Goal: Task Accomplishment & Management: Complete application form

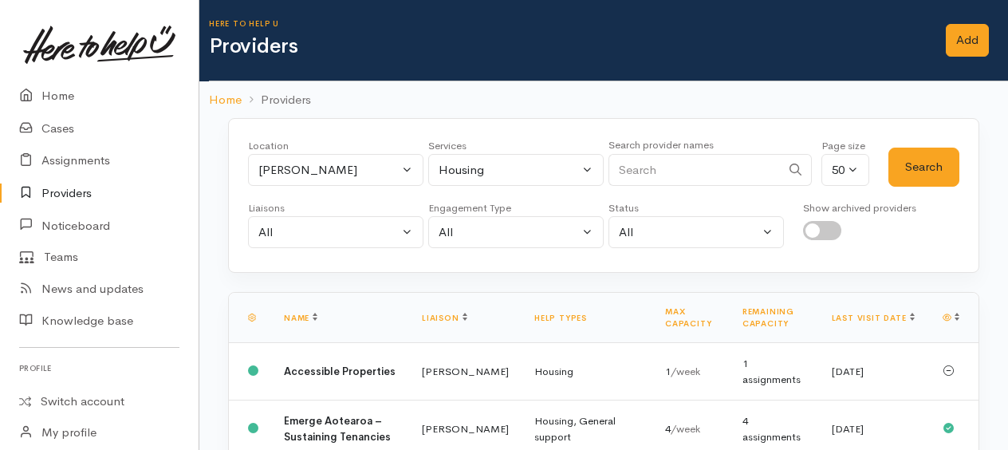
select select "1"
select select "11"
select select "null"
click at [71, 99] on link "Home" at bounding box center [99, 96] width 198 height 33
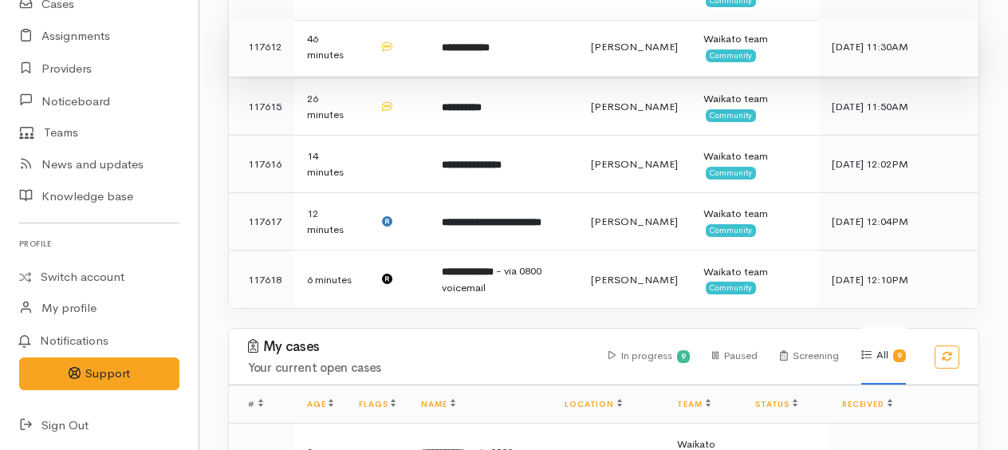
scroll to position [717, 0]
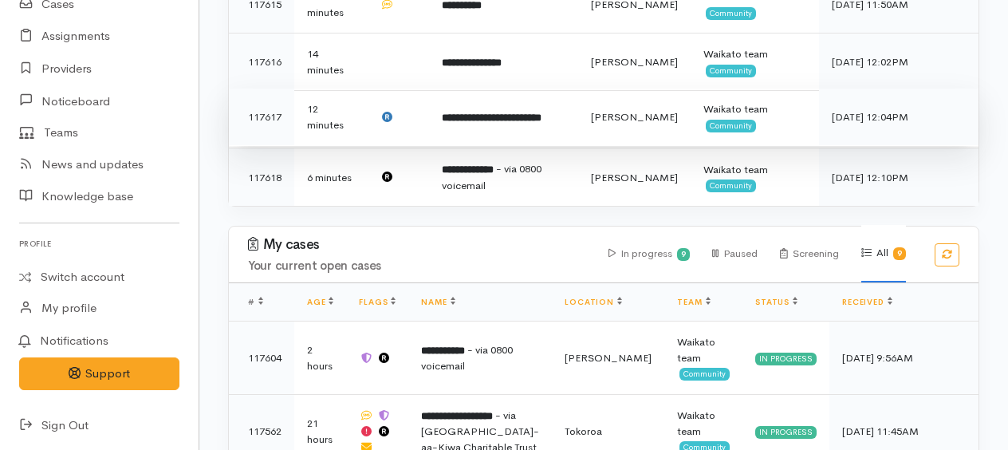
click at [491, 118] on b "**********" at bounding box center [492, 117] width 100 height 10
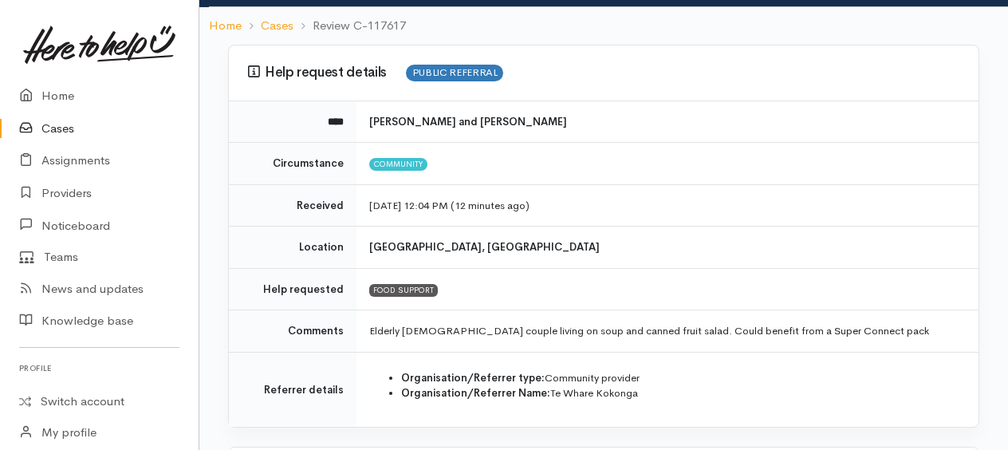
scroll to position [159, 0]
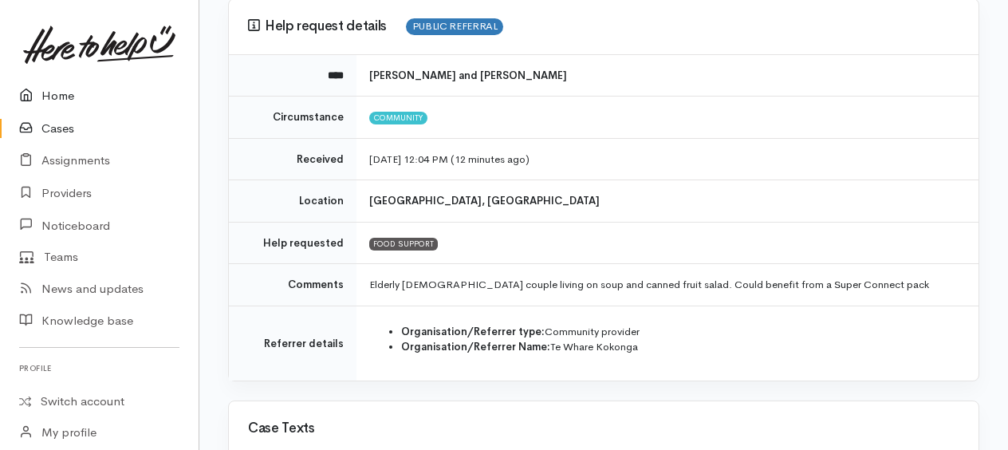
click at [47, 97] on link "Home" at bounding box center [99, 96] width 198 height 33
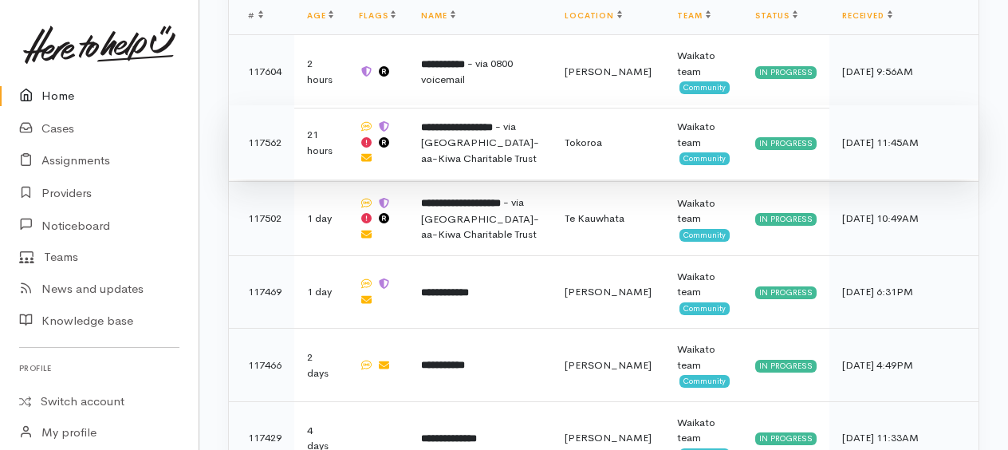
scroll to position [949, 0]
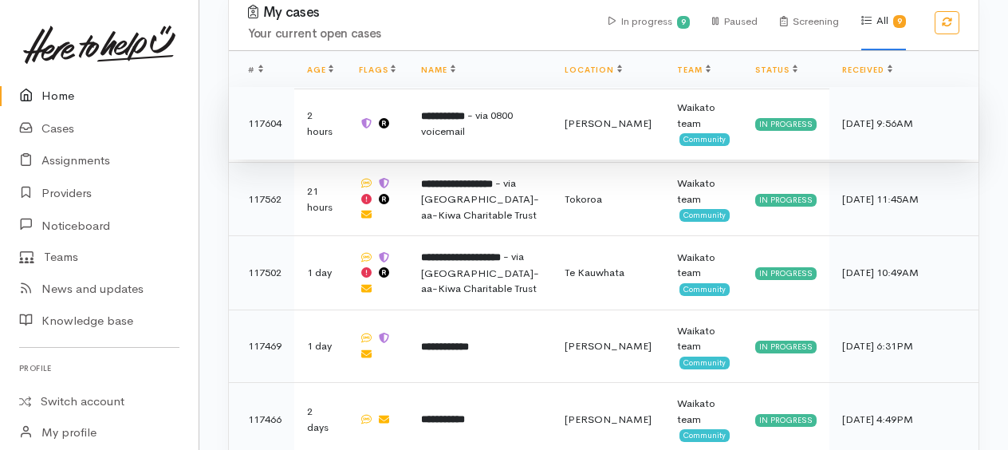
click at [465, 111] on b "**********" at bounding box center [443, 116] width 44 height 10
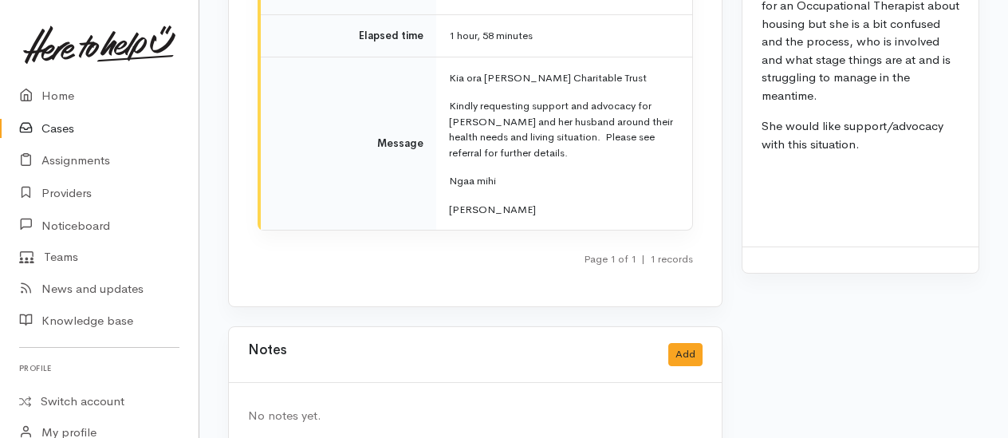
scroll to position [2320, 0]
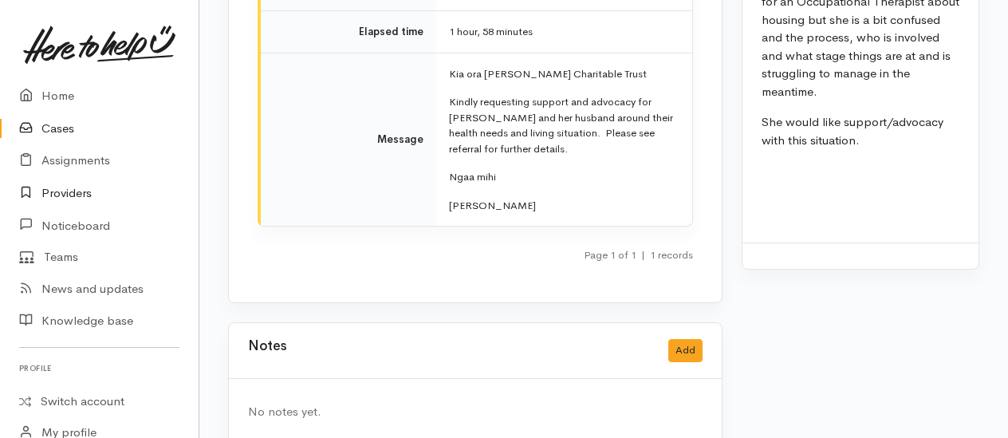
click at [59, 198] on link "Providers" at bounding box center [99, 193] width 198 height 33
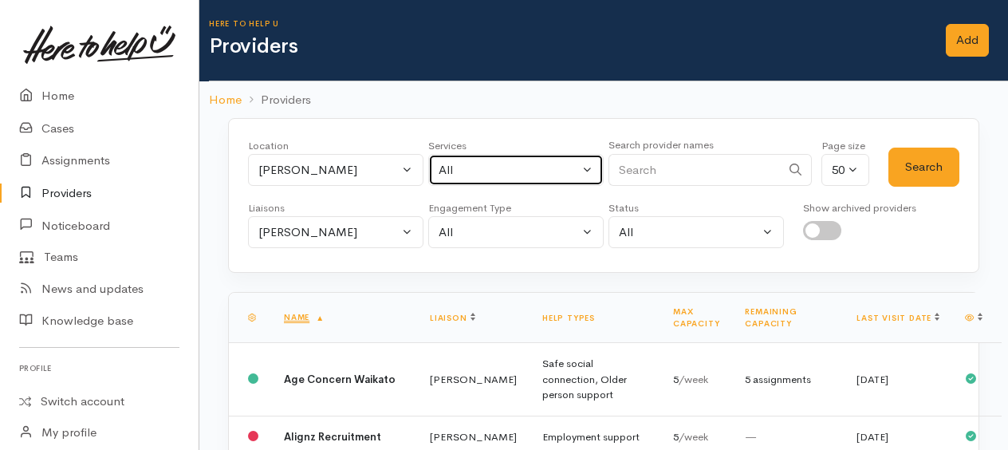
click at [484, 167] on div "All" at bounding box center [508, 170] width 140 height 18
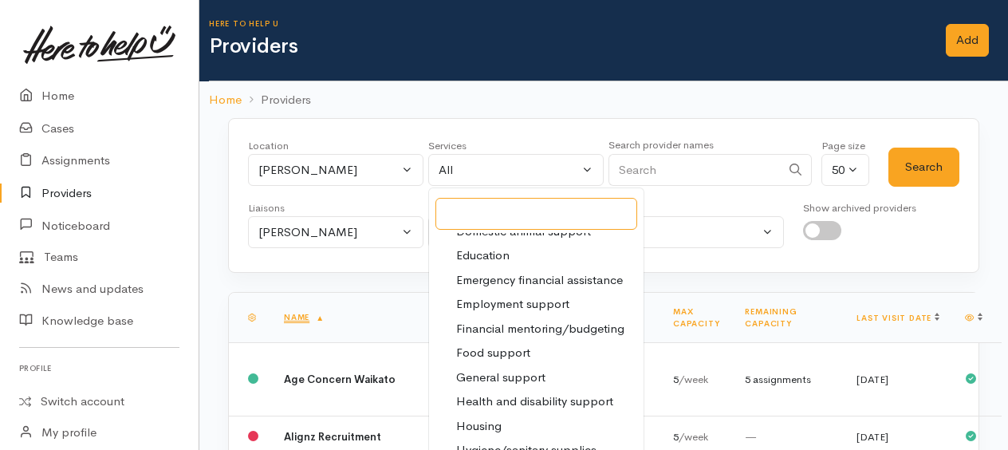
scroll to position [239, 0]
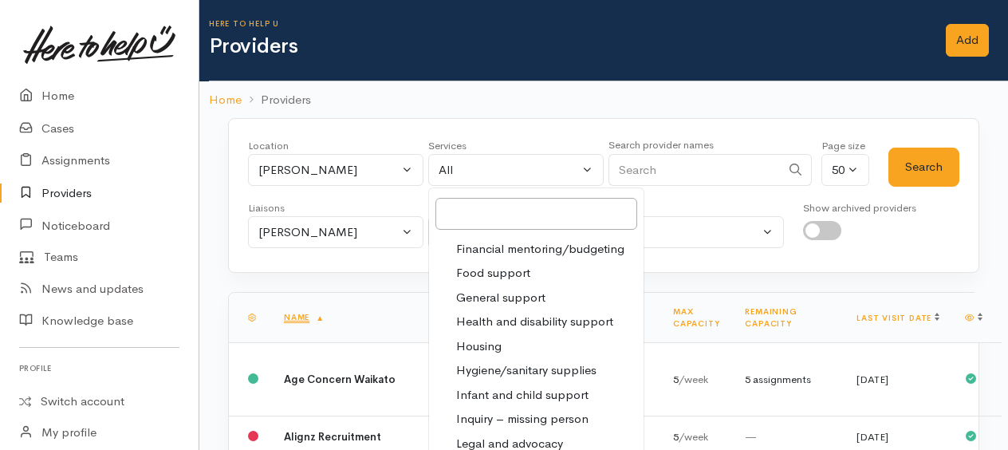
click at [497, 315] on span "Health and disability support" at bounding box center [534, 321] width 157 height 18
select select "26"
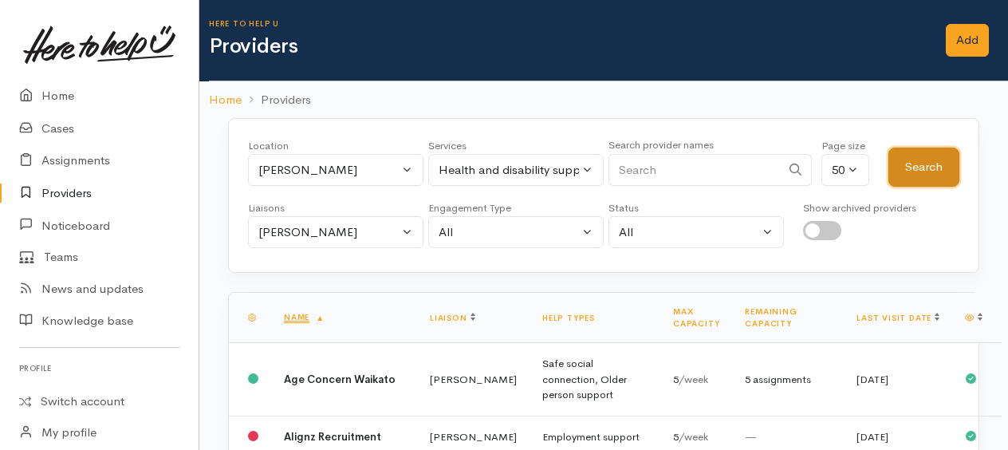
click at [936, 166] on button "Search" at bounding box center [923, 166] width 71 height 39
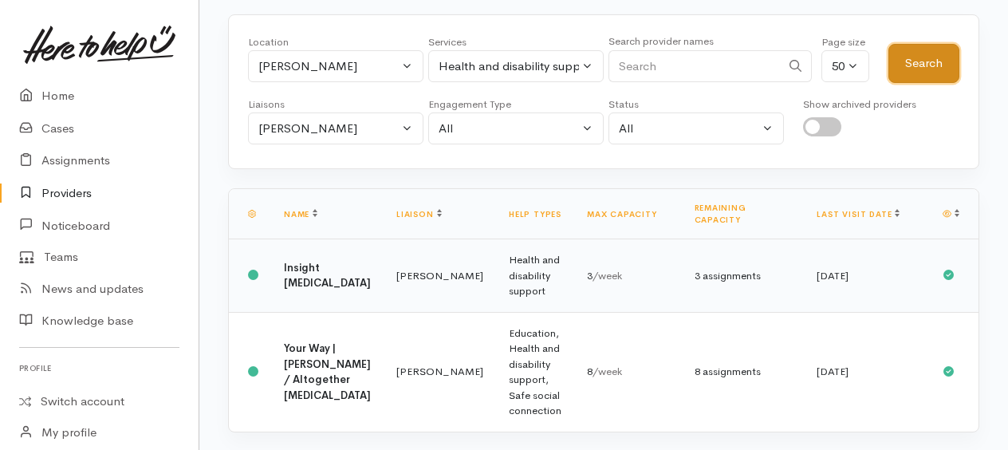
scroll to position [116, 0]
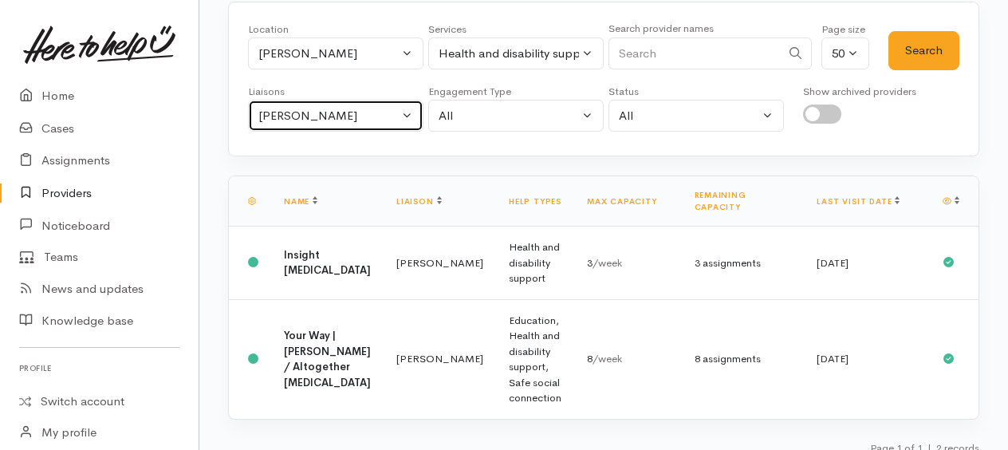
click at [296, 121] on button "Kyleigh Pike" at bounding box center [335, 116] width 175 height 33
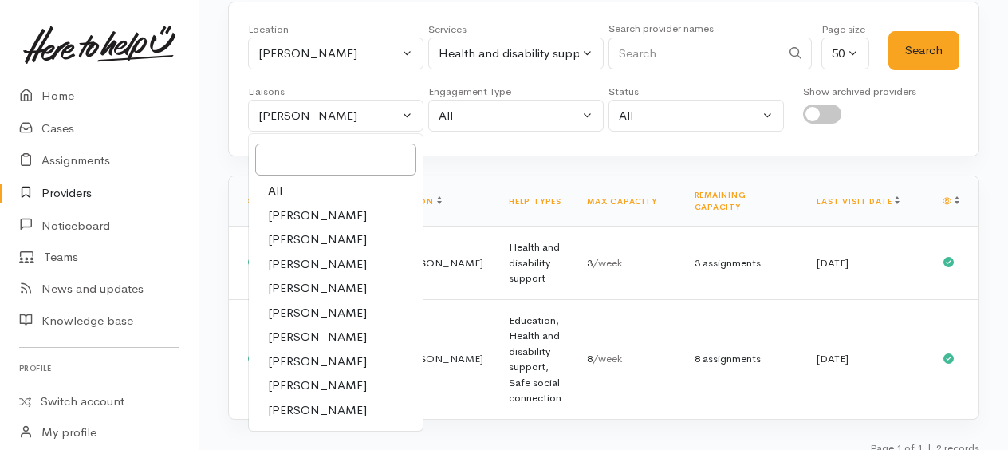
click at [281, 193] on link "All" at bounding box center [336, 191] width 174 height 25
select select "null"
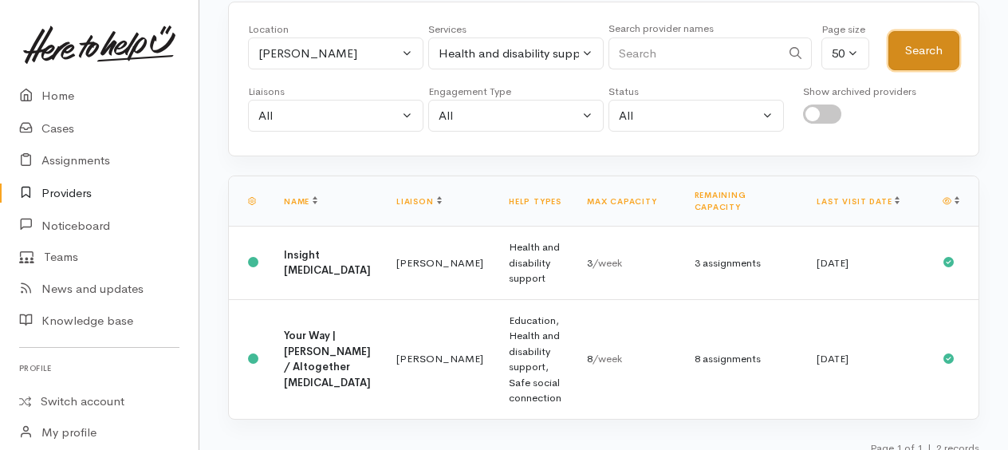
click at [925, 57] on button "Search" at bounding box center [923, 50] width 71 height 39
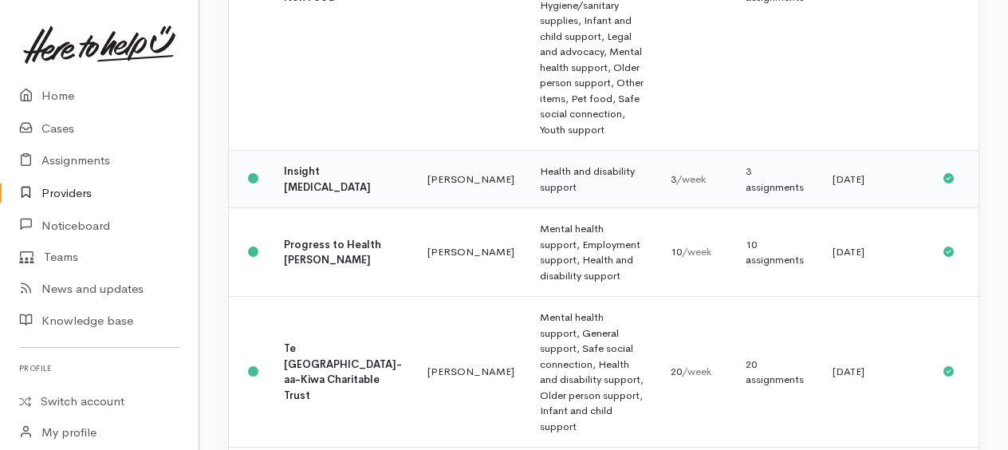
scroll to position [877, 0]
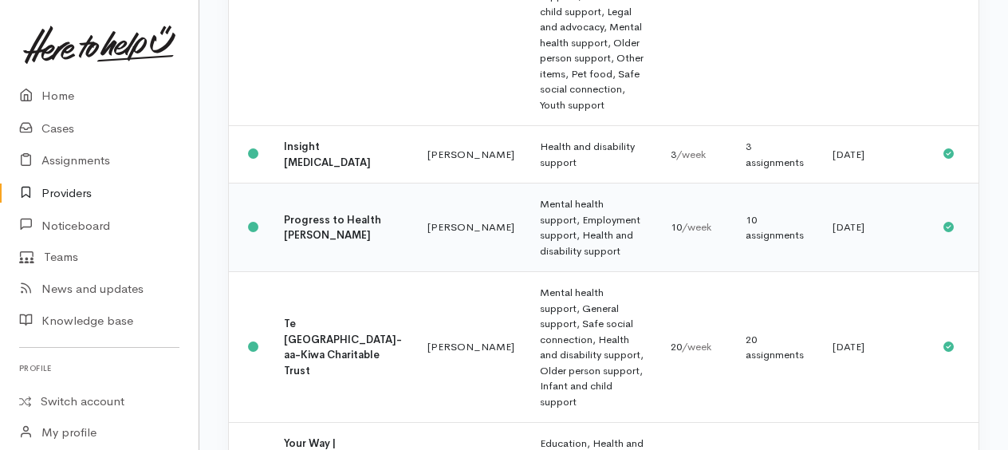
click at [527, 218] on td "Mental health support, Employment support, Health and disability support" at bounding box center [592, 227] width 131 height 88
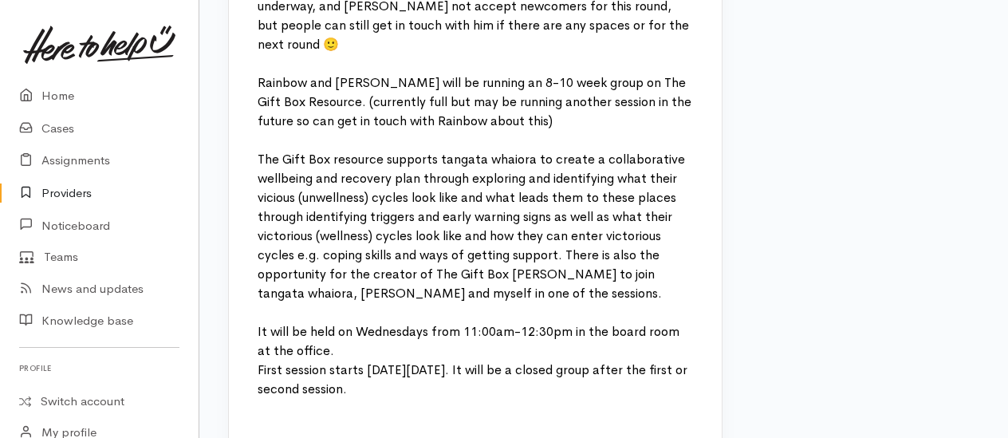
scroll to position [1754, 0]
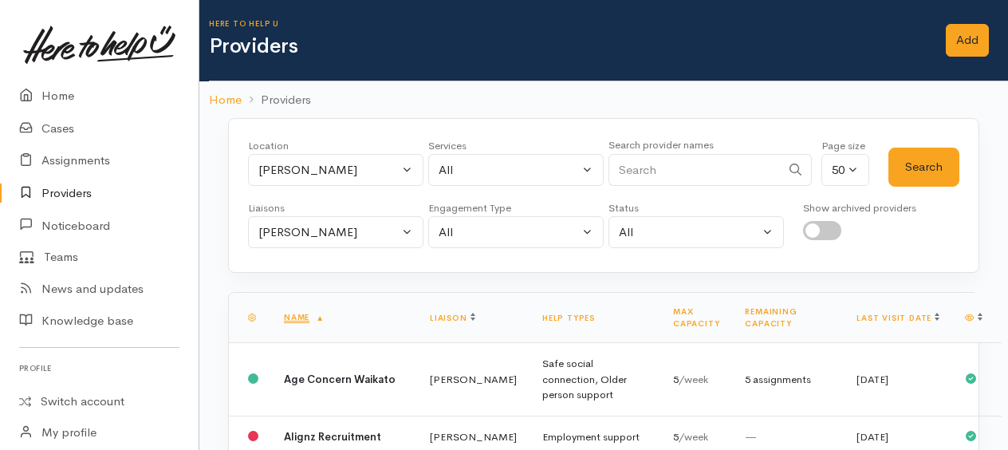
select select "26"
click at [322, 237] on div "[PERSON_NAME]" at bounding box center [328, 232] width 140 height 18
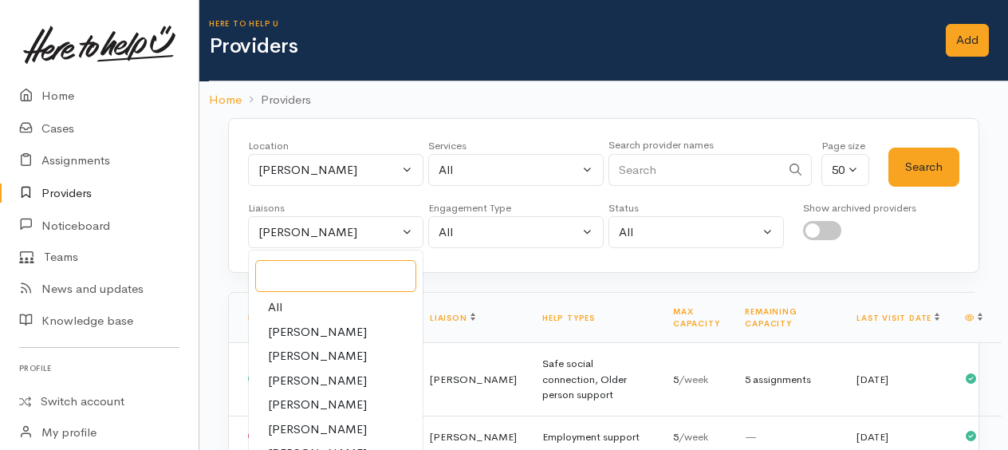
select select "1759"
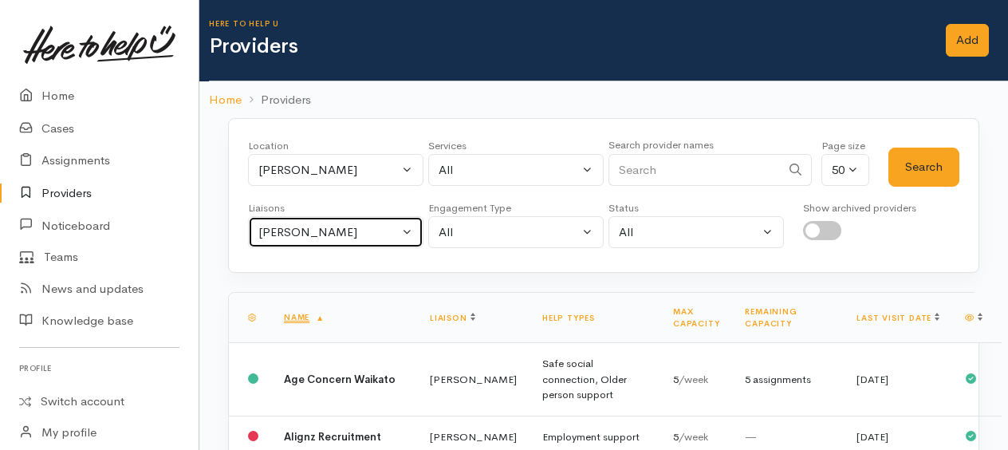
click at [320, 238] on div "[PERSON_NAME]" at bounding box center [328, 232] width 140 height 18
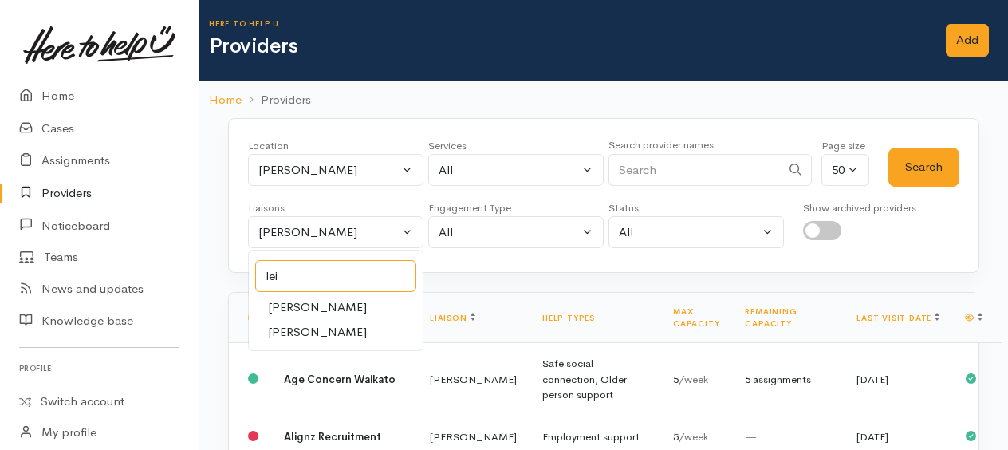
type input "lei"
drag, startPoint x: 308, startPoint y: 329, endPoint x: 312, endPoint y: 320, distance: 10.7
click at [309, 324] on span "Leinati Lima" at bounding box center [317, 332] width 99 height 18
select select "953"
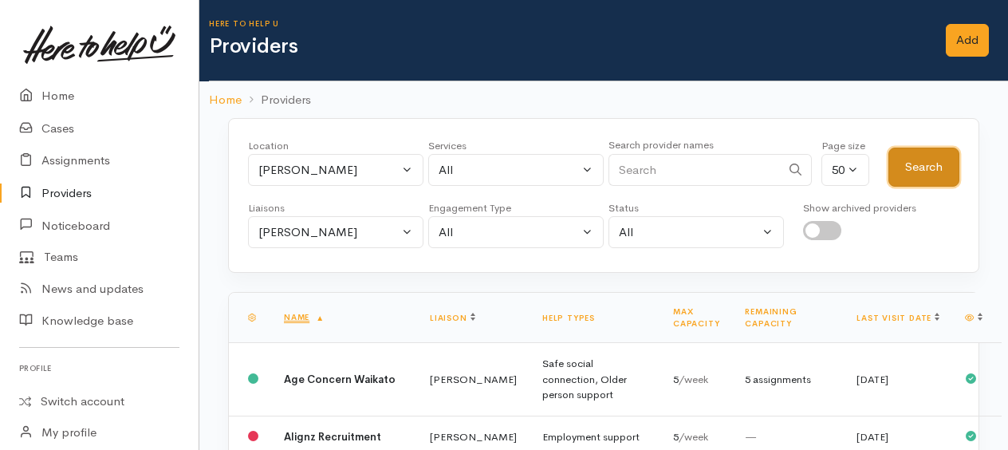
click at [925, 166] on button "Search" at bounding box center [923, 166] width 71 height 39
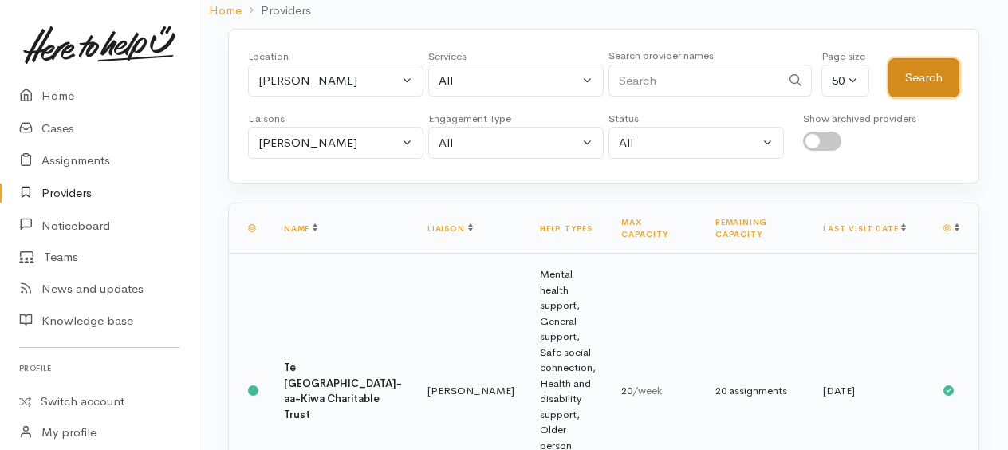
scroll to position [91, 0]
click at [527, 332] on td "Mental health support, General support, Safe social connection, Health and disa…" at bounding box center [567, 389] width 81 height 275
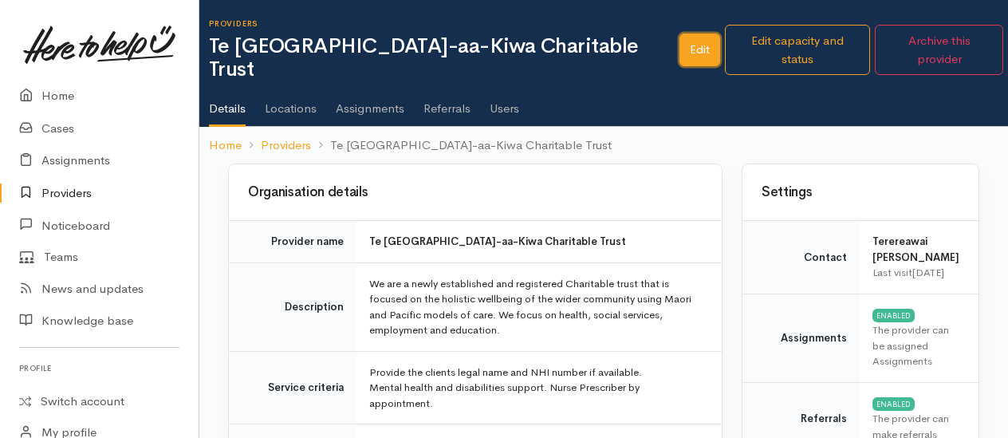
drag, startPoint x: 701, startPoint y: 39, endPoint x: 684, endPoint y: 36, distance: 17.8
click at [701, 39] on link "Edit" at bounding box center [699, 49] width 41 height 33
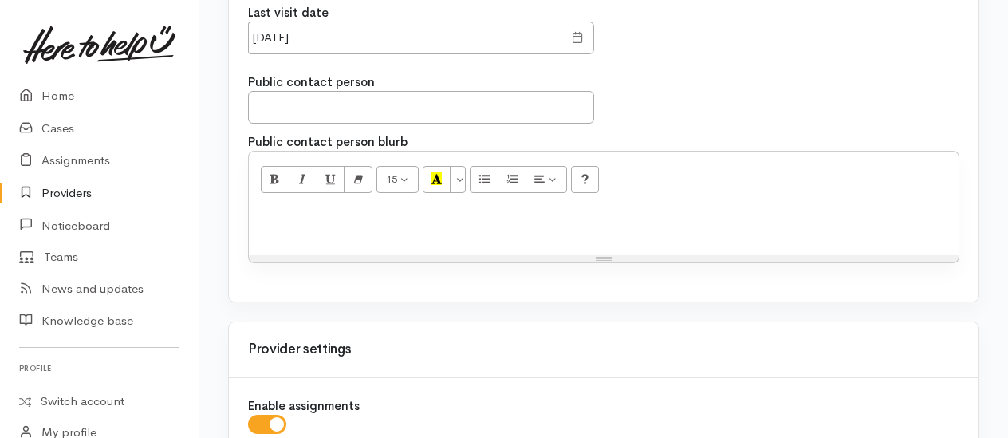
scroll to position [1594, 0]
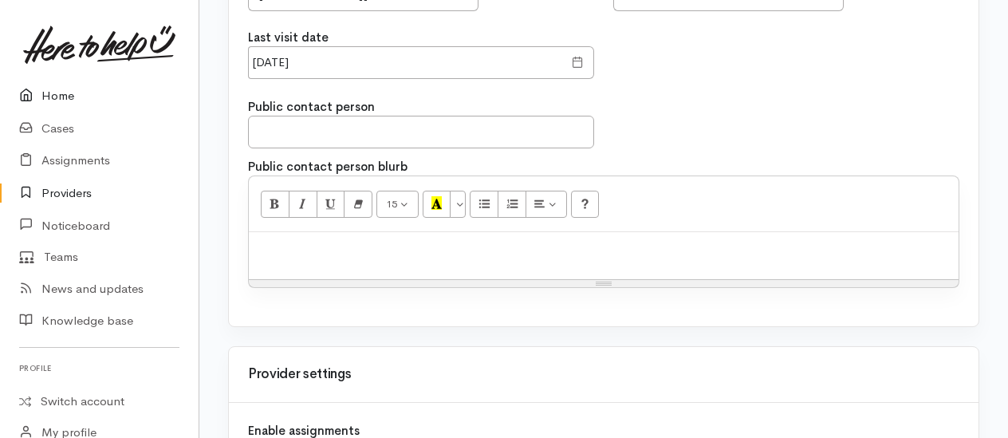
click at [67, 94] on link "Home" at bounding box center [99, 96] width 198 height 33
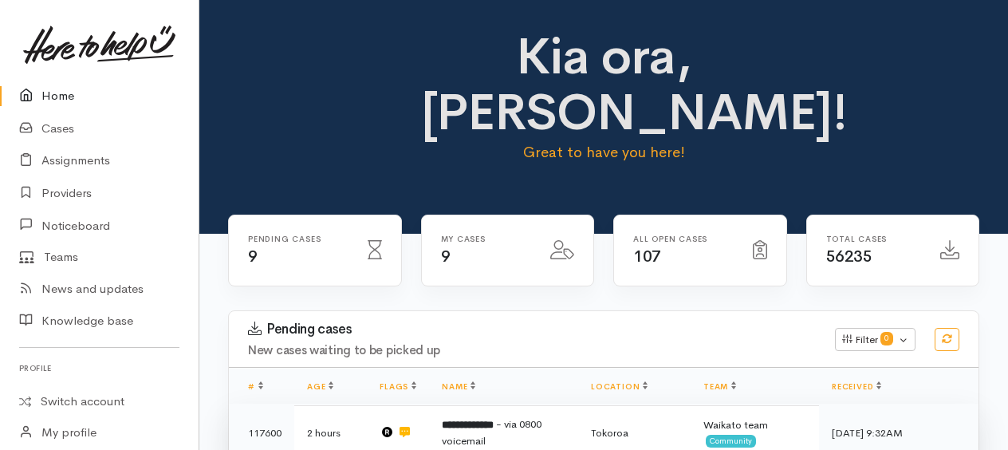
scroll to position [478, 0]
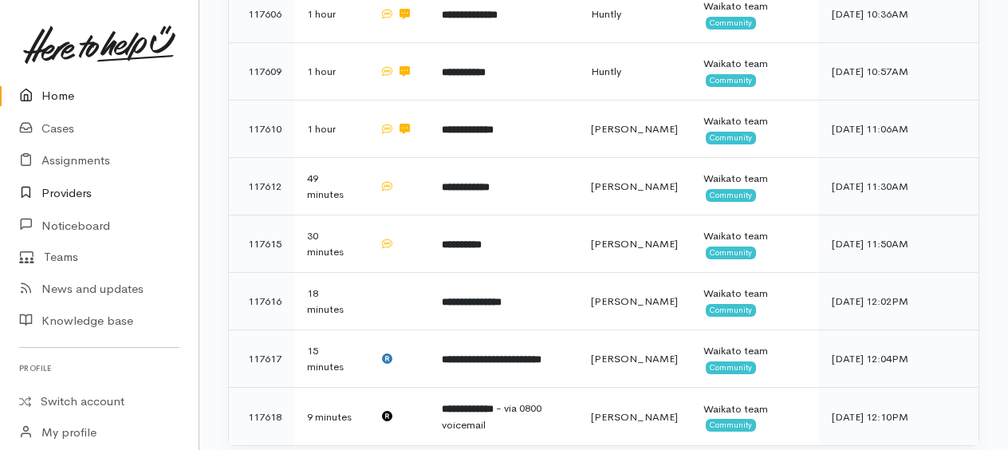
click at [78, 194] on link "Providers" at bounding box center [99, 193] width 198 height 33
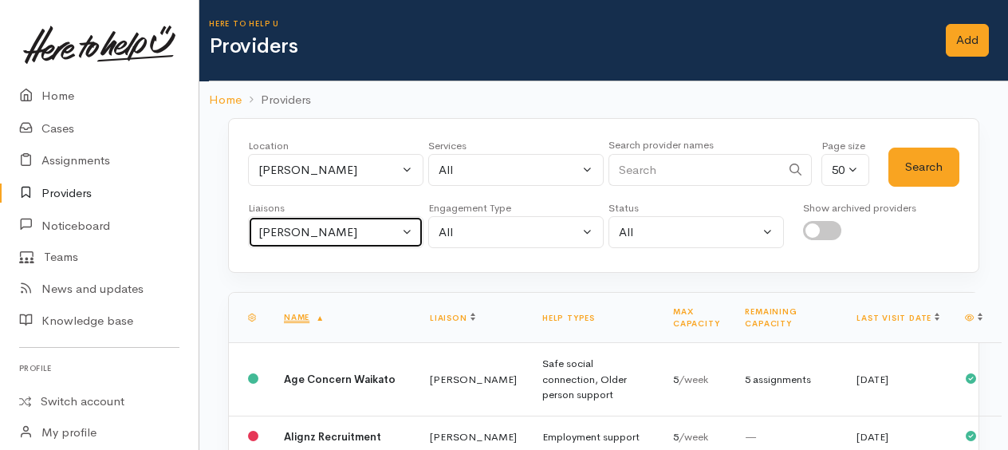
click at [311, 224] on div "Kyleigh Pike" at bounding box center [328, 232] width 140 height 18
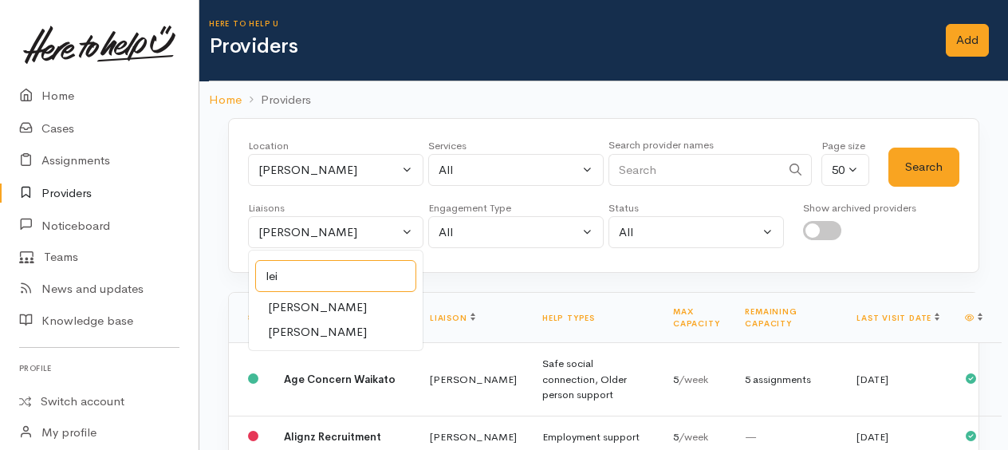
type input "lei"
click at [301, 323] on span "Leinati Lima" at bounding box center [317, 332] width 99 height 18
select select "953"
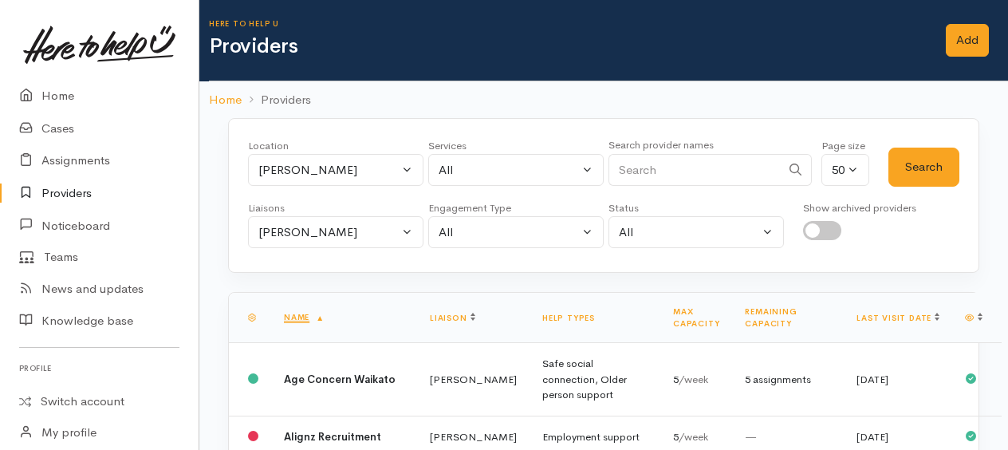
click at [921, 186] on div "Search" at bounding box center [923, 166] width 71 height 57
click at [922, 171] on button "Search" at bounding box center [923, 166] width 71 height 39
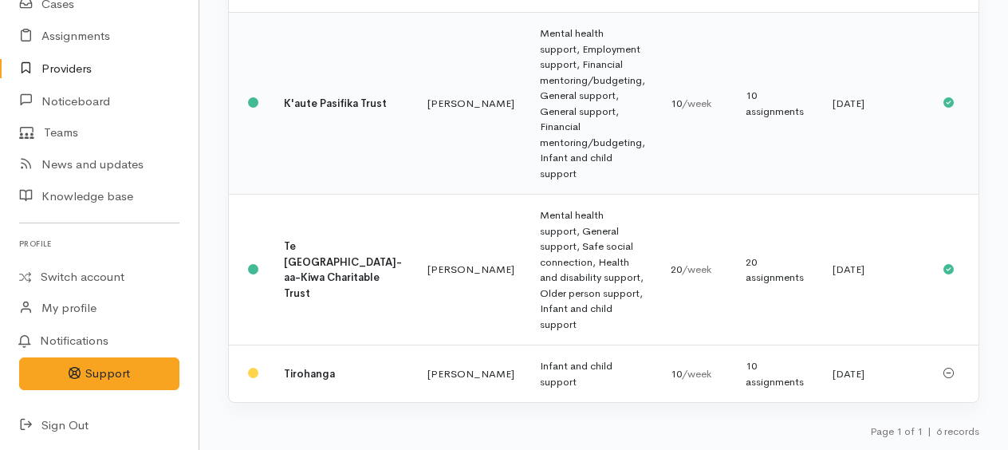
scroll to position [590, 0]
click at [527, 289] on td "Mental health support, General support, Safe social connection, Health and disa…" at bounding box center [592, 269] width 131 height 151
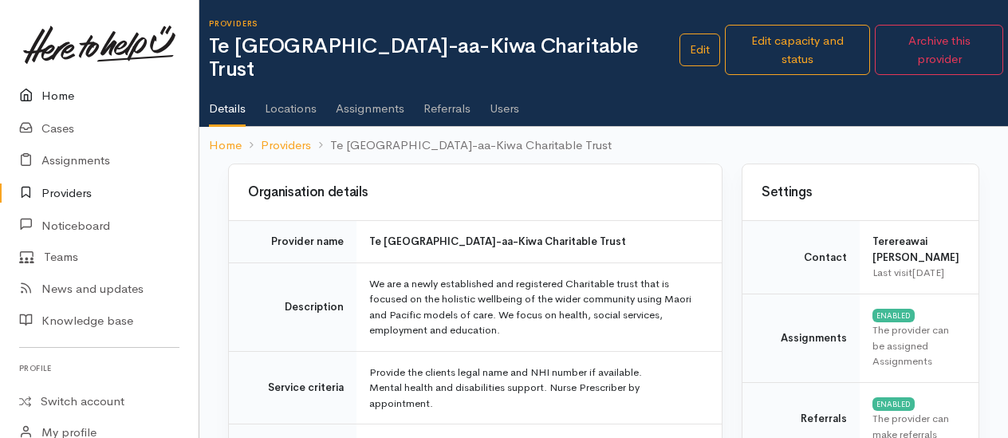
click at [56, 96] on link "Home" at bounding box center [99, 96] width 198 height 33
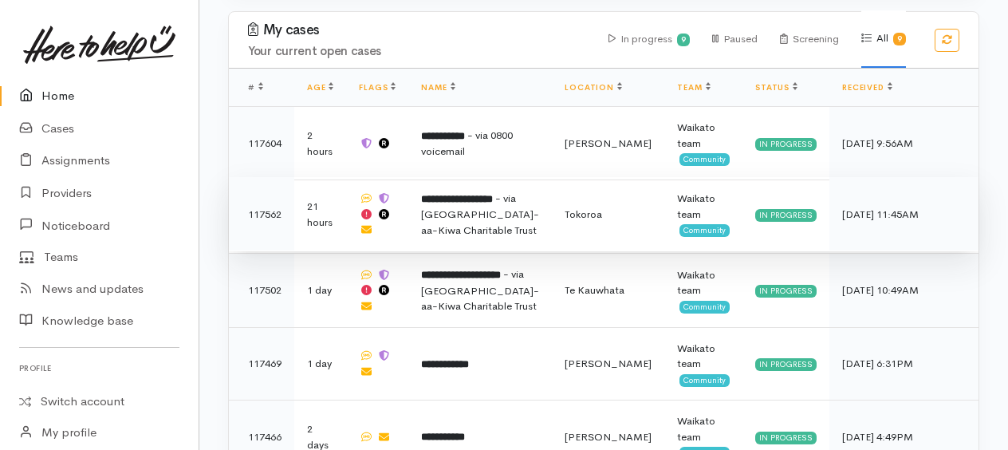
scroll to position [957, 0]
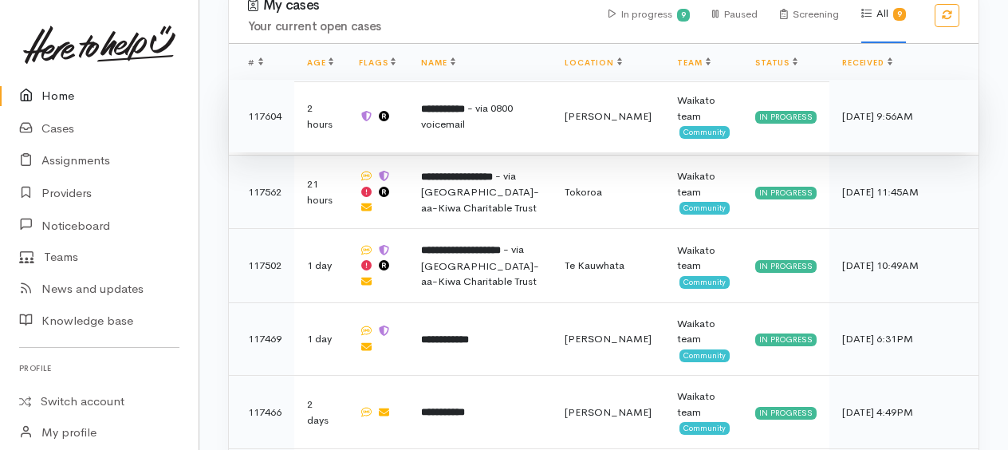
click at [463, 104] on b "**********" at bounding box center [443, 109] width 44 height 10
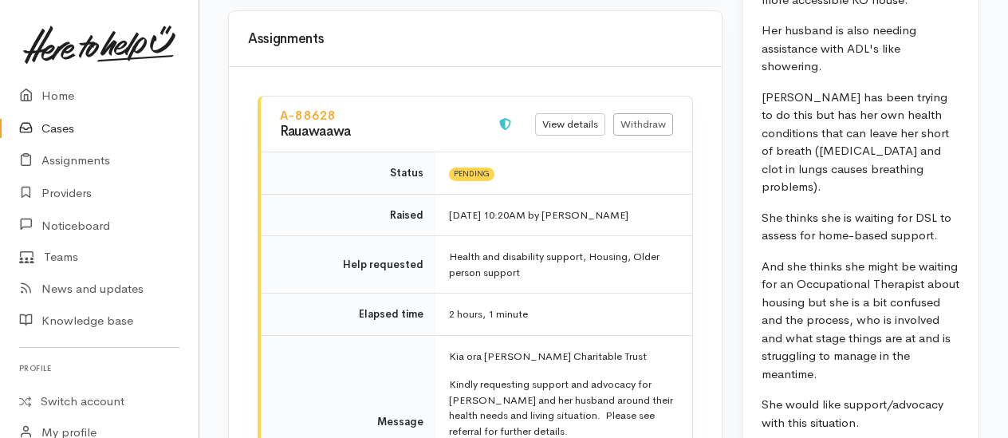
scroll to position [2312, 0]
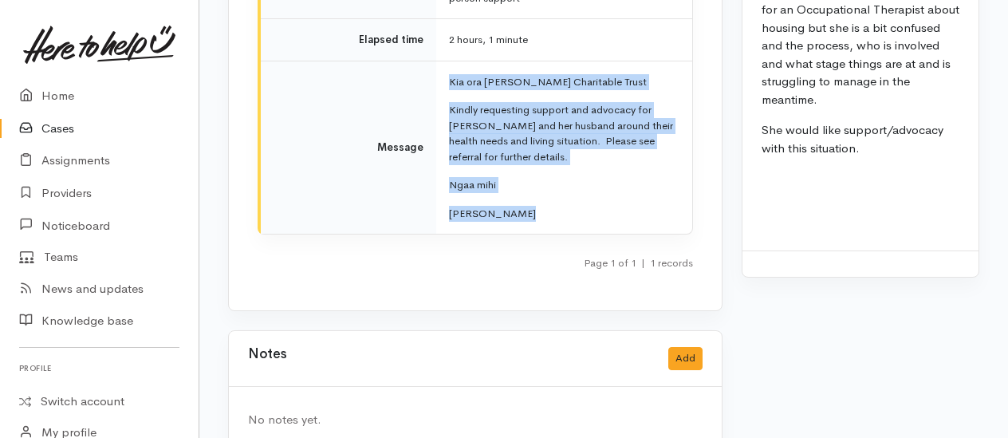
drag, startPoint x: 442, startPoint y: 49, endPoint x: 524, endPoint y: 166, distance: 142.9
click at [531, 183] on td "Kia ora Rauawaawa Kaumatua Charitable Trust Kindly requesting support and advoc…" at bounding box center [564, 147] width 256 height 173
drag, startPoint x: 524, startPoint y: 166, endPoint x: 494, endPoint y: 107, distance: 66.3
copy td "Kia ora Rauawaawa Kaumatua Charitable Trust Kindly requesting support and advoc…"
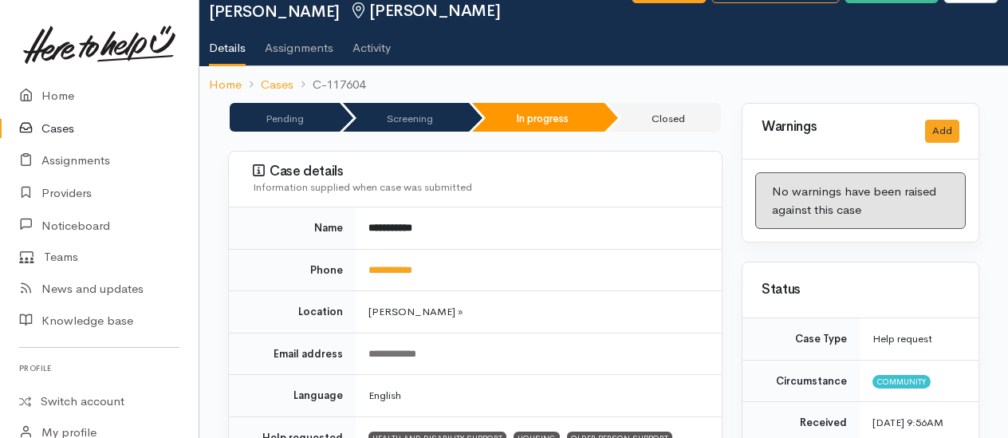
scroll to position [0, 0]
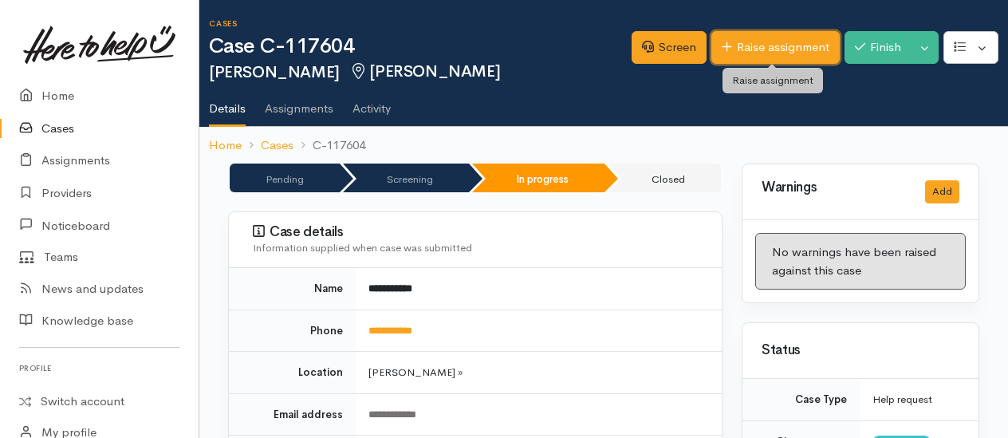
click at [763, 53] on link "Raise assignment" at bounding box center [775, 47] width 128 height 33
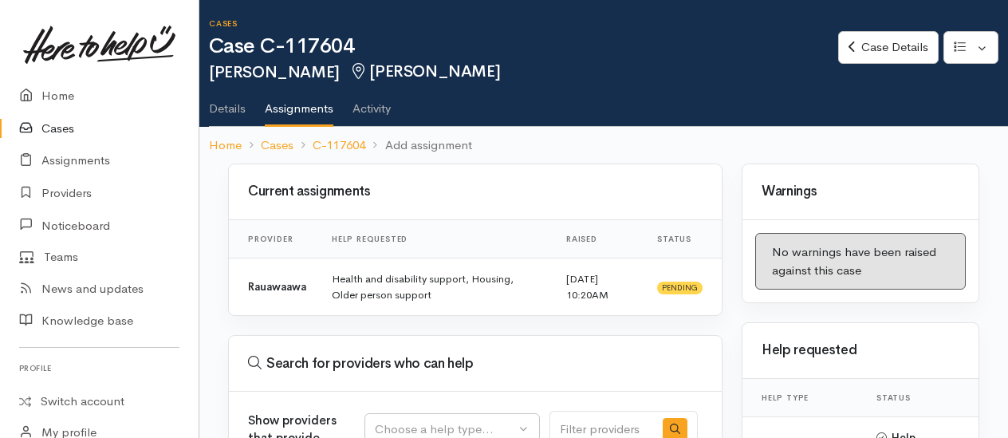
select select
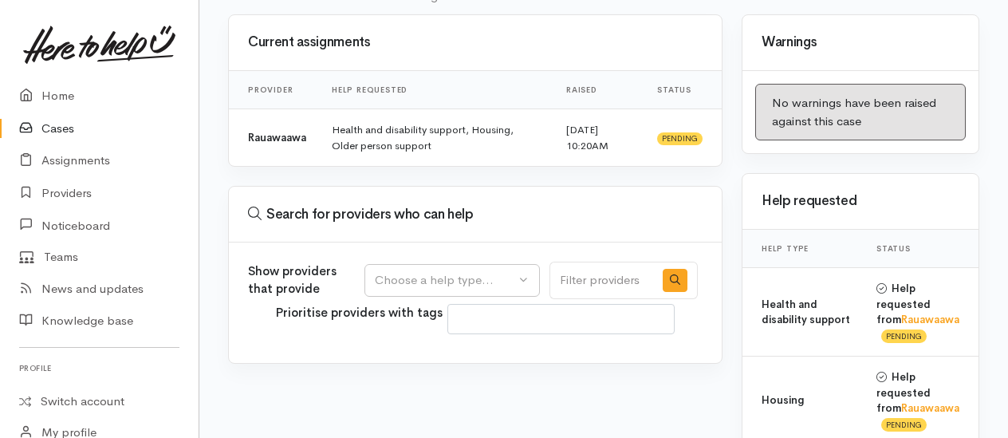
scroll to position [239, 0]
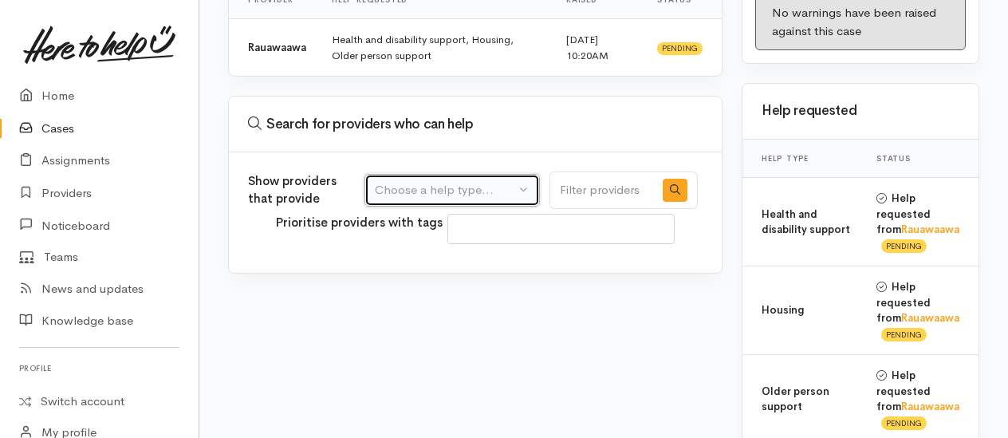
click at [446, 181] on div "Choose a help type..." at bounding box center [445, 190] width 140 height 18
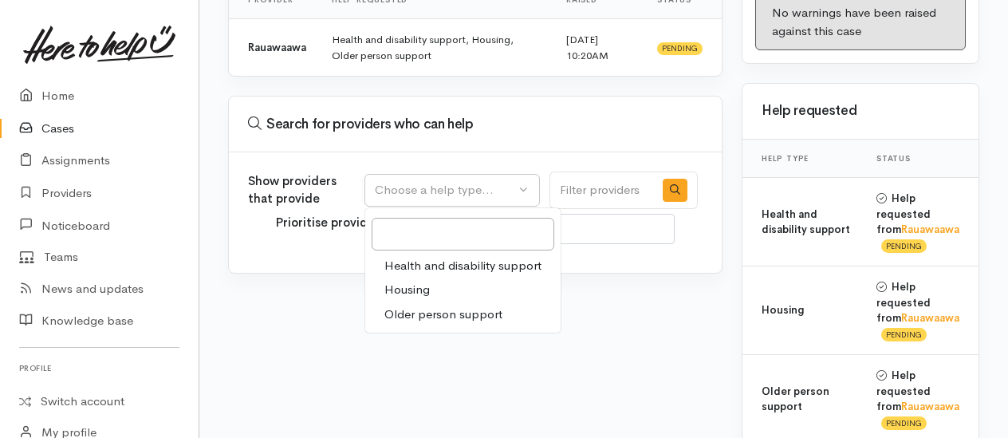
click at [418, 258] on span "Health and disability support" at bounding box center [462, 266] width 157 height 18
select select "26"
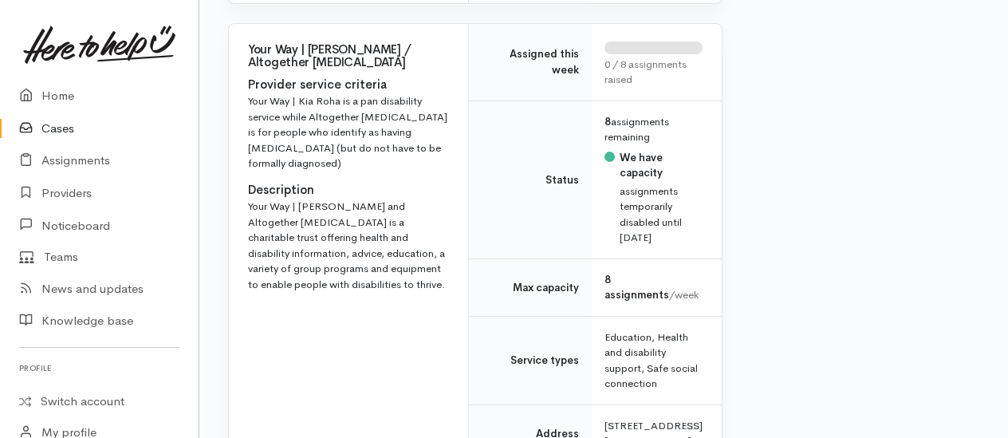
scroll to position [4703, 0]
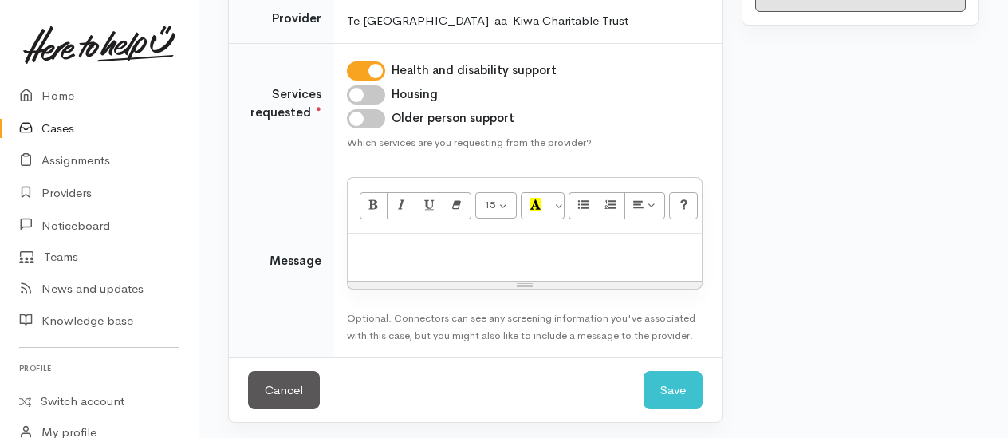
scroll to position [277, 0]
click at [367, 89] on input "Housing" at bounding box center [366, 94] width 38 height 19
checkbox input "true"
click at [363, 113] on input "Older person support" at bounding box center [366, 118] width 38 height 19
checkbox input "true"
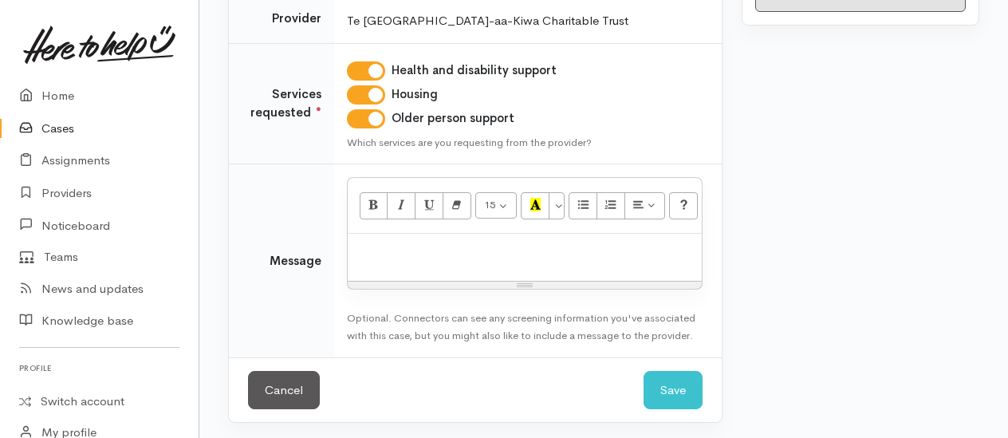
paste div
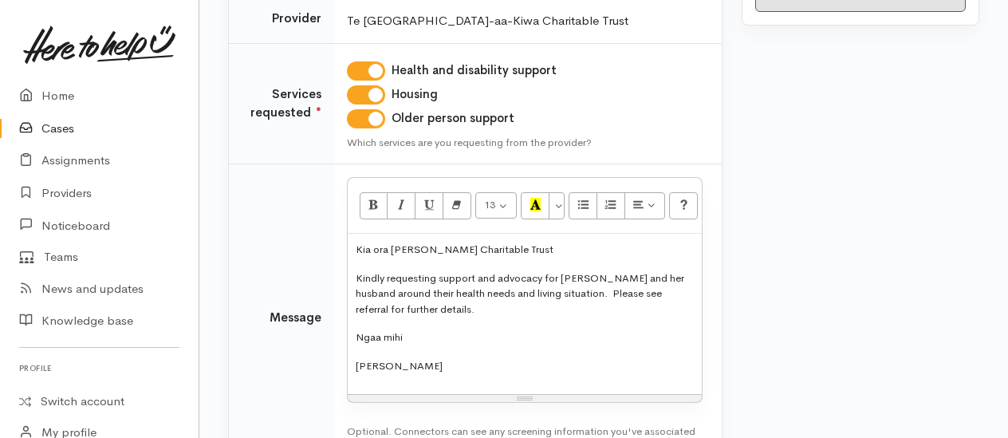
click at [591, 242] on p "Kia ora [PERSON_NAME] Charitable Trust" at bounding box center [525, 250] width 338 height 16
click at [448, 309] on p "Kindly requesting support and advocacy for [PERSON_NAME] and her husband around…" at bounding box center [525, 293] width 338 height 47
click at [679, 308] on p "Kindly requesting support and advocacy for Veda and her husband around their he…" at bounding box center [525, 293] width 338 height 47
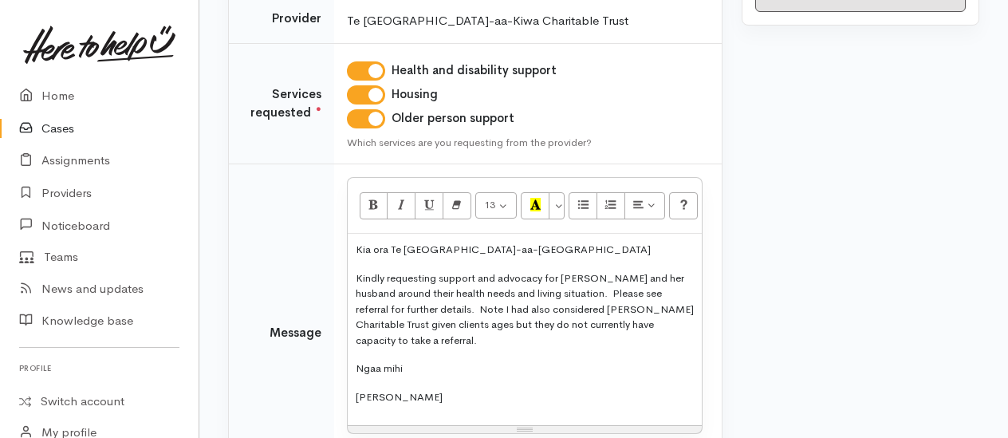
drag, startPoint x: 458, startPoint y: 306, endPoint x: 466, endPoint y: 306, distance: 8.8
click at [458, 306] on p "Kindly requesting support and advocacy for Veda and her husband around their he…" at bounding box center [525, 309] width 338 height 78
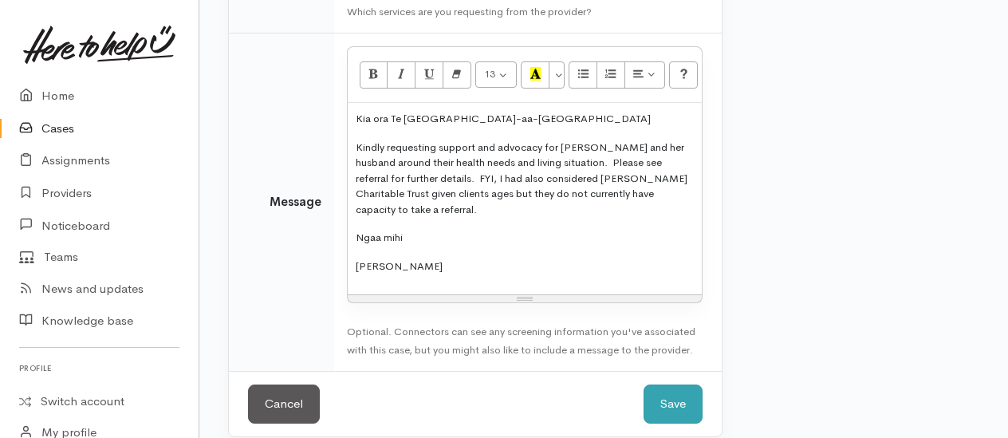
scroll to position [422, 0]
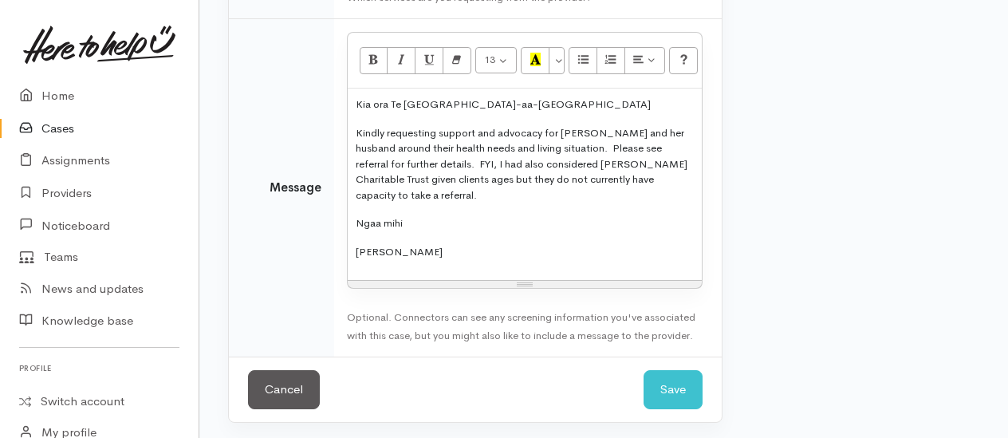
click at [497, 199] on p "Kindly requesting support and advocacy for Veda and her husband around their he…" at bounding box center [525, 164] width 338 height 78
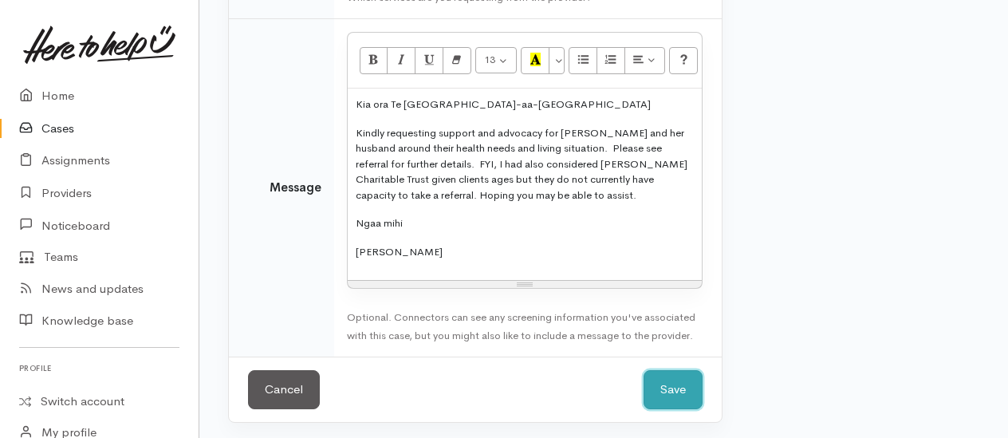
click at [687, 387] on button "Save" at bounding box center [672, 389] width 59 height 39
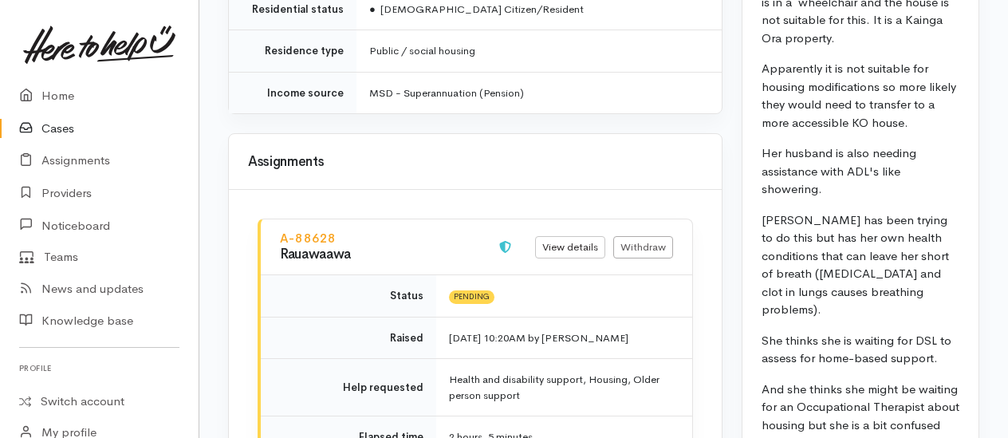
scroll to position [1913, 0]
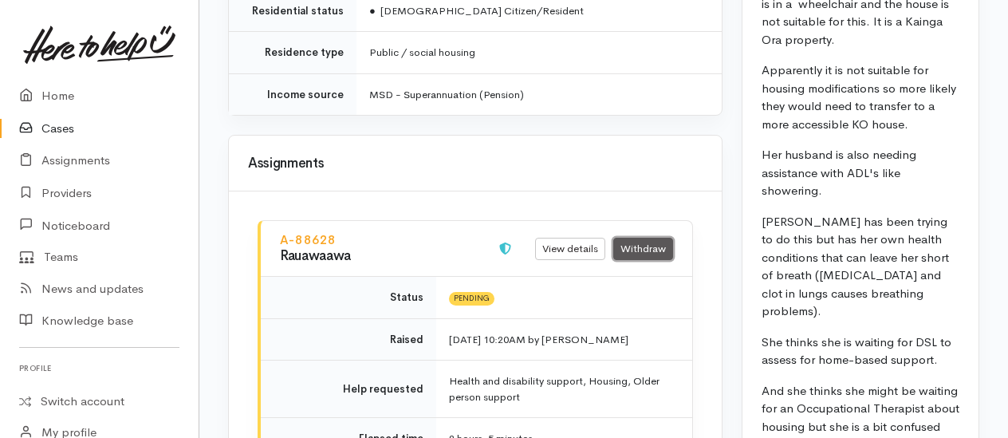
click at [634, 238] on link "Withdraw" at bounding box center [643, 249] width 60 height 23
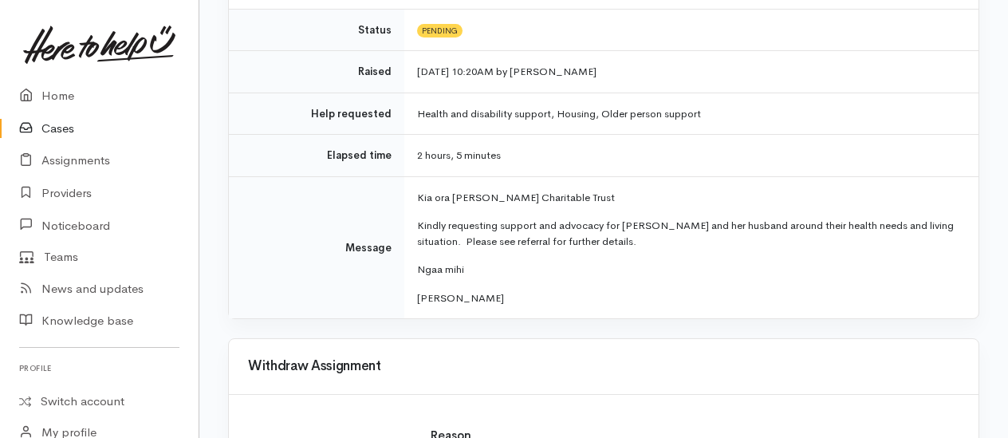
scroll to position [399, 0]
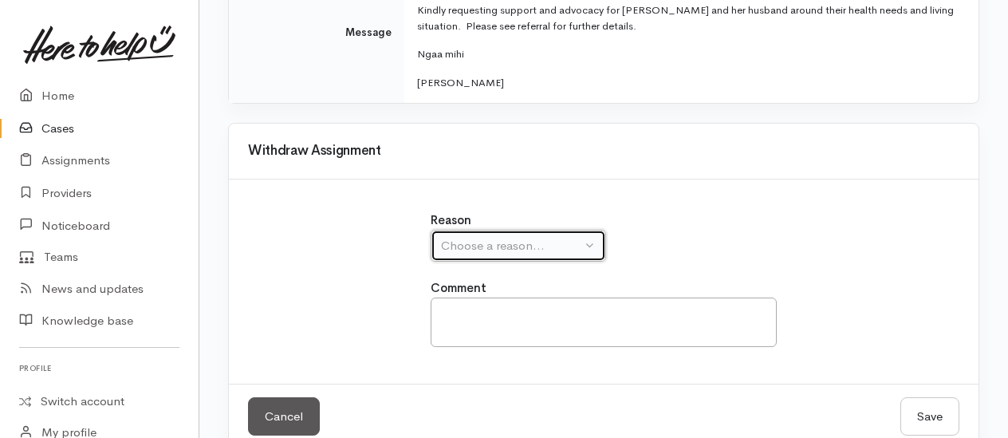
click at [523, 241] on div "Choose a reason..." at bounding box center [511, 246] width 140 height 18
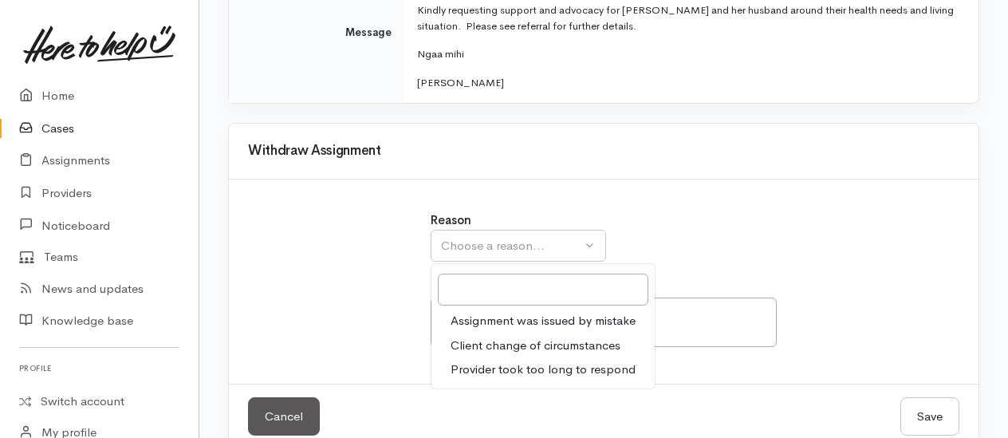
drag, startPoint x: 539, startPoint y: 368, endPoint x: 517, endPoint y: 338, distance: 37.2
click at [539, 367] on span "Provider took too long to respond" at bounding box center [542, 369] width 185 height 18
select select "3"
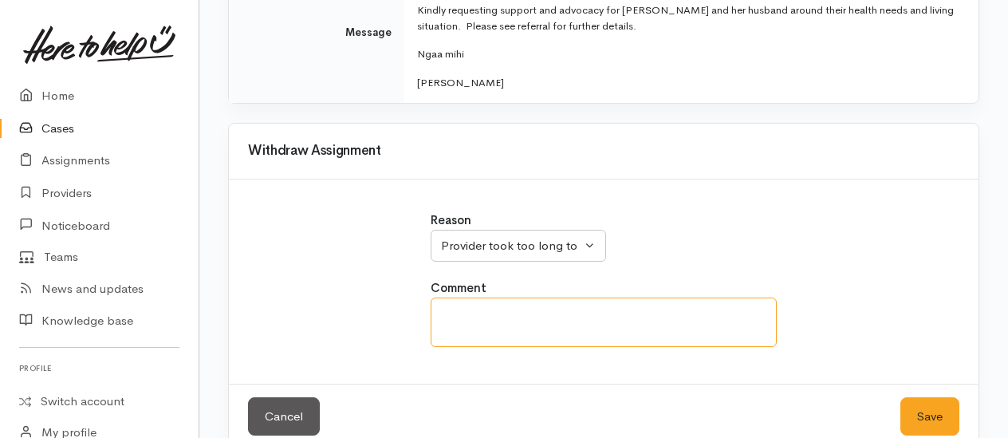
click at [512, 332] on textarea at bounding box center [603, 321] width 346 height 49
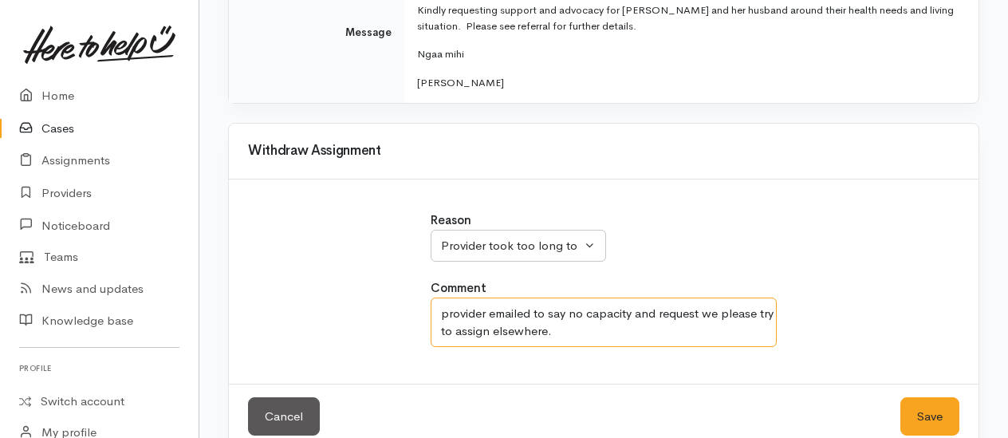
click at [574, 306] on textarea "provider emailed to say no capacity and request we please try to assign elsewhe…" at bounding box center [603, 321] width 346 height 49
type textarea "provider emailed to say they currently have no capacity and request we please t…"
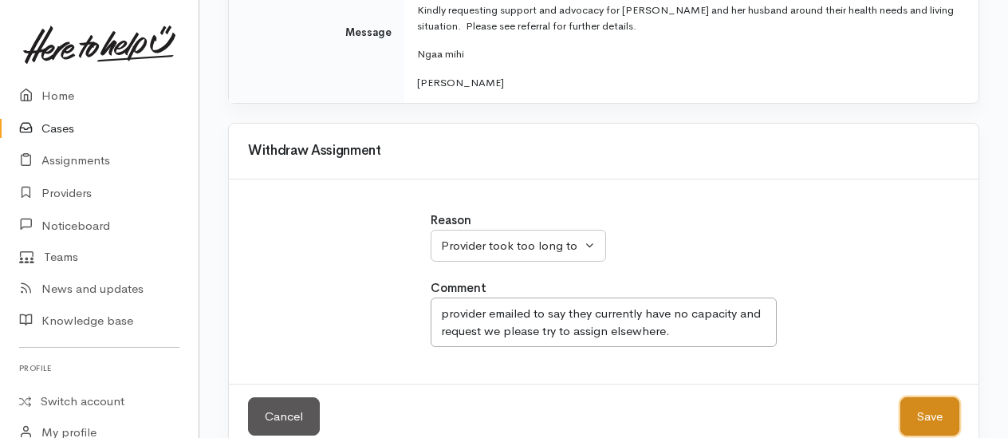
click at [948, 411] on button "Save" at bounding box center [929, 416] width 59 height 39
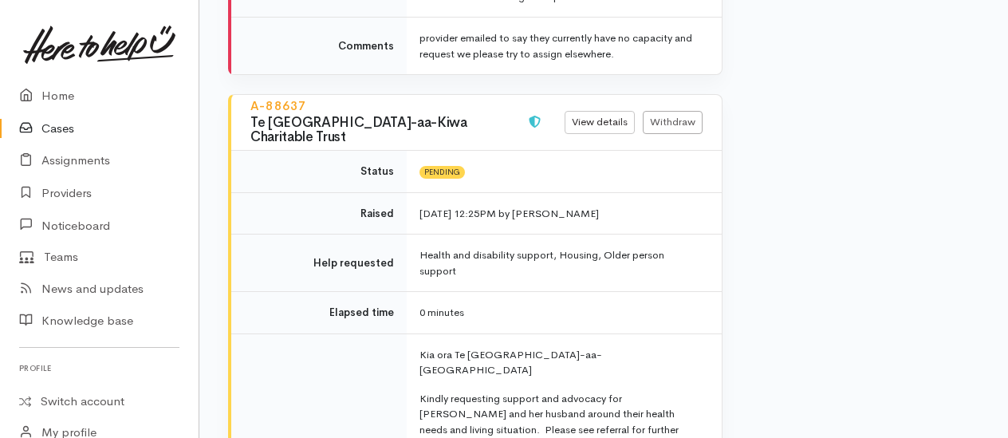
scroll to position [769, 0]
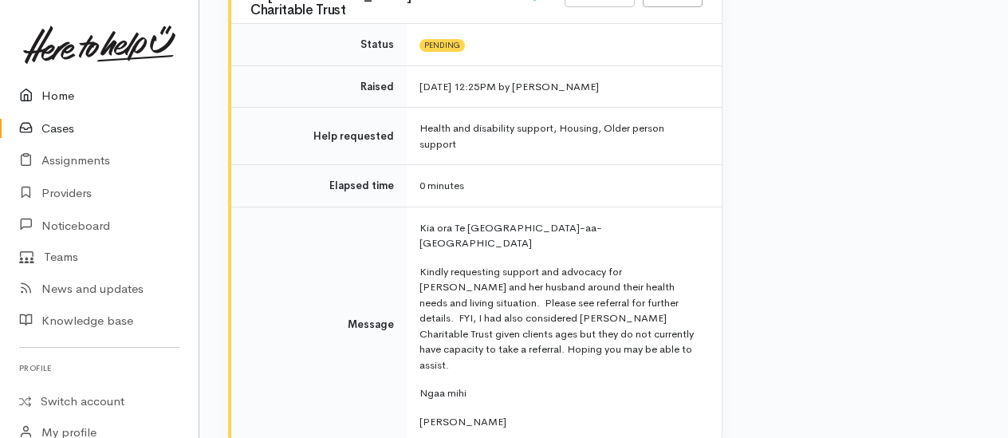
click at [63, 96] on link "Home" at bounding box center [99, 96] width 198 height 33
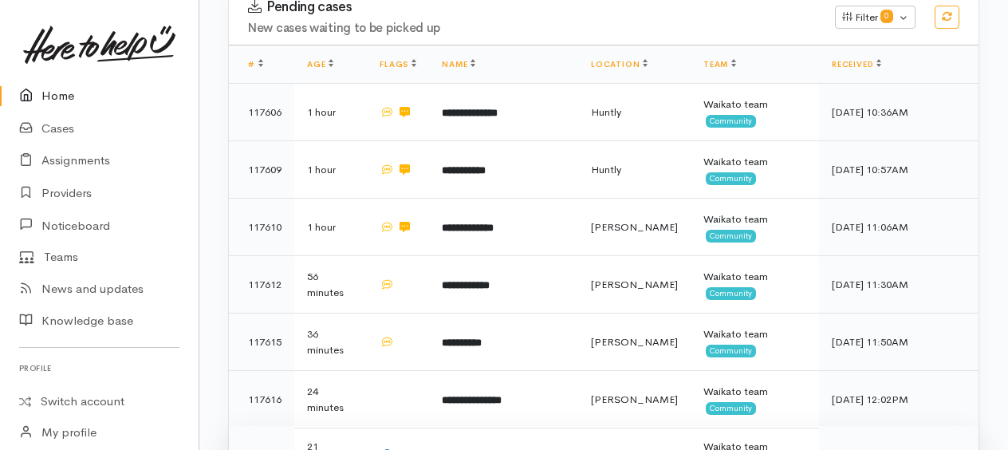
scroll to position [95, 0]
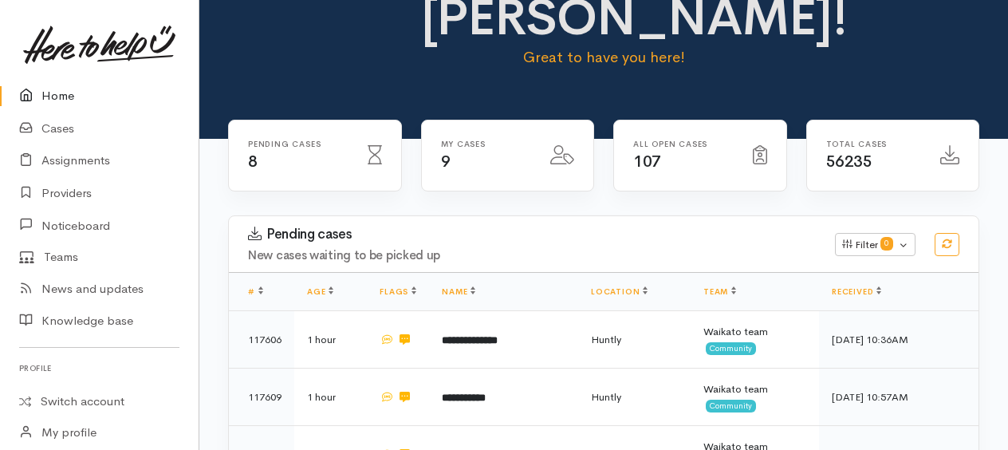
click at [64, 93] on link "Home" at bounding box center [99, 96] width 198 height 33
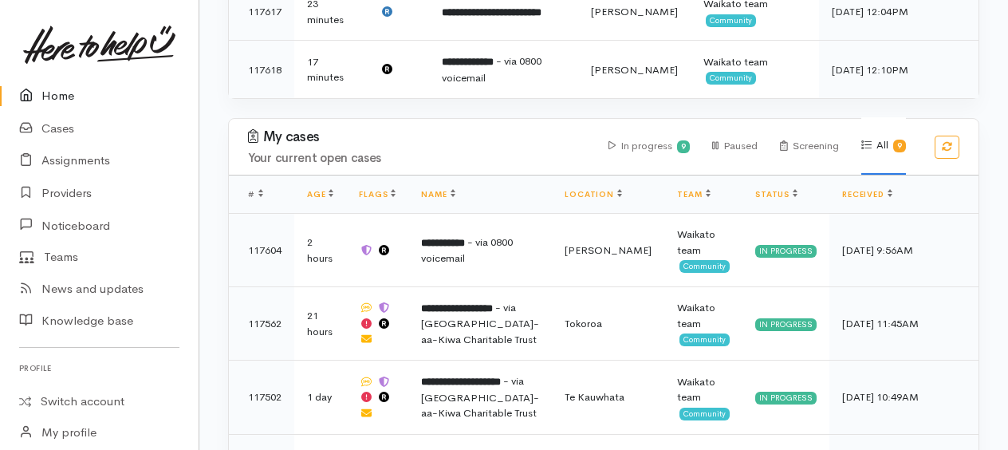
scroll to position [619, 0]
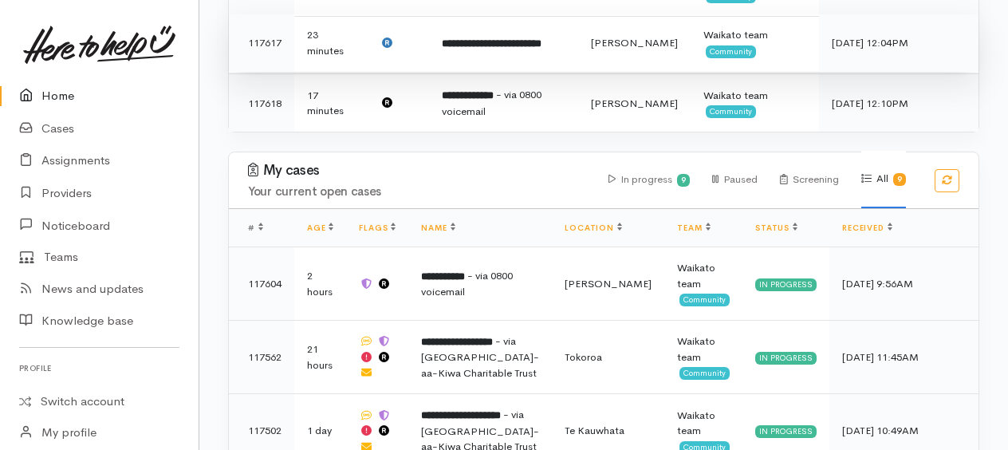
click at [541, 39] on b "**********" at bounding box center [492, 43] width 100 height 10
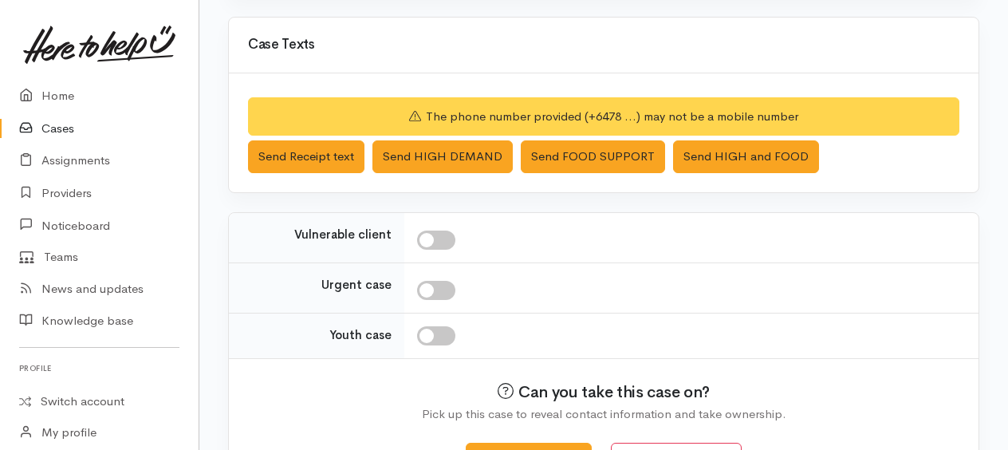
scroll to position [573, 0]
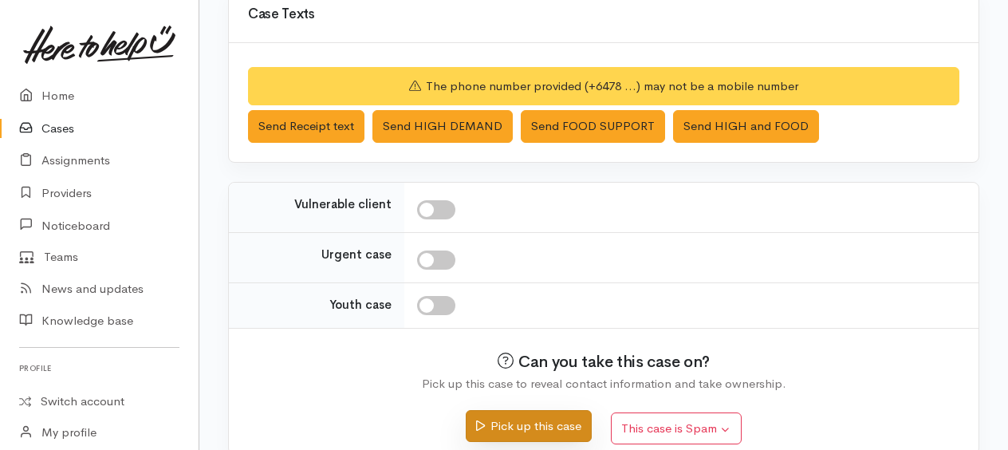
click at [570, 413] on button "Pick up this case" at bounding box center [527, 426] width 125 height 33
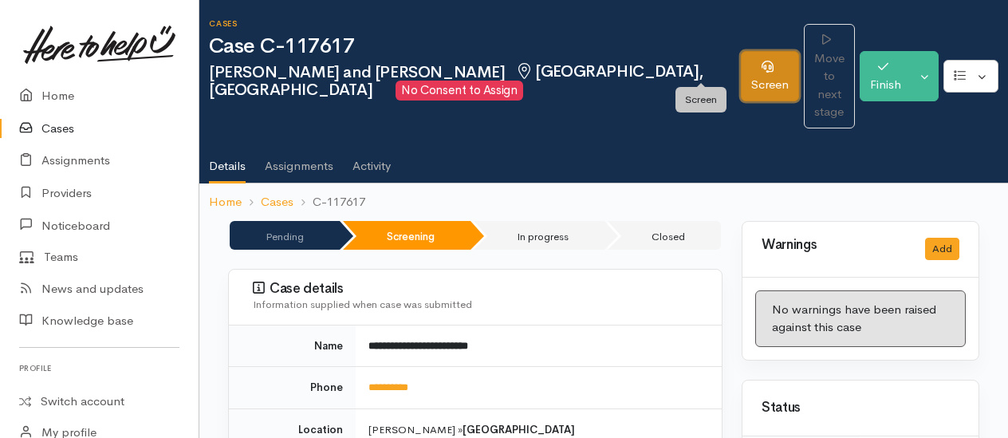
click at [740, 67] on link "Screen" at bounding box center [769, 76] width 58 height 50
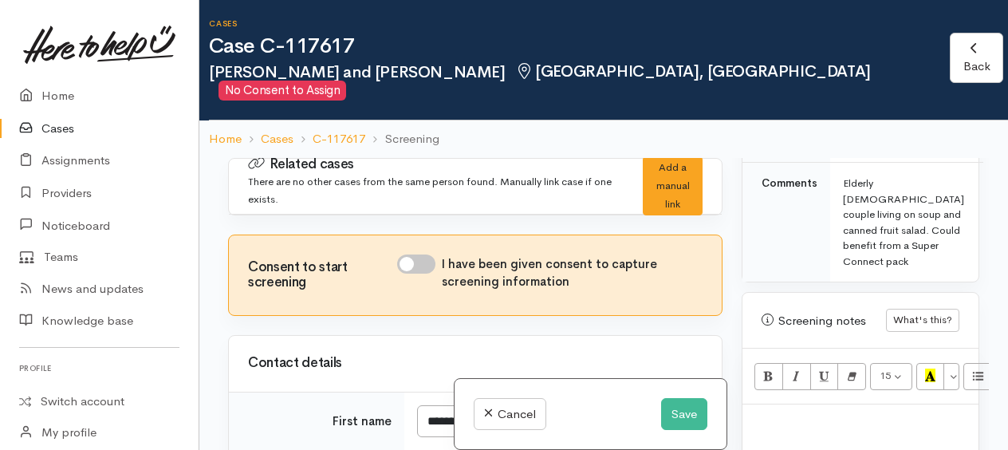
scroll to position [1036, 0]
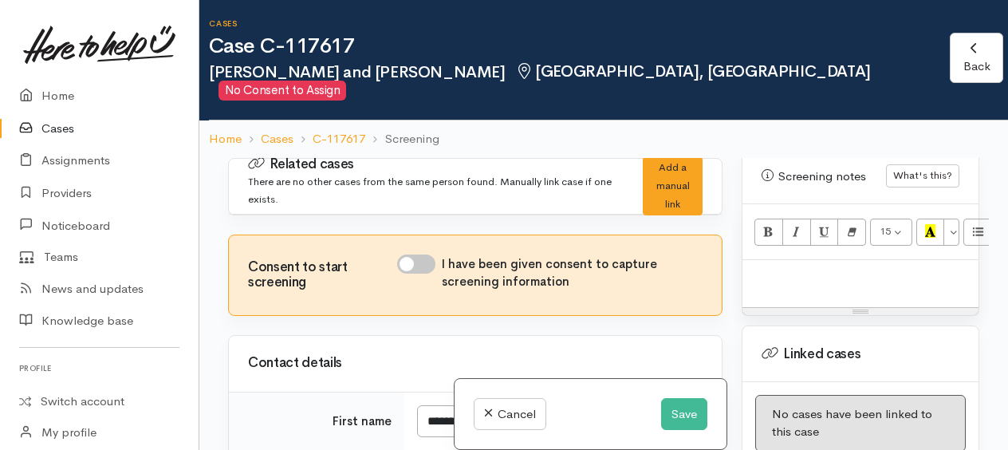
click at [791, 285] on p at bounding box center [860, 277] width 220 height 18
drag, startPoint x: 676, startPoint y: 414, endPoint x: 670, endPoint y: 394, distance: 21.5
click at [676, 414] on button "Save" at bounding box center [684, 414] width 46 height 33
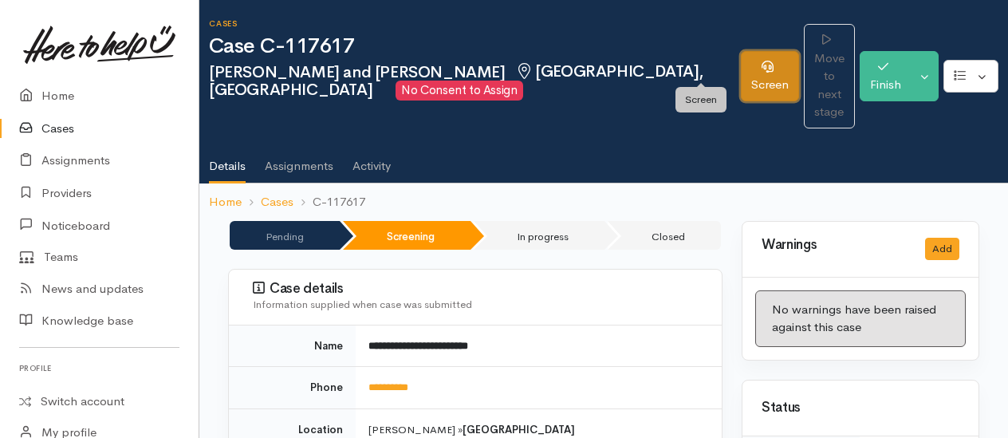
click at [740, 58] on link "Screen" at bounding box center [769, 76] width 58 height 50
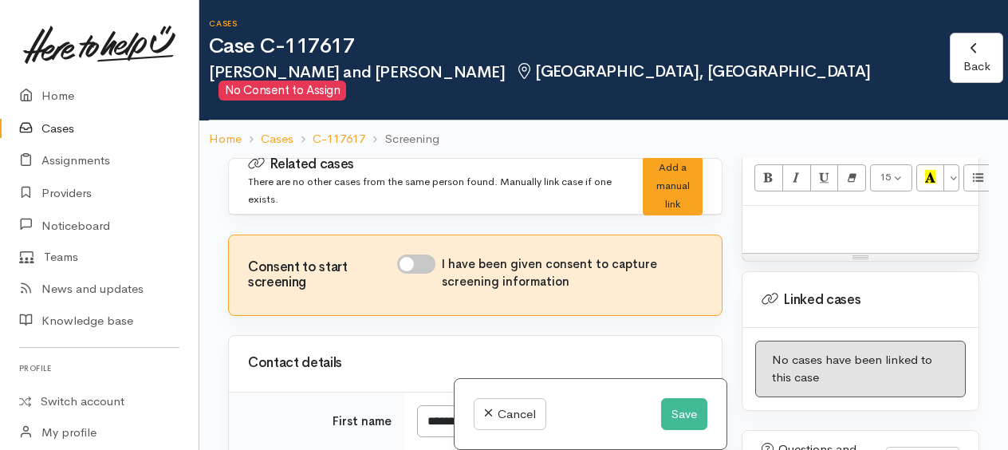
scroll to position [1003, 0]
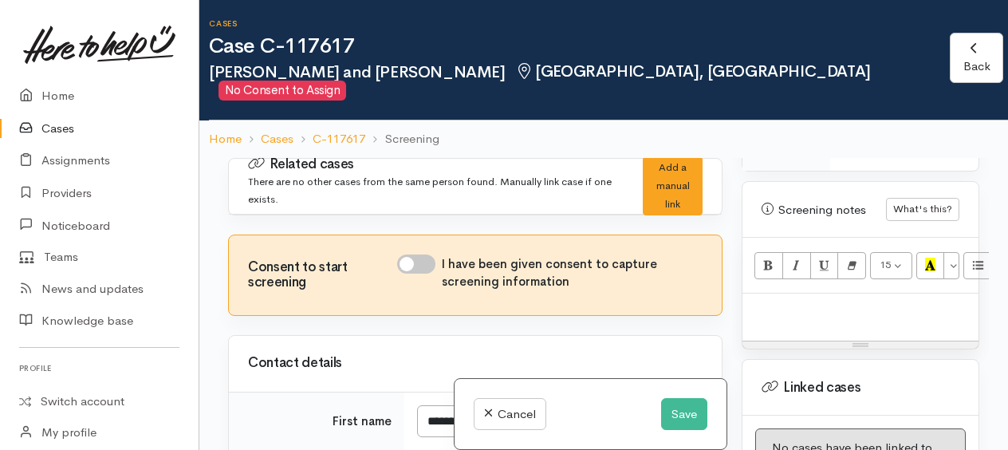
paste div
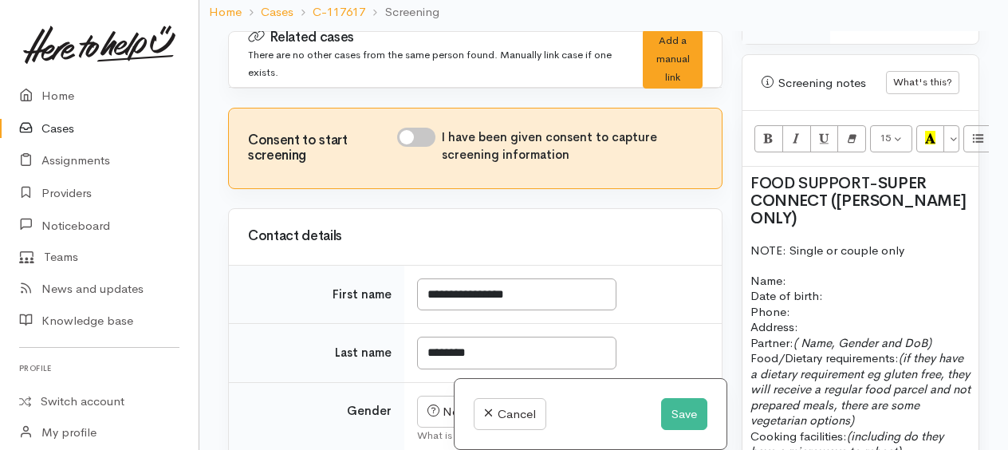
scroll to position [1638, 0]
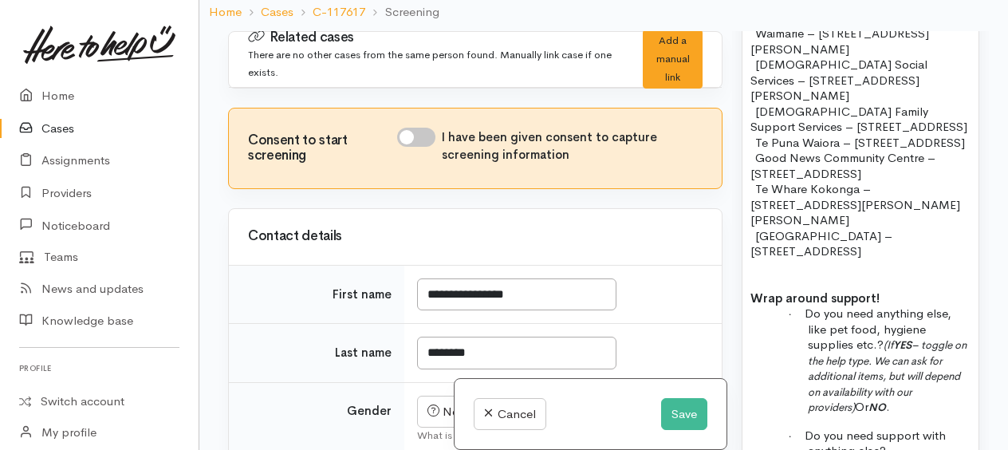
click at [905, 262] on p at bounding box center [860, 267] width 220 height 16
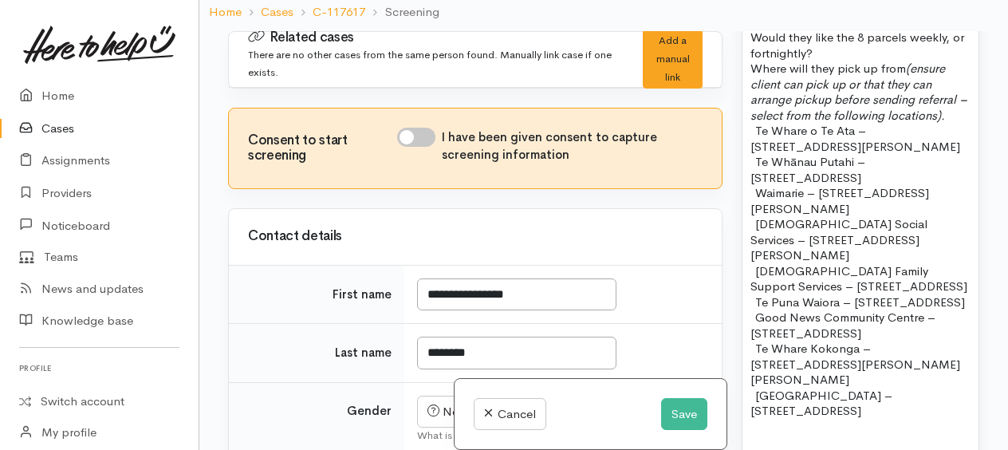
scroll to position [1319, 0]
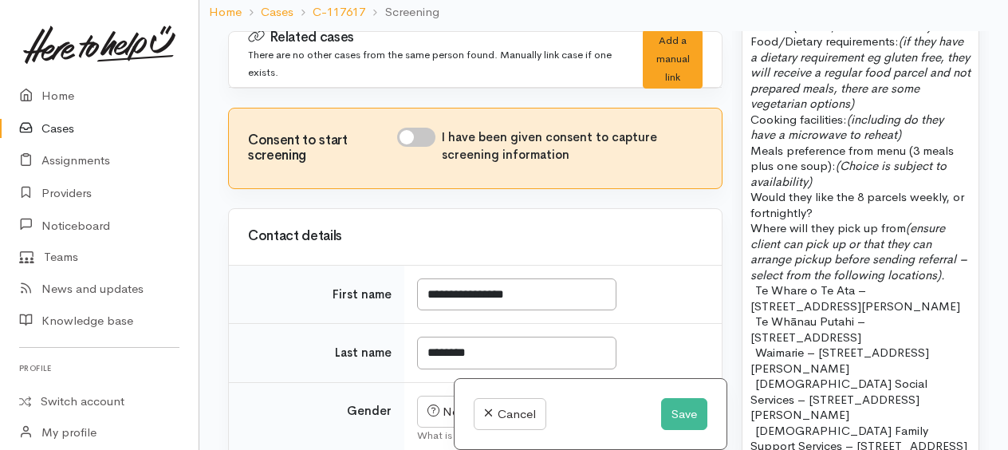
click at [840, 190] on p "Meals preference from menu (3 meals plus one soup): (Choice is subject to avail…" at bounding box center [860, 166] width 220 height 47
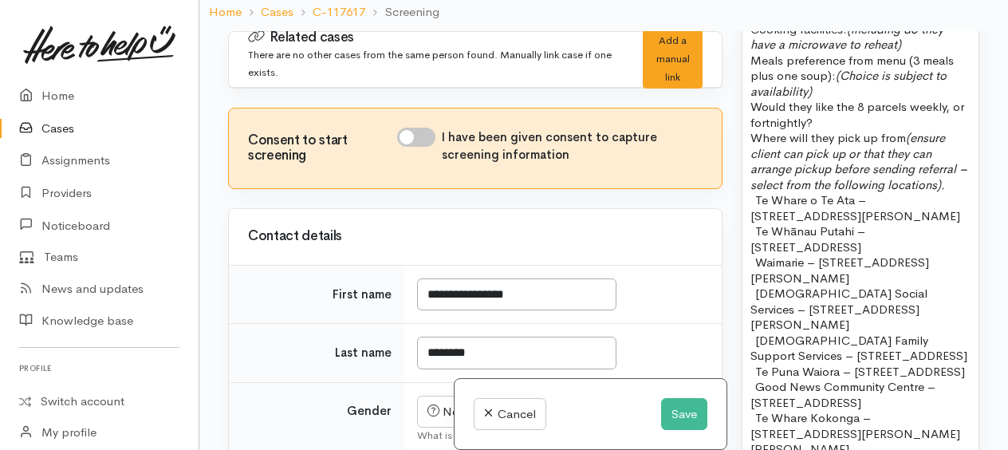
scroll to position [1748, 0]
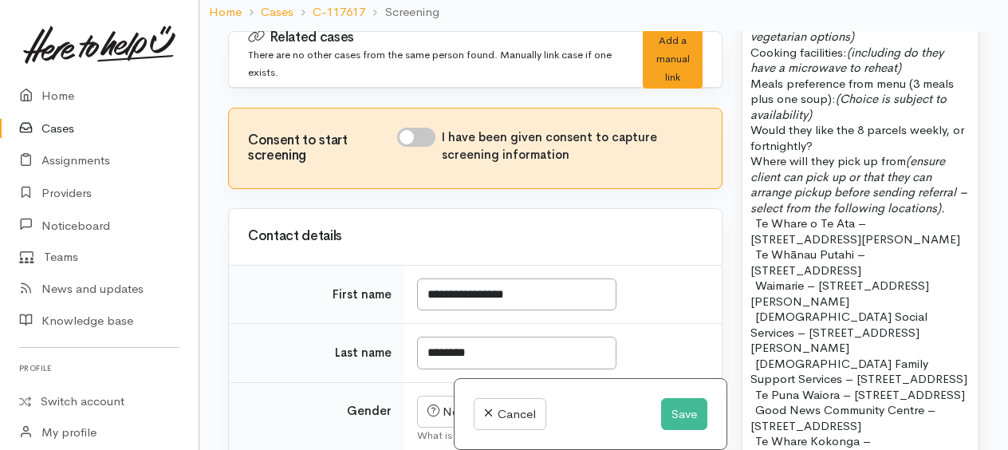
click at [839, 118] on p "Meals preference from menu (3 meals plus one soup): (Choice is subject to avail…" at bounding box center [860, 99] width 220 height 47
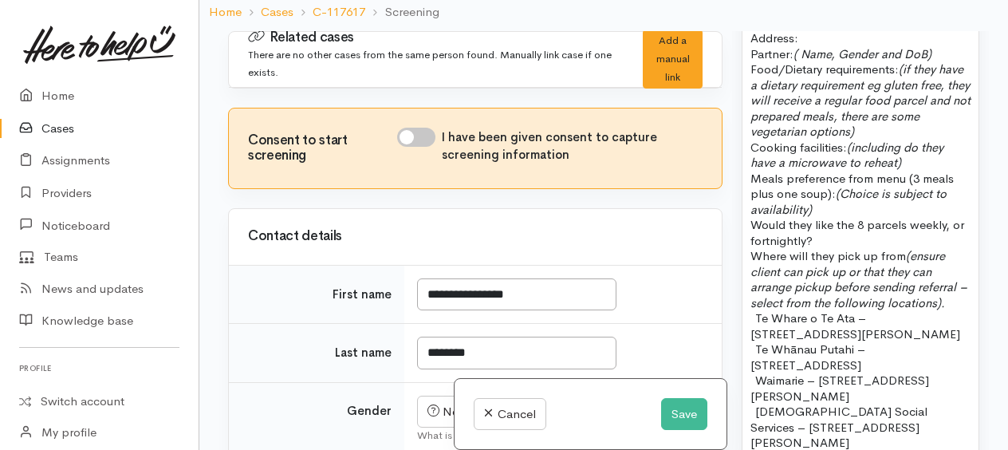
scroll to position [1668, 0]
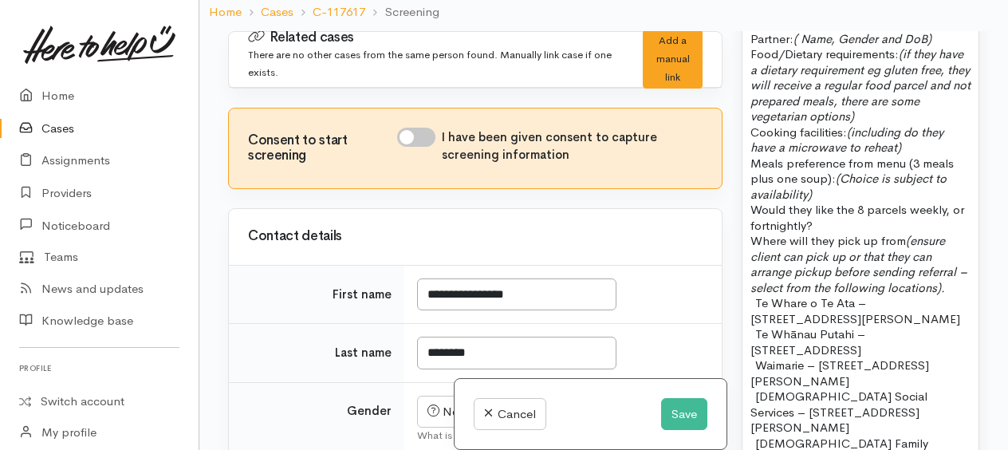
click at [915, 155] on p "Partner: ( Name, Gender and DoB) Food/Dietary requirements: (if they have a die…" at bounding box center [860, 93] width 220 height 124
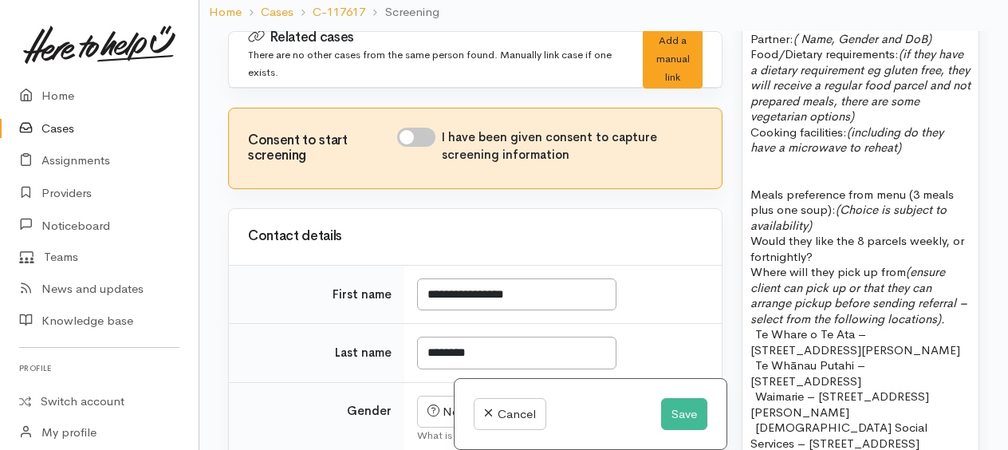
click at [847, 234] on p "Meals preference from menu (3 meals plus one soup): (Choice is subject to avail…" at bounding box center [860, 210] width 220 height 47
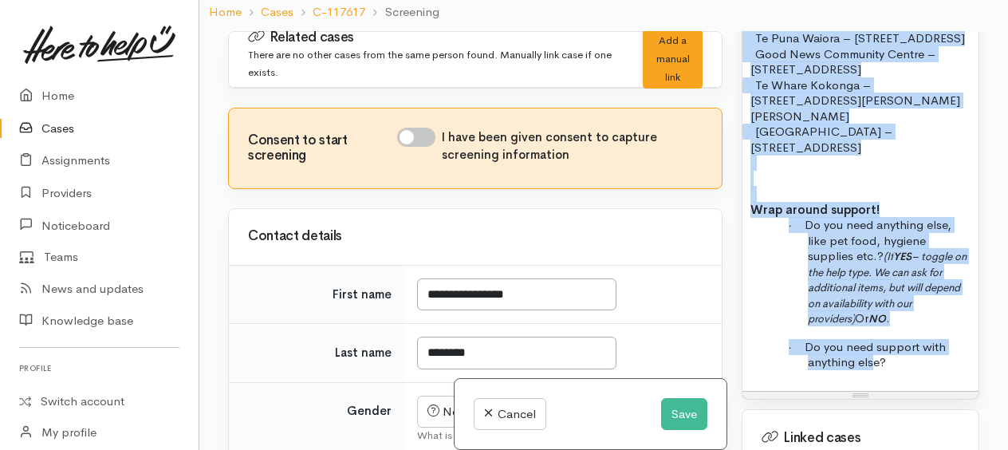
scroll to position [2779, 0]
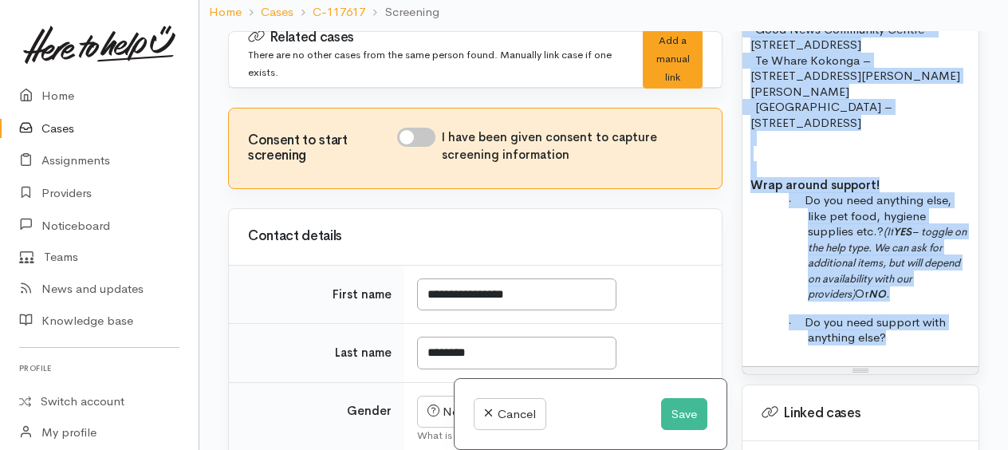
drag, startPoint x: 748, startPoint y: 132, endPoint x: 902, endPoint y: 311, distance: 235.7
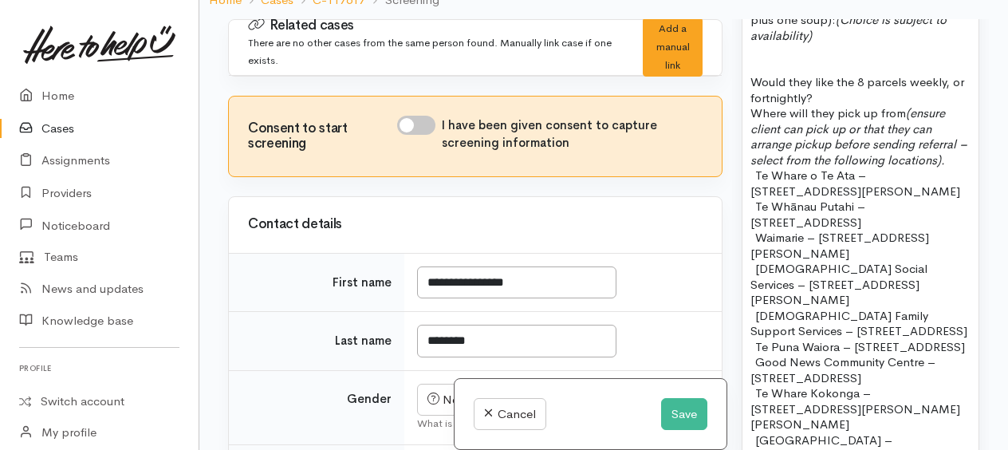
scroll to position [1829, 0]
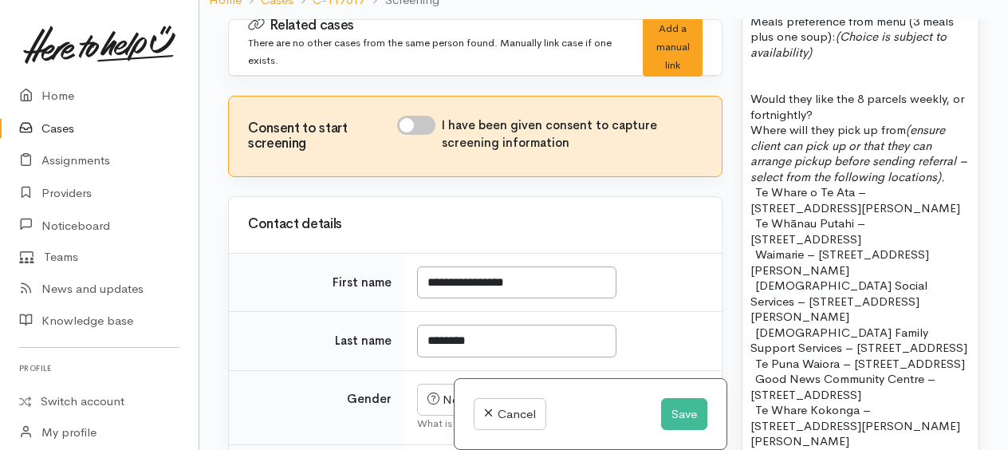
click at [841, 121] on p "Would they like the 8 parcels weekly, or fortnightly?" at bounding box center [860, 106] width 220 height 31
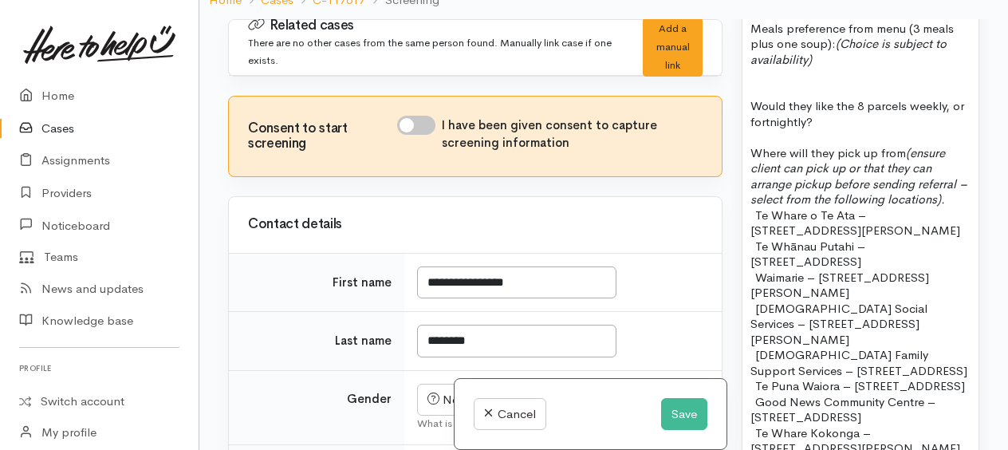
scroll to position [1909, 0]
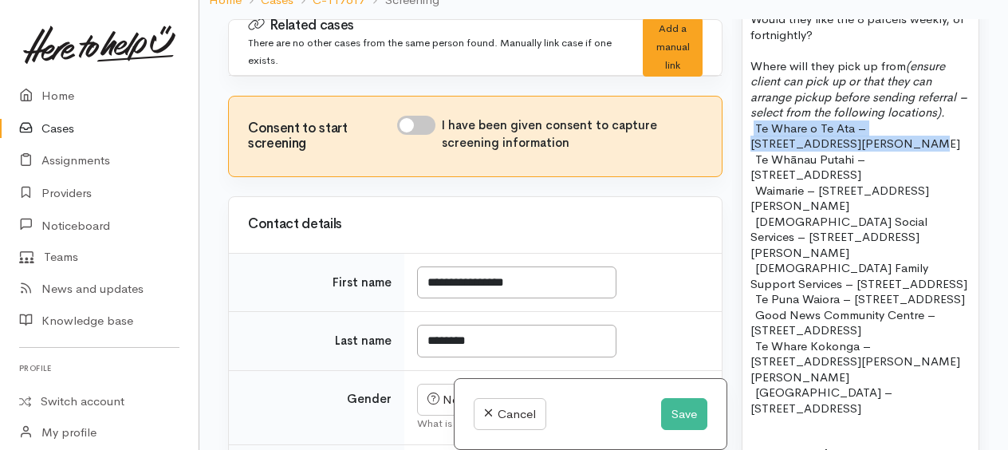
drag, startPoint x: 752, startPoint y: 134, endPoint x: 795, endPoint y: 150, distance: 45.9
click at [795, 150] on p "- Te Whare o Te Ata – 214 Clarkin Road, Fairfield" at bounding box center [860, 135] width 220 height 31
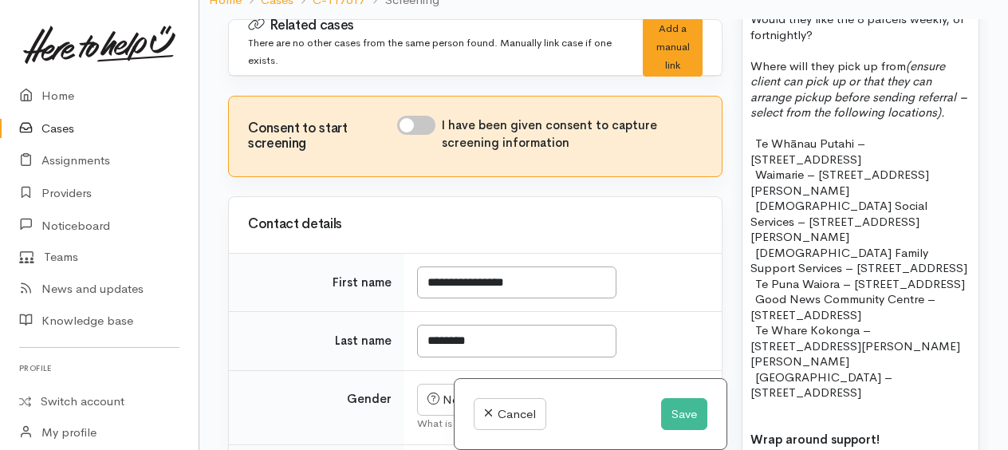
scroll to position [1829, 0]
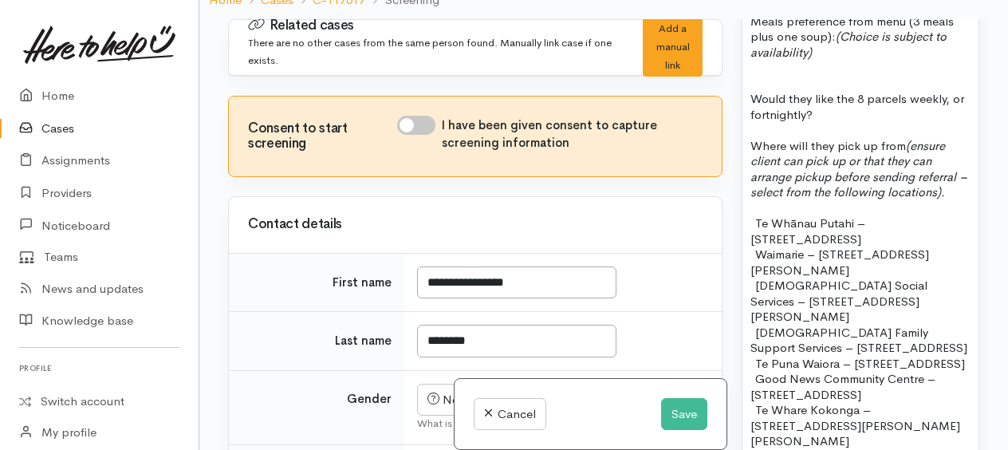
click at [848, 61] on p "Meals preference from menu (3 meals plus one soup): (Choice is subject to avail…" at bounding box center [860, 37] width 220 height 47
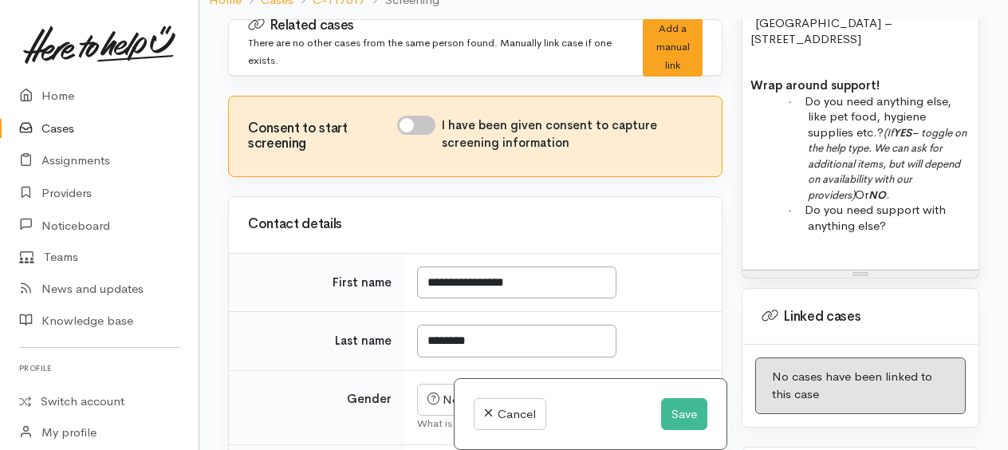
scroll to position [2547, 0]
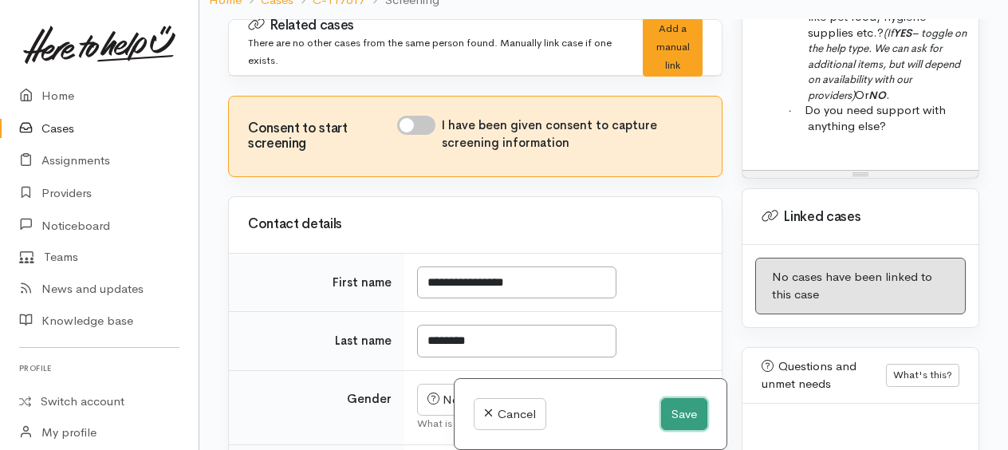
click at [686, 414] on button "Save" at bounding box center [684, 414] width 46 height 33
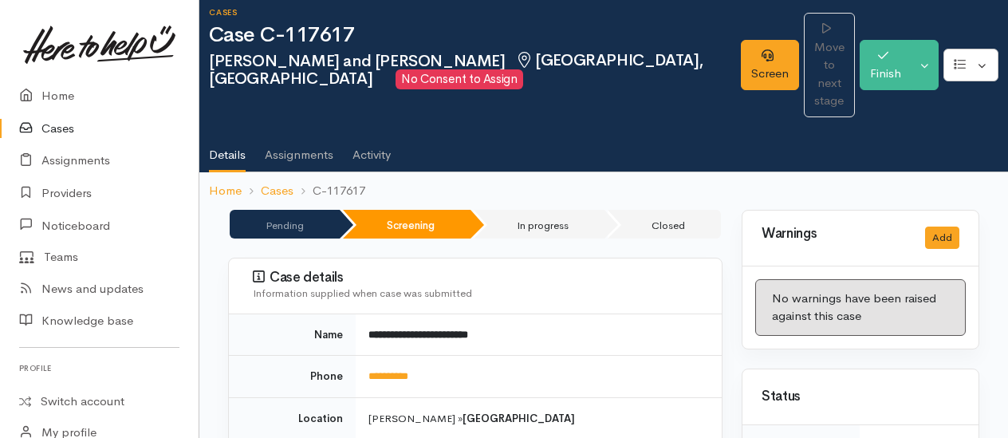
scroll to position [239, 0]
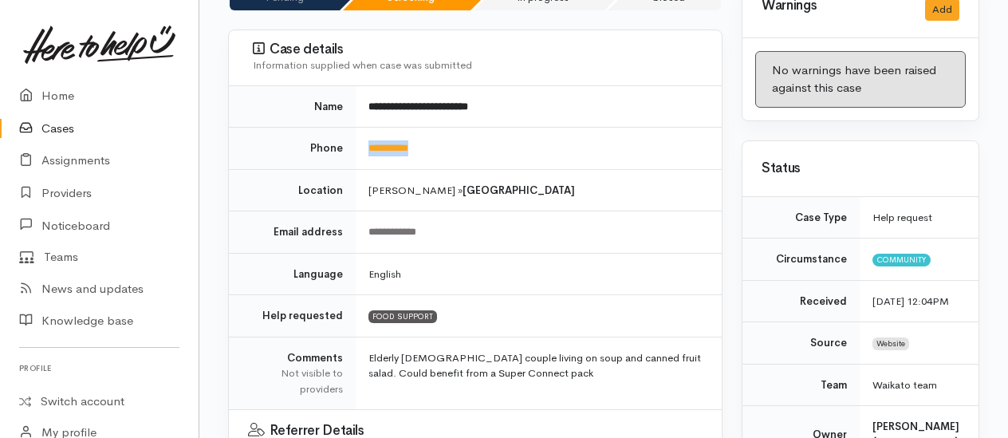
drag, startPoint x: 438, startPoint y: 111, endPoint x: 371, endPoint y: 101, distance: 67.6
click at [371, 128] on td "**********" at bounding box center [539, 149] width 366 height 42
copy link "**********"
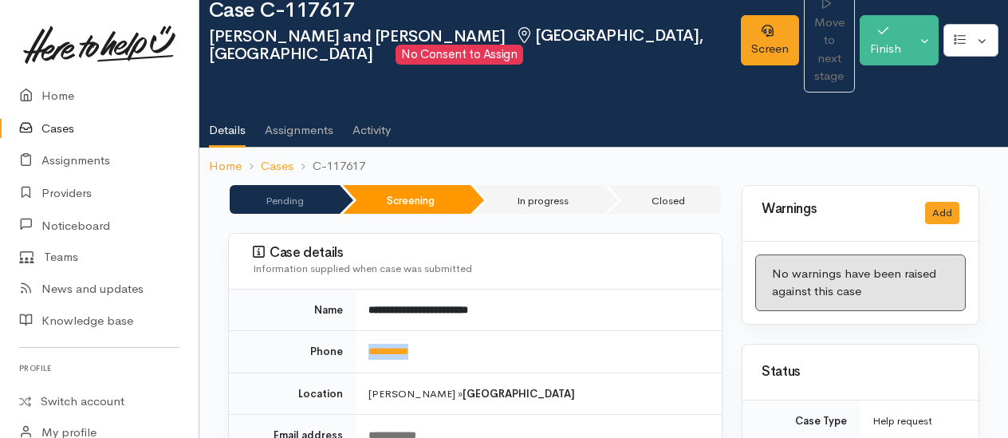
scroll to position [0, 0]
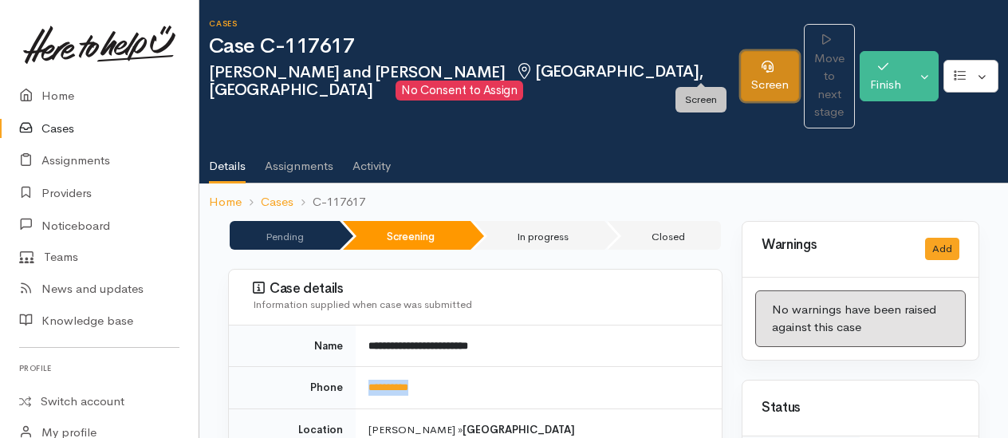
click at [740, 71] on link "Screen" at bounding box center [769, 76] width 58 height 50
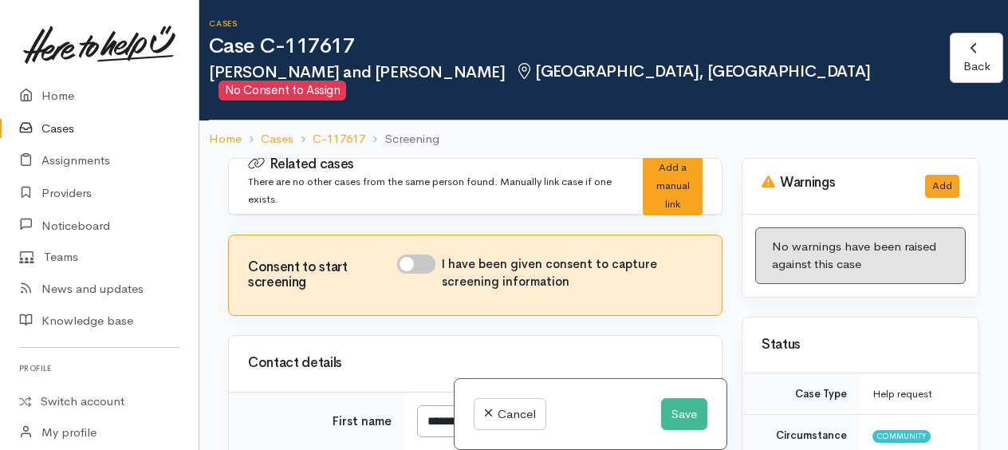
click at [403, 254] on input "I have been given consent to capture screening information" at bounding box center [416, 263] width 38 height 19
checkbox input "true"
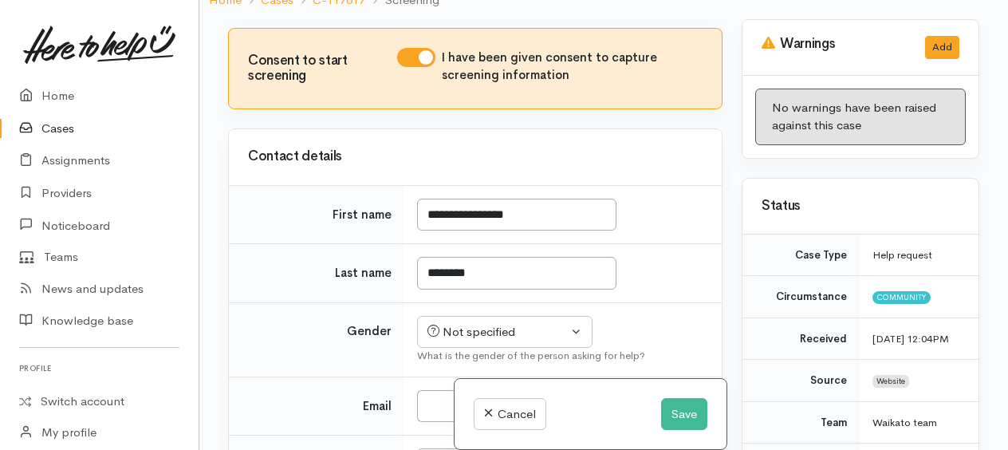
scroll to position [159, 0]
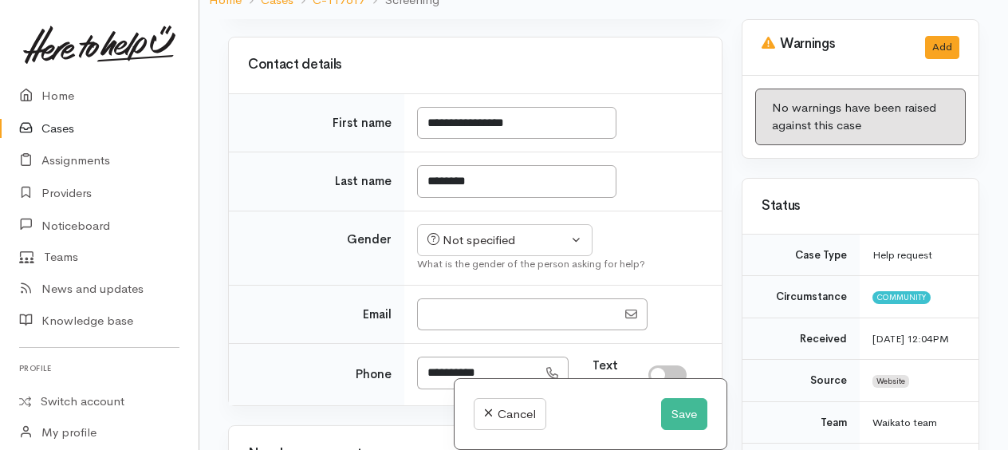
click at [501, 256] on div "What is the gender of the person asking for help?" at bounding box center [559, 264] width 285 height 16
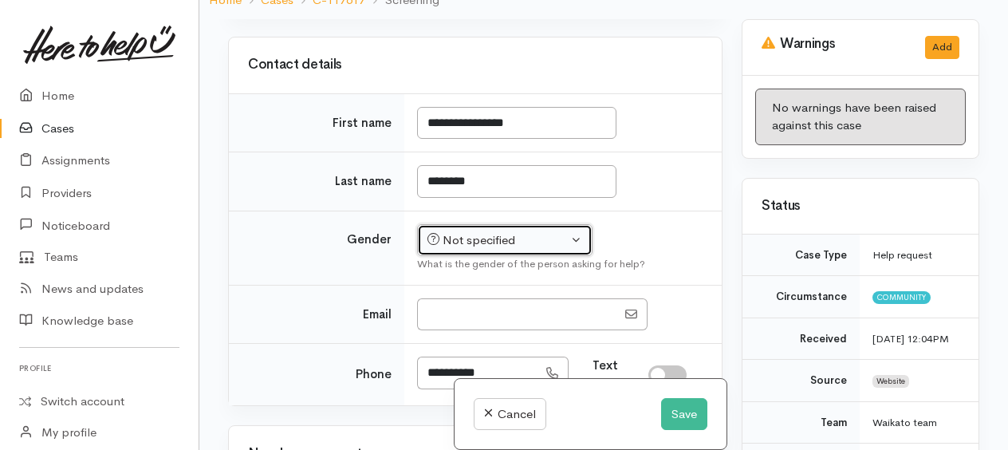
click at [493, 226] on button "Not specified" at bounding box center [504, 240] width 175 height 33
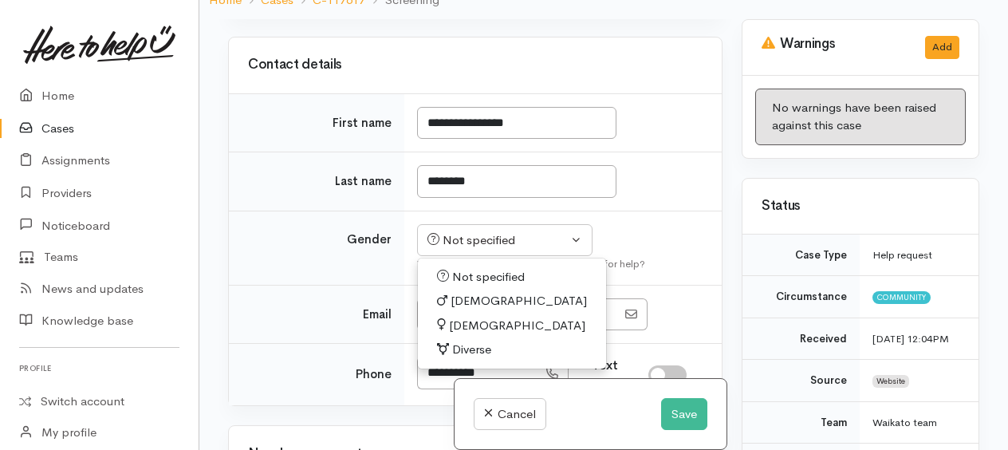
click at [471, 316] on span "[DEMOGRAPHIC_DATA]" at bounding box center [517, 325] width 136 height 18
select select "[DEMOGRAPHIC_DATA]"
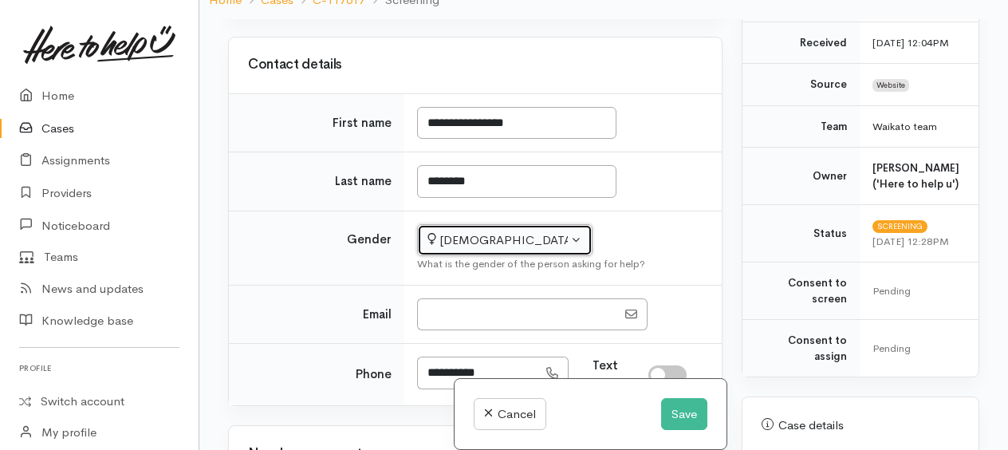
scroll to position [319, 0]
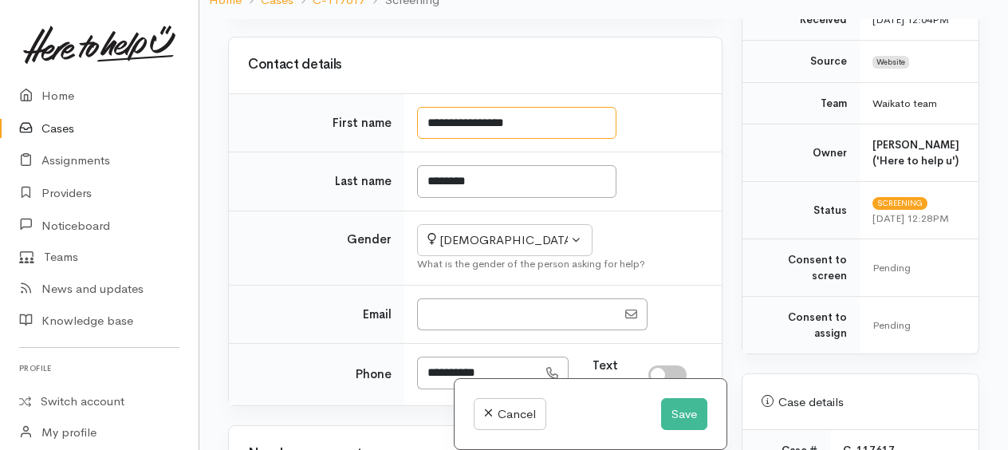
click at [568, 107] on input "**********" at bounding box center [516, 123] width 199 height 33
type input "****"
click at [756, 99] on td "Team" at bounding box center [800, 103] width 117 height 42
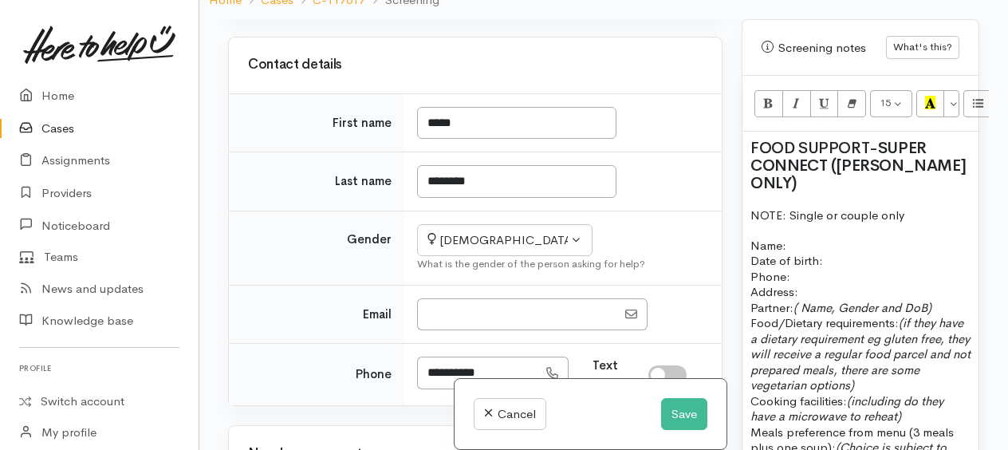
scroll to position [1036, 0]
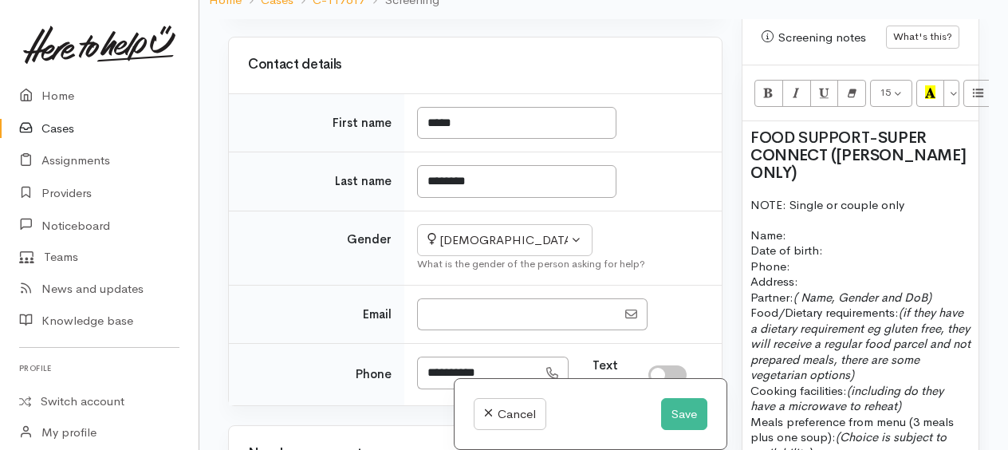
click at [950, 300] on p "Partner: ( Name, Gender and DoB) Food/Dietary requirements: (if they have a die…" at bounding box center [860, 351] width 220 height 124
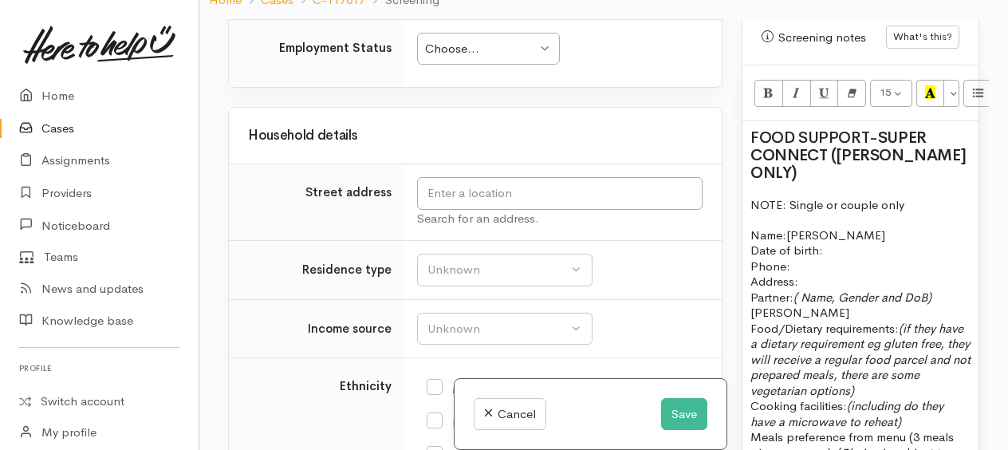
scroll to position [1674, 0]
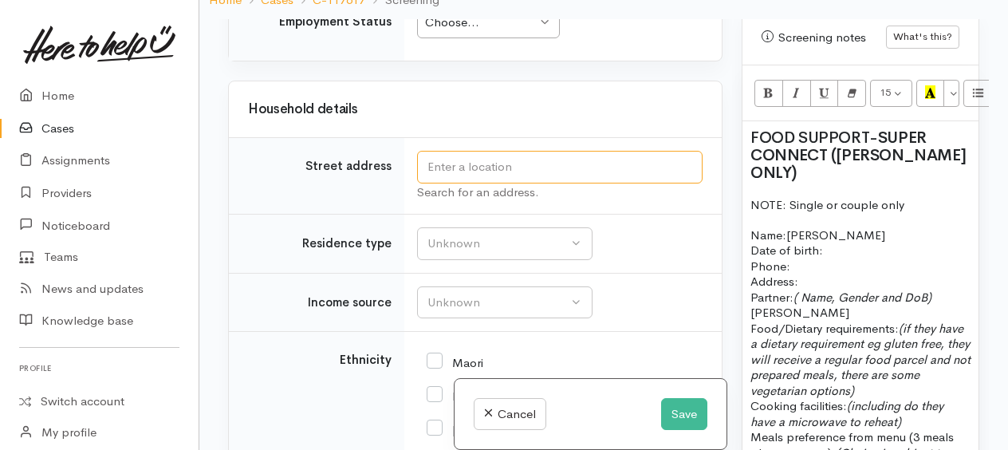
click at [456, 151] on input "text" at bounding box center [559, 167] width 285 height 33
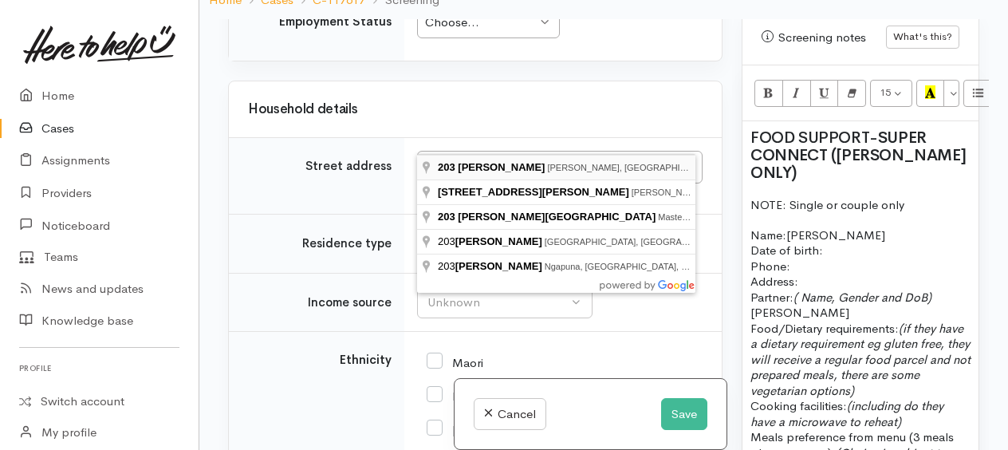
type input "203 Dixon Rd, Fitzroy, Hamilton, New Zealand"
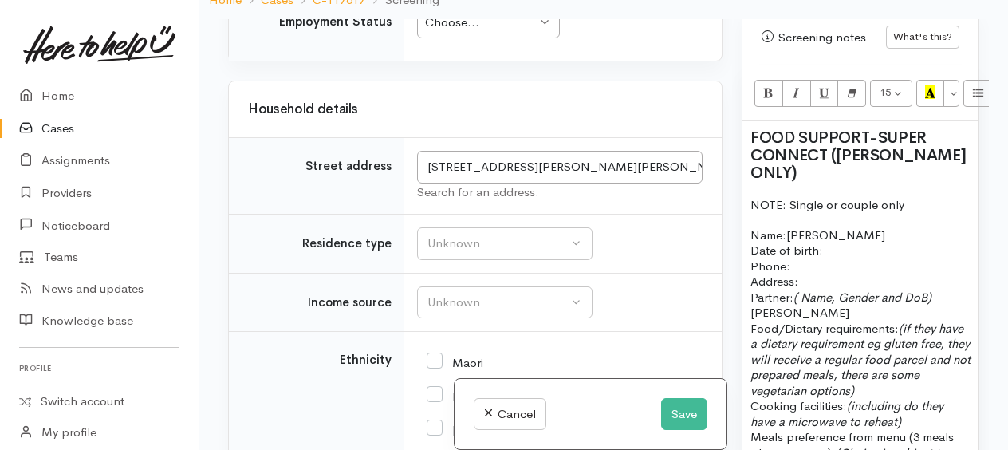
click at [811, 271] on p "Name: Joan Date of birth: Phone:" at bounding box center [860, 250] width 220 height 47
click at [812, 274] on p "Name: Joan Date of birth: Phone:" at bounding box center [860, 250] width 220 height 47
click at [829, 253] on p "Name: Joan Date of birth: Phone:" at bounding box center [860, 250] width 220 height 47
click at [827, 324] on p "Neville Food/Dietary requirements: (if they have a dietary requirement eg glute…" at bounding box center [860, 366] width 220 height 124
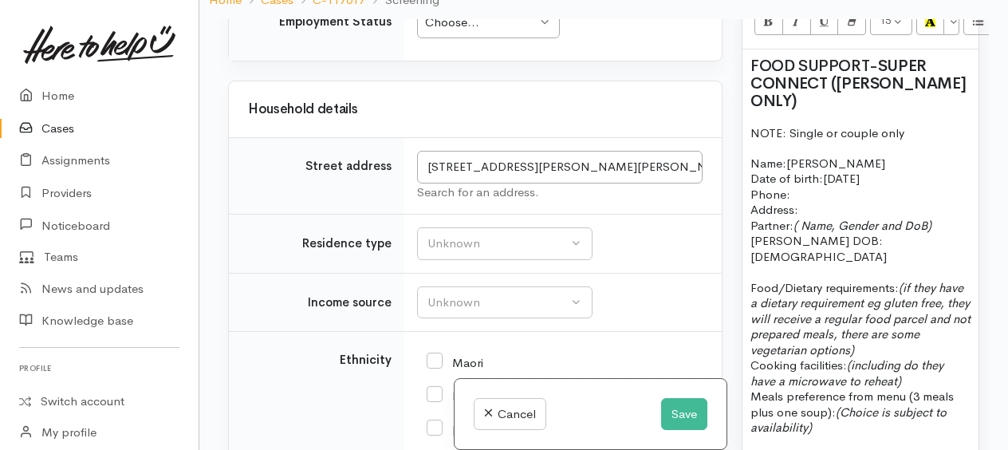
scroll to position [1116, 0]
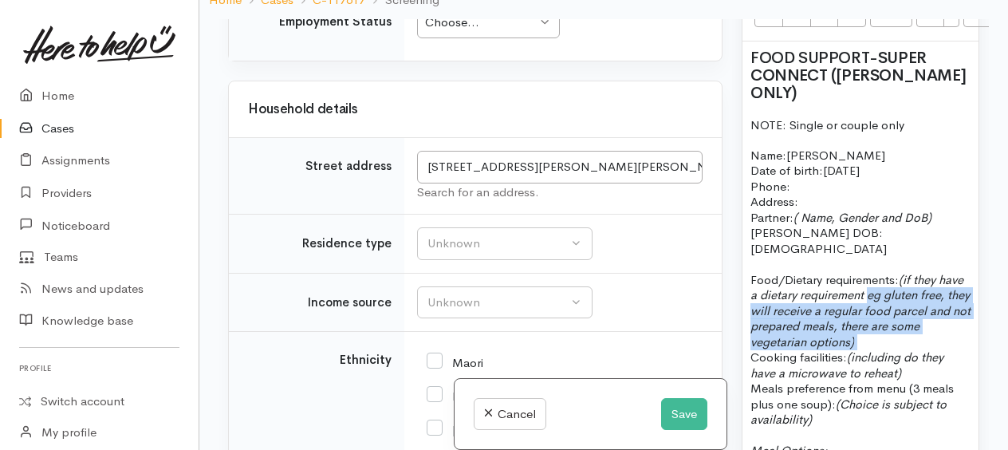
drag, startPoint x: 895, startPoint y: 288, endPoint x: 928, endPoint y: 322, distance: 47.4
click at [928, 324] on icon "(if they have a dietary requirement eg gluten free, they will receive a regular…" at bounding box center [860, 310] width 220 height 77
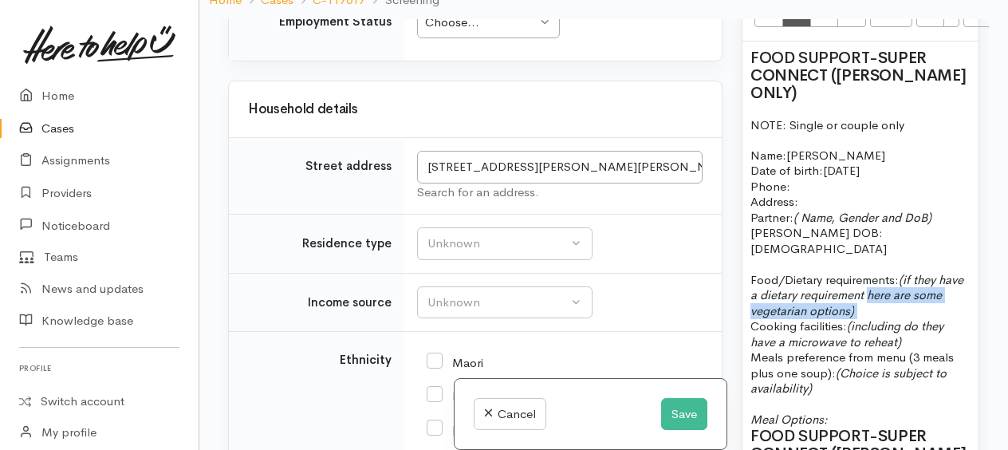
drag, startPoint x: 898, startPoint y: 284, endPoint x: 917, endPoint y: 296, distance: 22.6
click at [917, 296] on p "Food/Dietary requirements: (if they have a dietary requirement here are some ve…" at bounding box center [860, 302] width 220 height 93
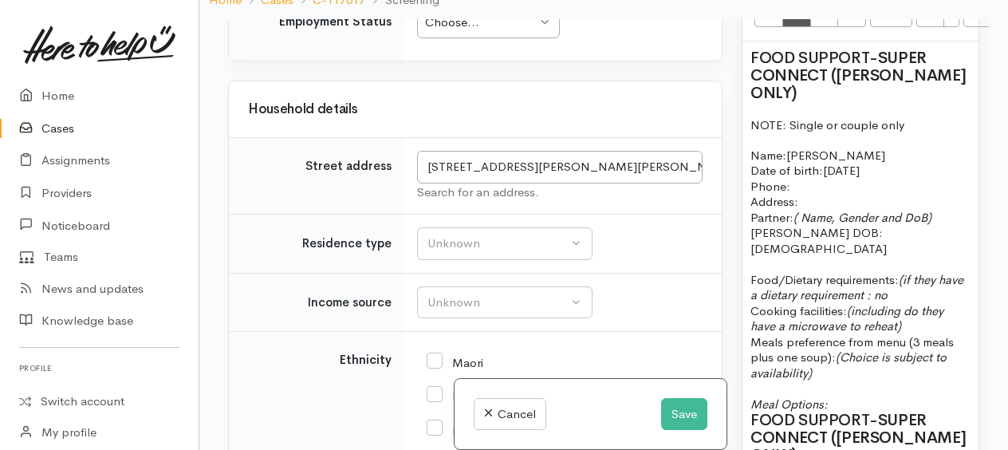
click at [919, 309] on p "Food/Dietary requirements: (if they have a dietary requirement : no Cooking fac…" at bounding box center [860, 295] width 220 height 78
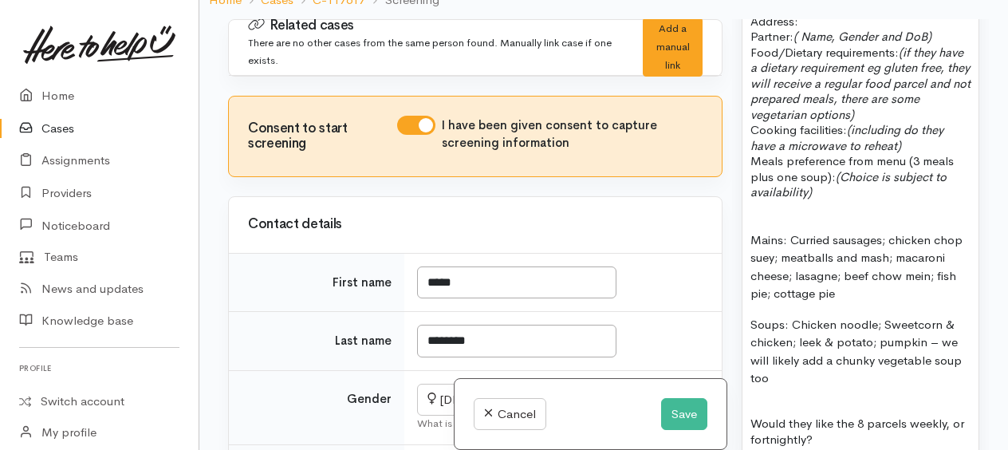
scroll to position [1754, 0]
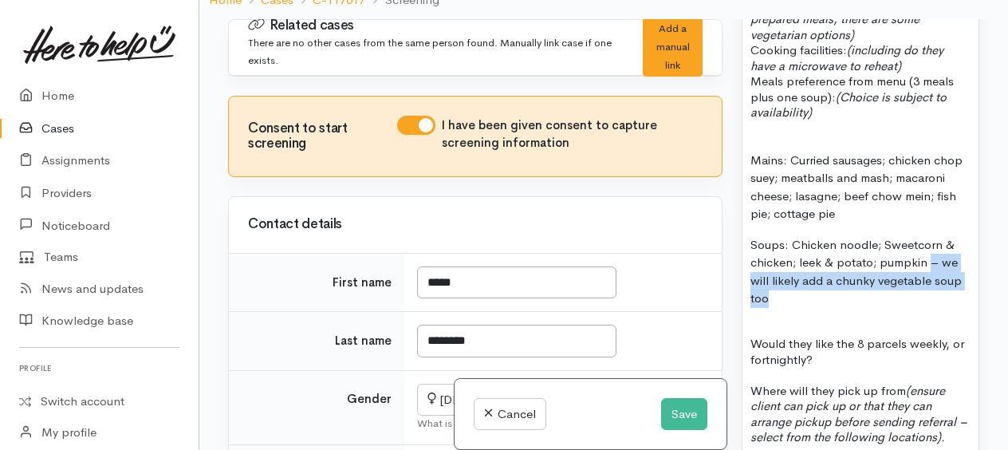
drag, startPoint x: 928, startPoint y: 251, endPoint x: 939, endPoint y: 282, distance: 33.0
click at [939, 282] on p "Soups: Chicken noodle; Sweetcorn & chicken; leek & potato; pumpkin – we will li…" at bounding box center [860, 272] width 220 height 72
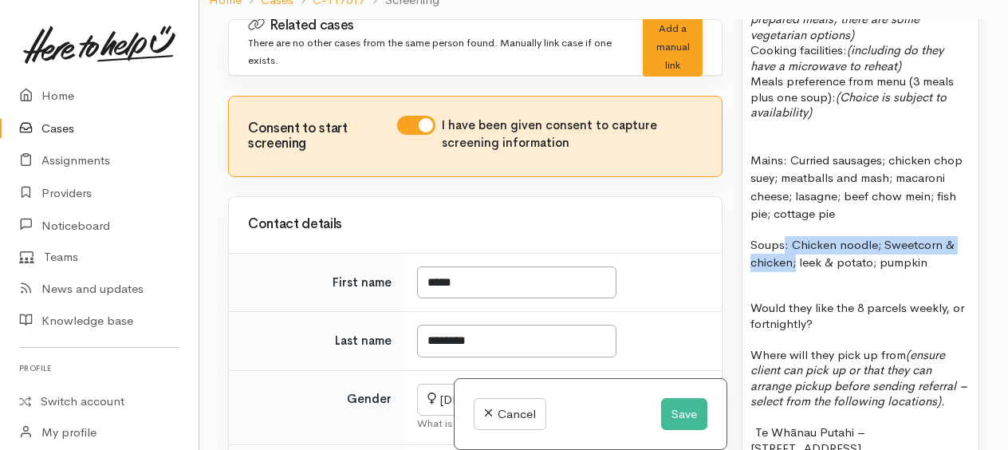
drag, startPoint x: 803, startPoint y: 236, endPoint x: 795, endPoint y: 257, distance: 21.9
click at [795, 257] on p "Soups: Chicken noodle; Sweetcorn & chicken; leek & potato; pumpkin" at bounding box center [860, 254] width 220 height 36
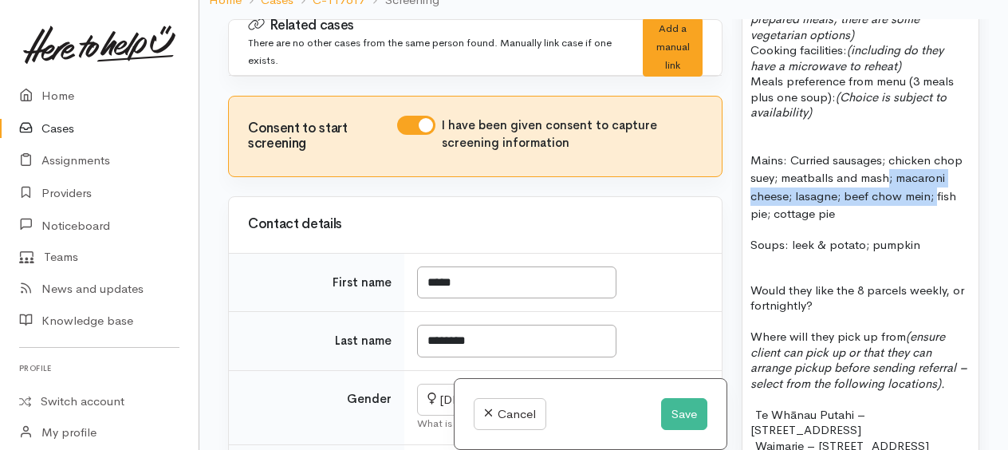
drag, startPoint x: 889, startPoint y: 169, endPoint x: 936, endPoint y: 190, distance: 51.4
click at [936, 190] on p "Mains: Curried sausages; chicken chop suey; meatballs and mash; macaroni cheese…" at bounding box center [860, 187] width 220 height 72
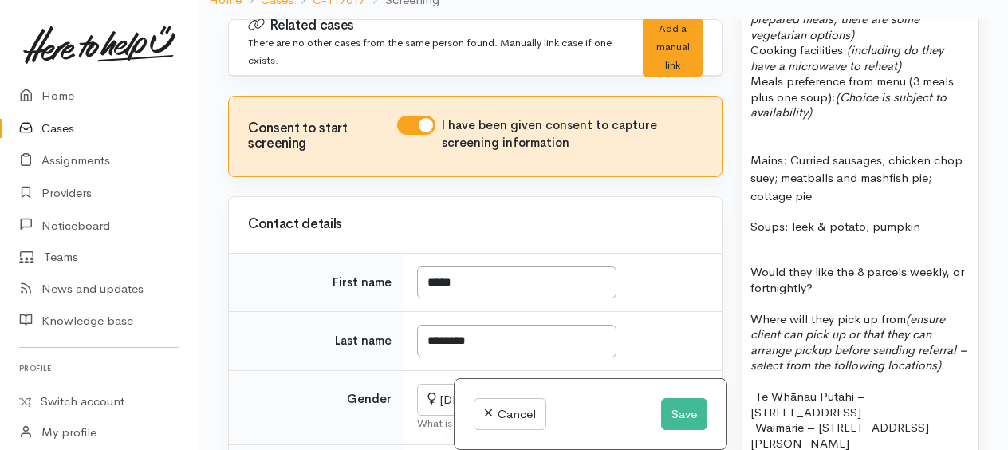
click at [963, 153] on p "Mains: Curried sausages; chicken chop suey; meatballs and mashfish pie; cottage…" at bounding box center [860, 178] width 220 height 54
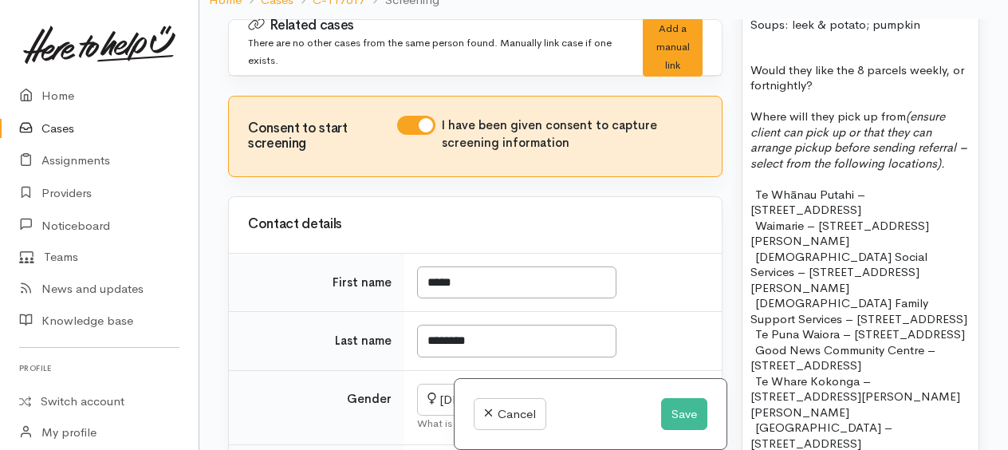
scroll to position [1913, 0]
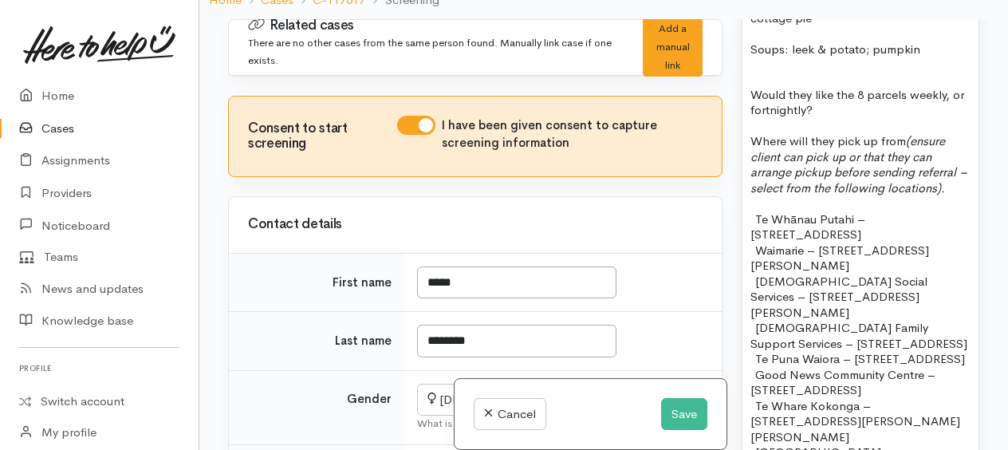
click at [818, 103] on p "Would they like the 8 parcels weekly, or fortnightly?" at bounding box center [860, 102] width 220 height 31
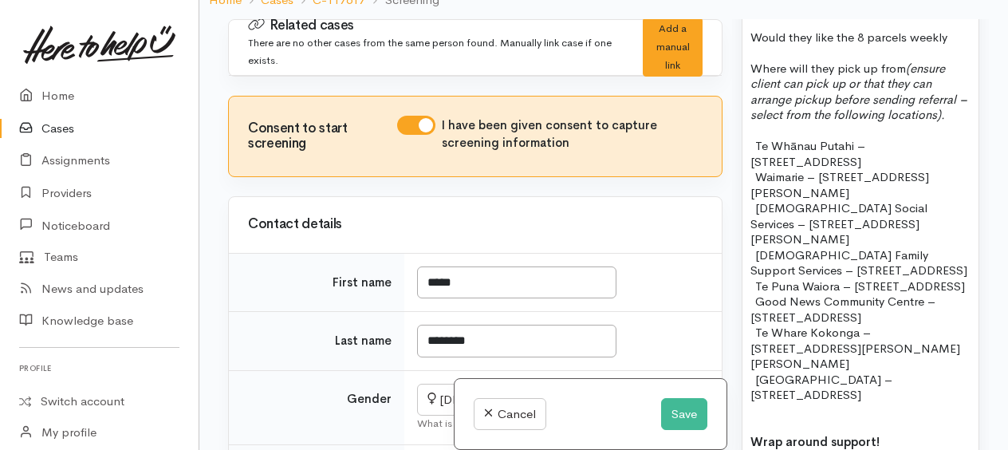
scroll to position [1993, 0]
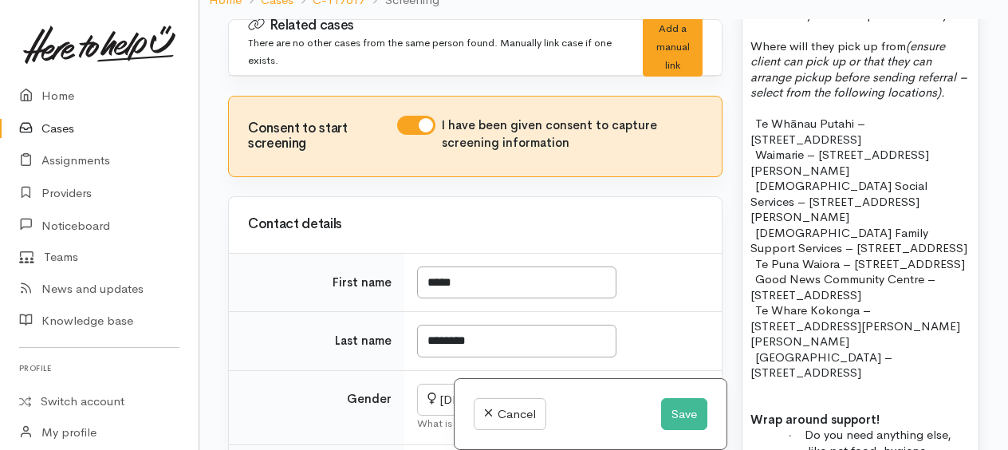
drag, startPoint x: 752, startPoint y: 108, endPoint x: 866, endPoint y: 279, distance: 205.8
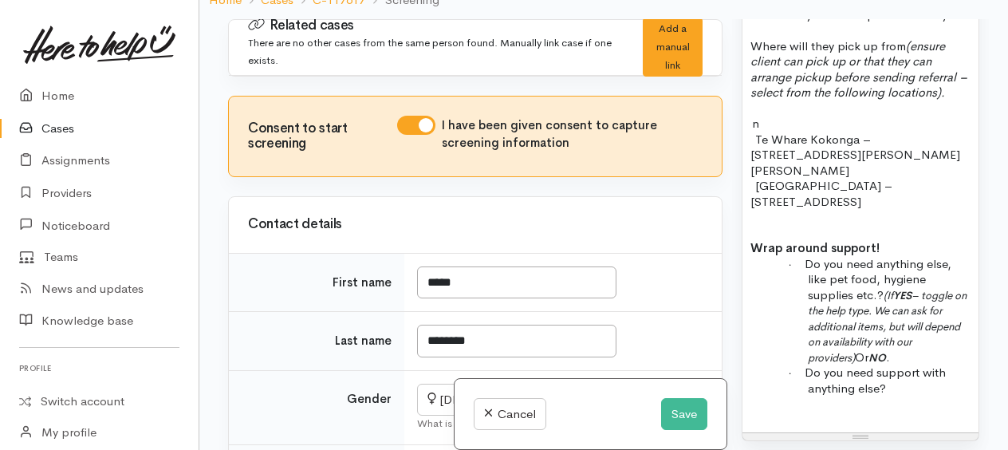
click at [770, 116] on p "- n" at bounding box center [860, 124] width 220 height 16
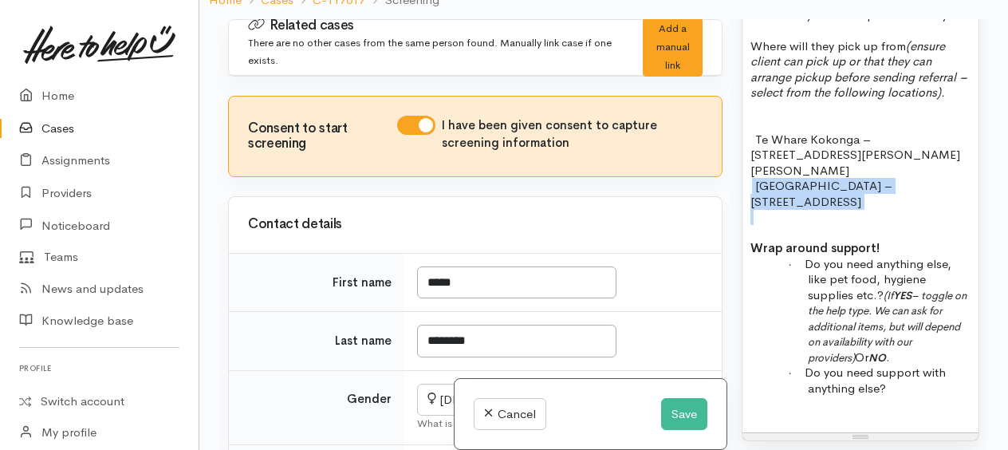
drag, startPoint x: 752, startPoint y: 159, endPoint x: 920, endPoint y: 187, distance: 170.5
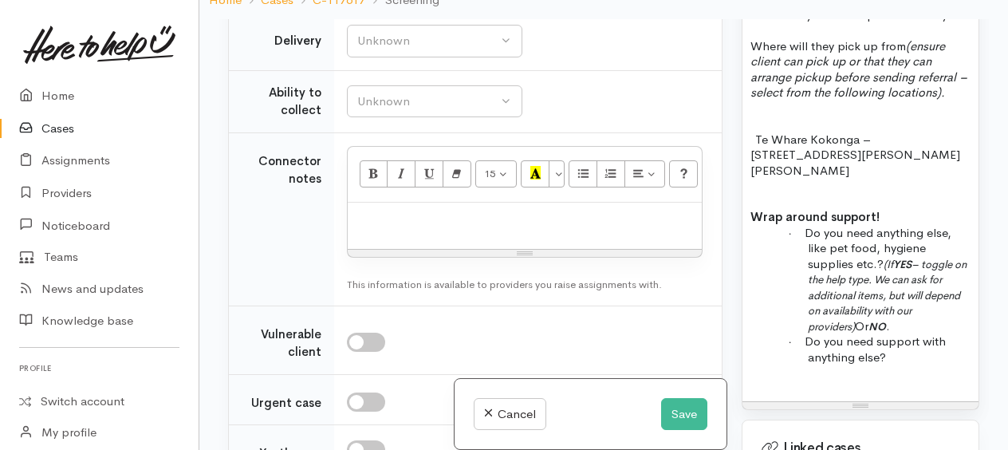
scroll to position [1116, 0]
click at [692, 412] on button "Save" at bounding box center [684, 414] width 46 height 33
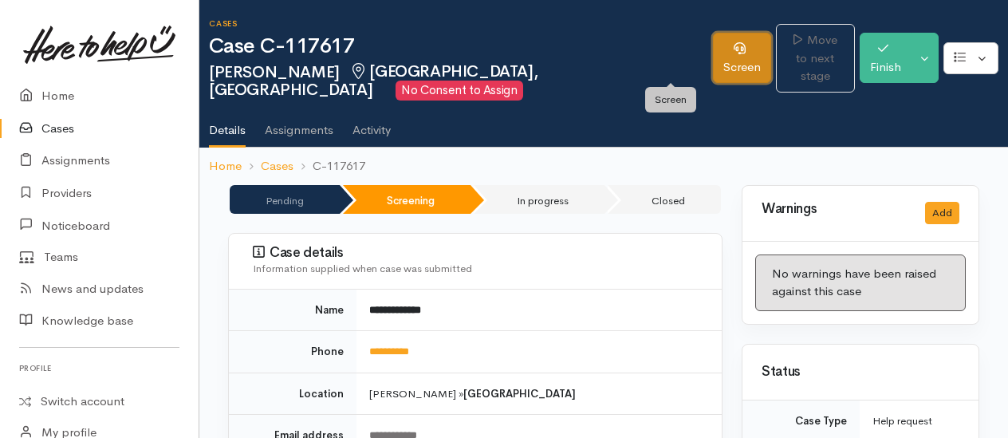
drag, startPoint x: 0, startPoint y: 0, endPoint x: 658, endPoint y: 61, distance: 661.2
click at [733, 52] on icon at bounding box center [739, 48] width 12 height 12
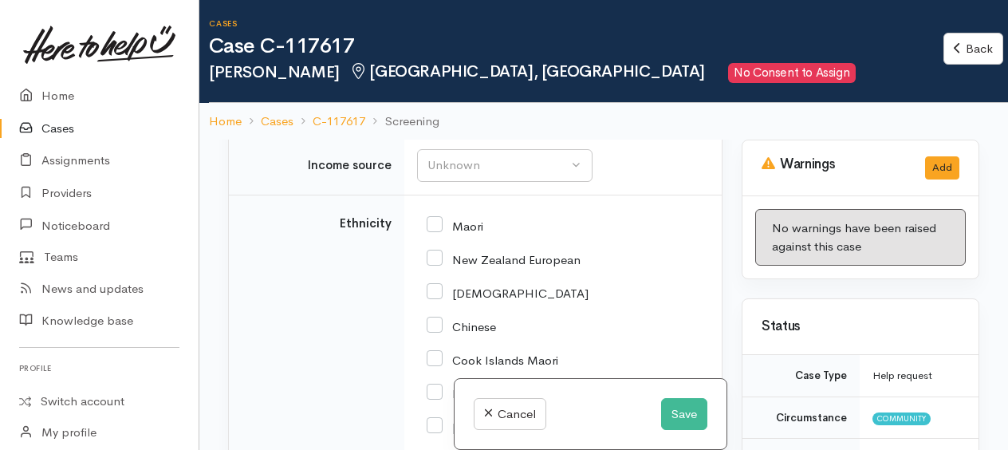
scroll to position [1993, 0]
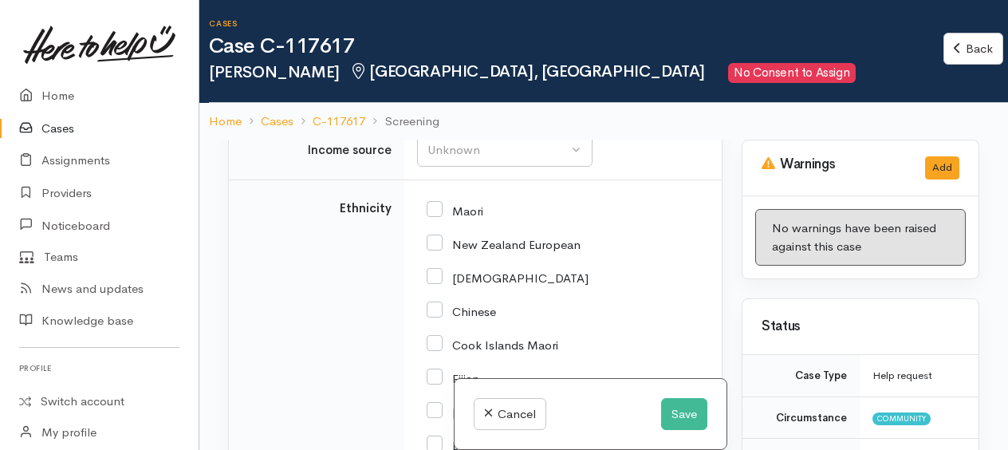
click at [433, 236] on input "New Zealand European" at bounding box center [503, 243] width 154 height 14
checkbox input "true"
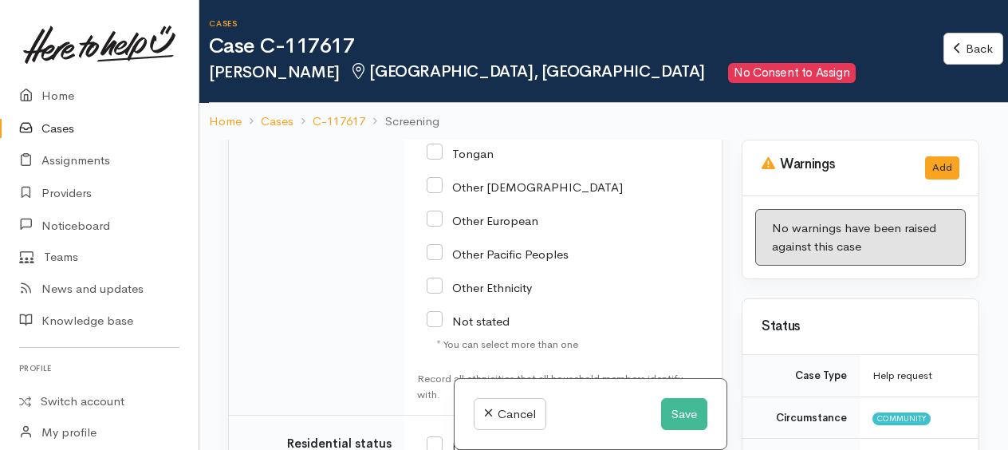
scroll to position [2471, 0]
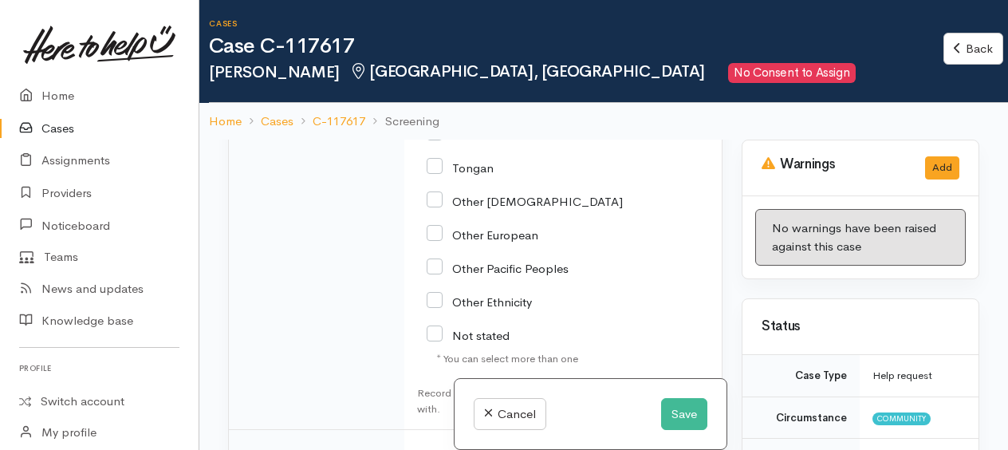
click at [436, 226] on input "Other European" at bounding box center [482, 233] width 112 height 14
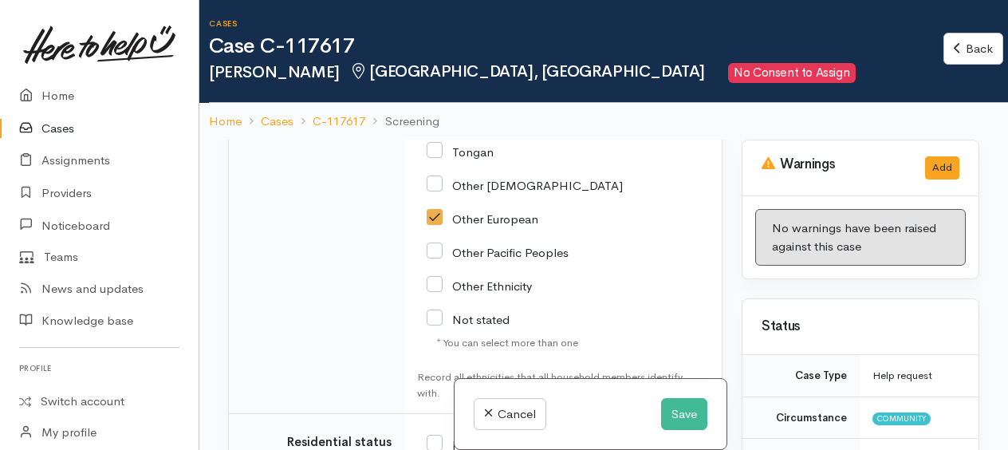
scroll to position [2551, 0]
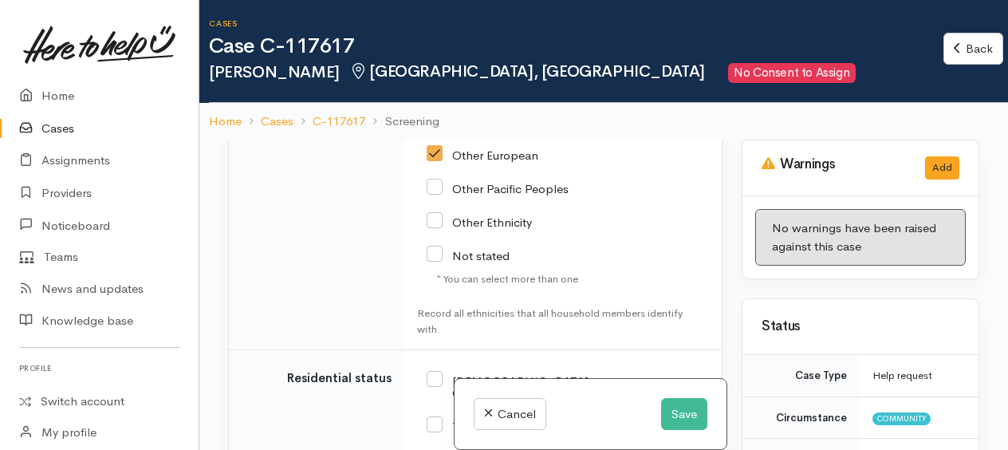
click at [436, 147] on input "Other European" at bounding box center [482, 154] width 112 height 14
checkbox input "false"
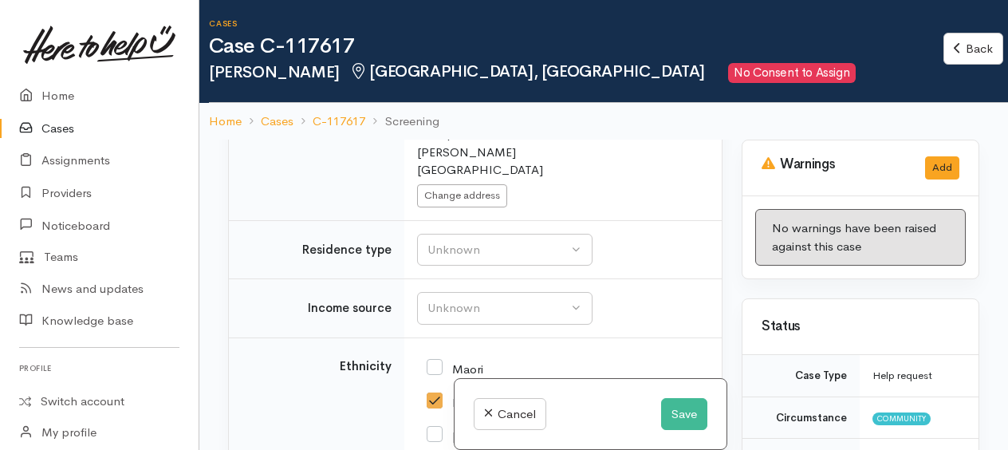
scroll to position [1913, 0]
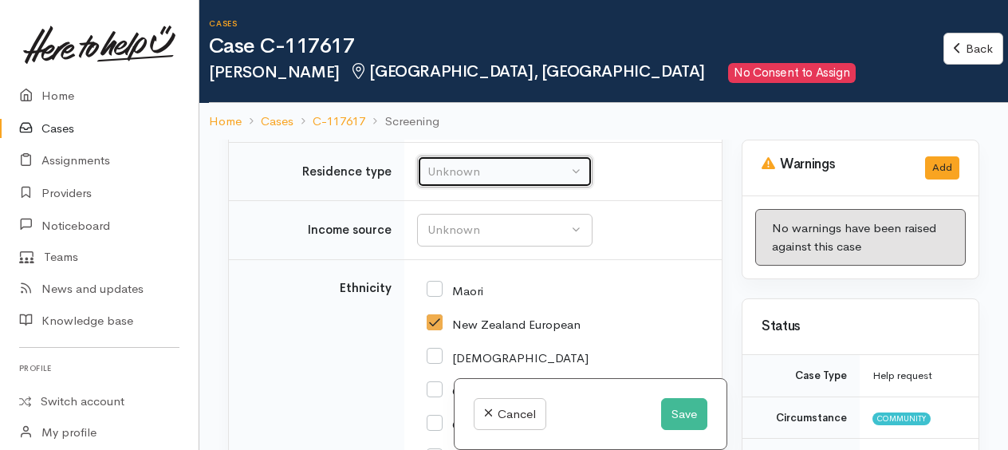
click at [450, 164] on div "Unknown" at bounding box center [497, 172] width 140 height 18
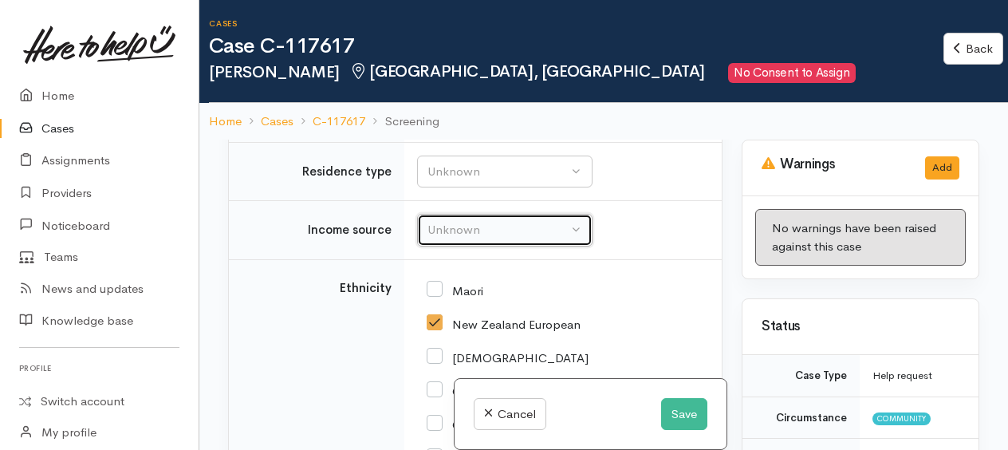
click at [553, 221] on div "Unknown" at bounding box center [497, 230] width 140 height 18
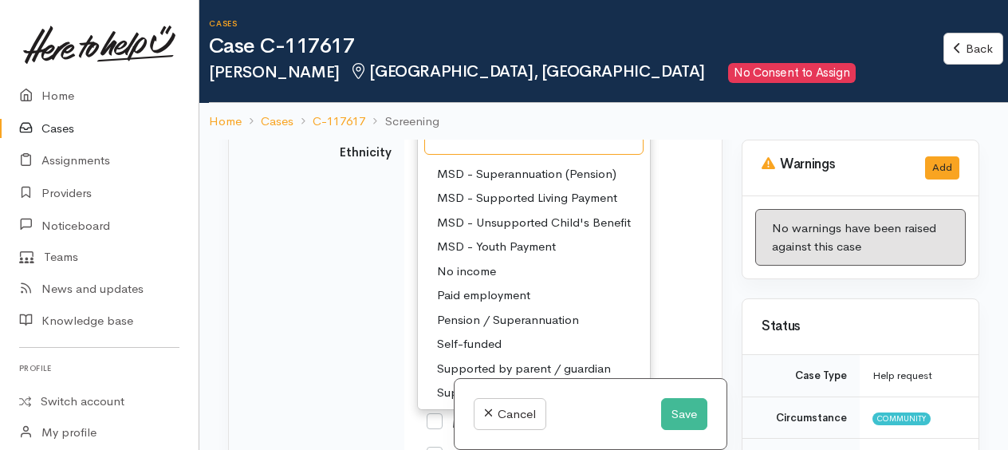
scroll to position [2072, 0]
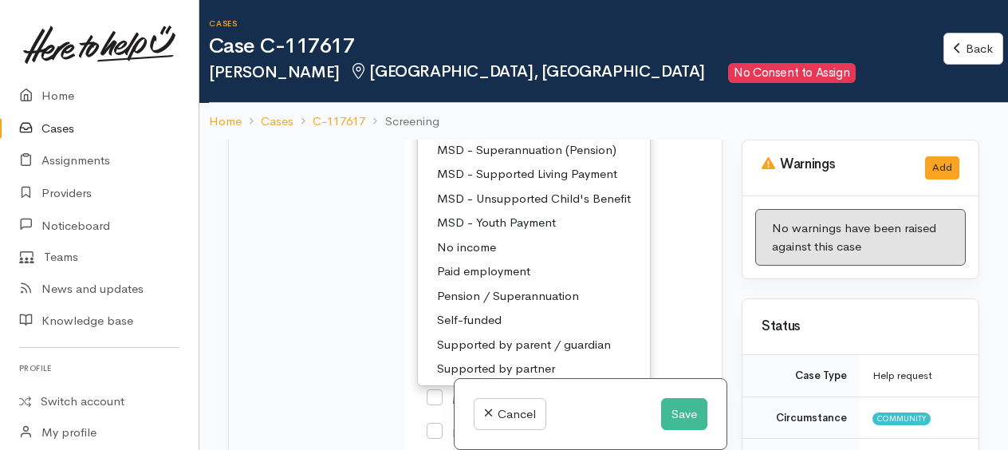
click at [499, 287] on span "Pension / Superannuation" at bounding box center [508, 296] width 142 height 18
select select "19"
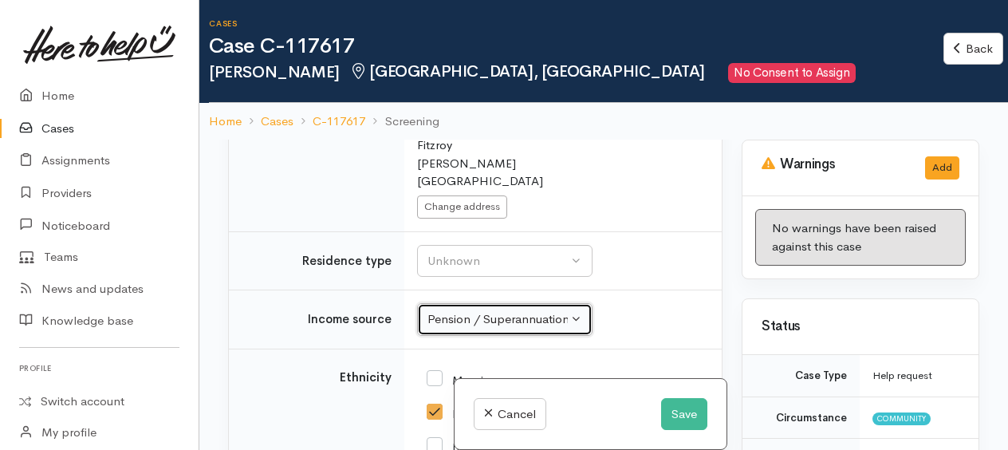
scroll to position [1845, 0]
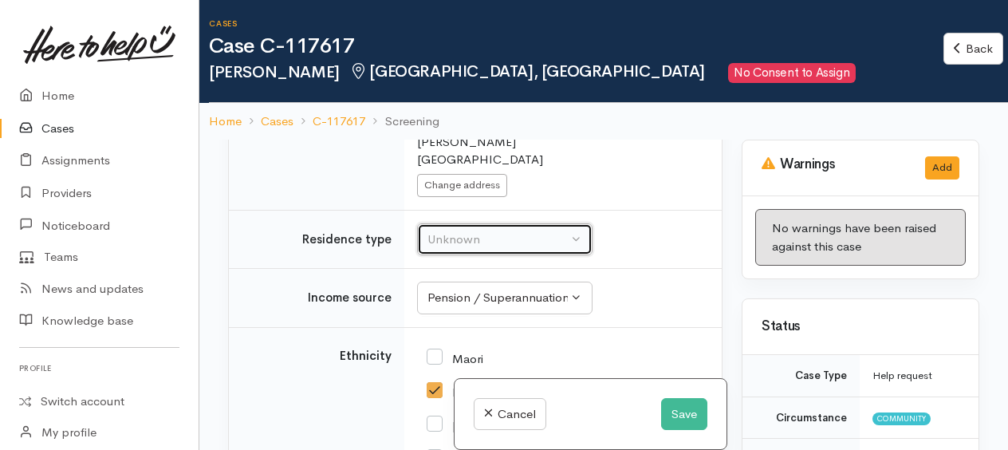
click at [493, 230] on div "Unknown" at bounding box center [497, 239] width 140 height 18
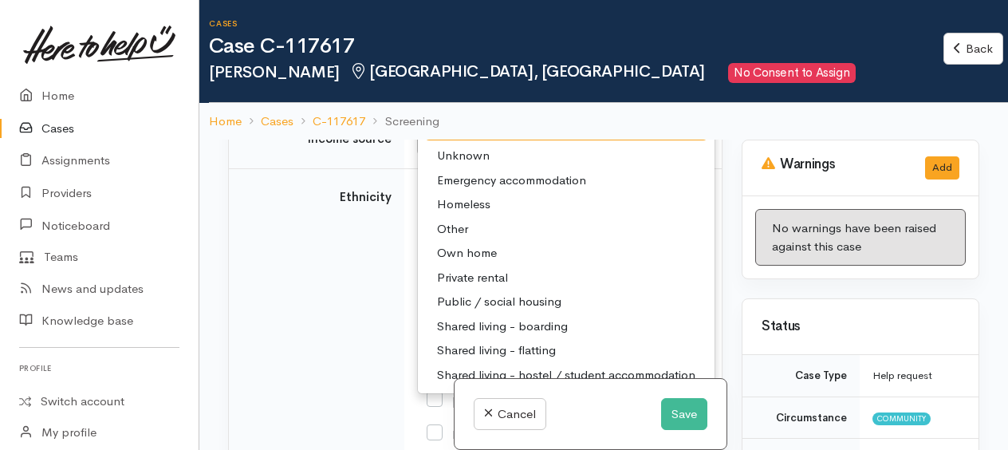
scroll to position [2005, 0]
click at [458, 243] on span "Own home" at bounding box center [467, 252] width 60 height 18
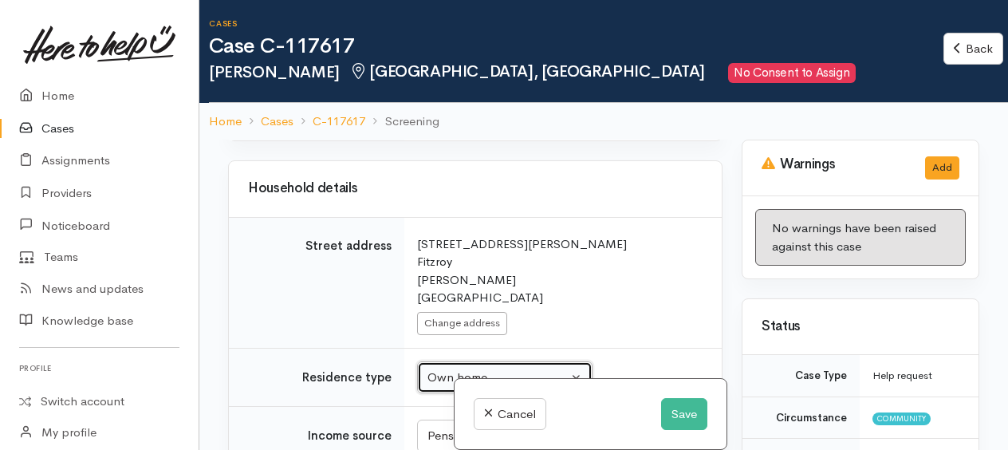
scroll to position [1867, 0]
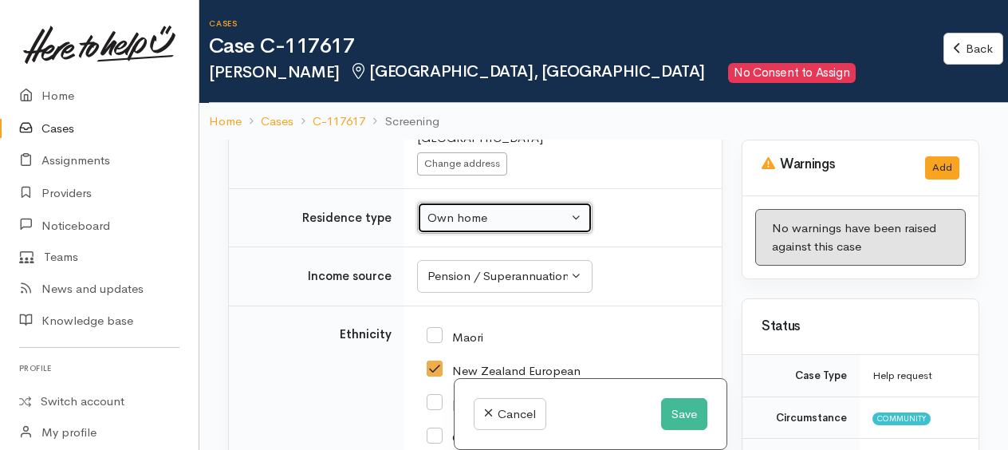
click at [478, 209] on div "Own home" at bounding box center [497, 218] width 140 height 18
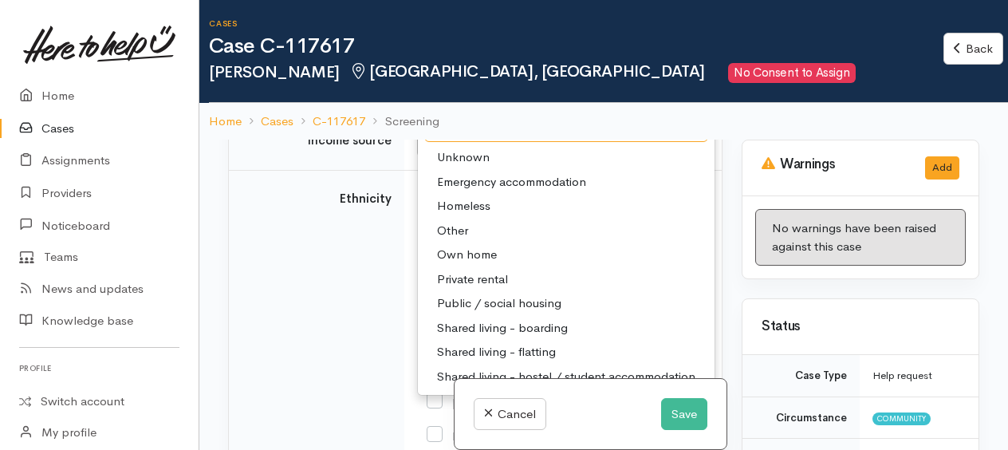
scroll to position [2026, 0]
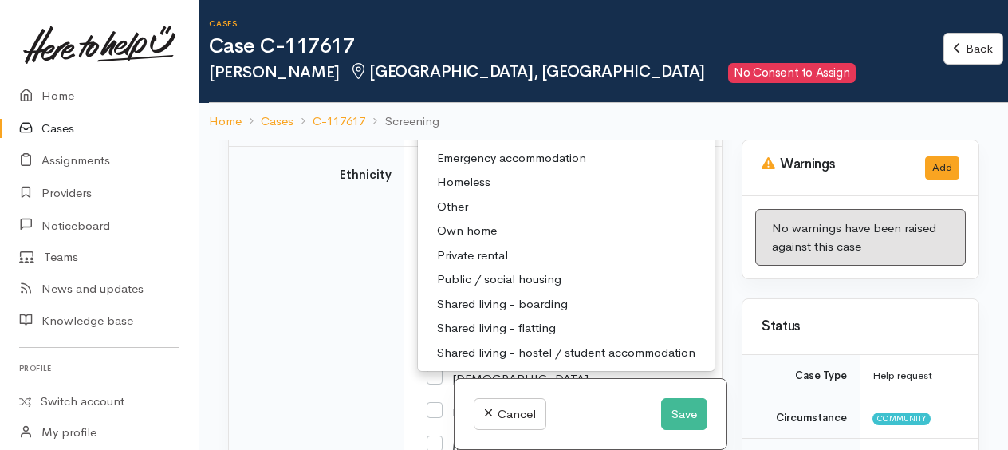
click at [460, 222] on span "Own home" at bounding box center [467, 231] width 60 height 18
select select "1"
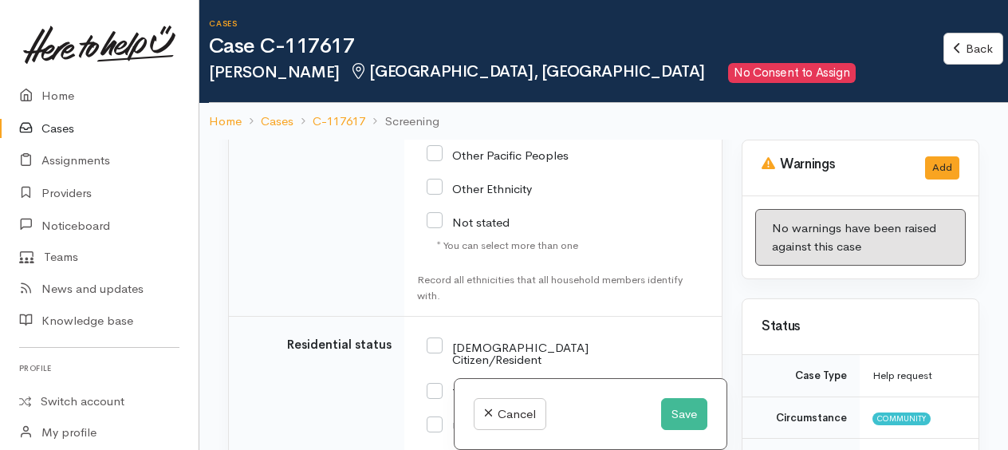
scroll to position [2664, 0]
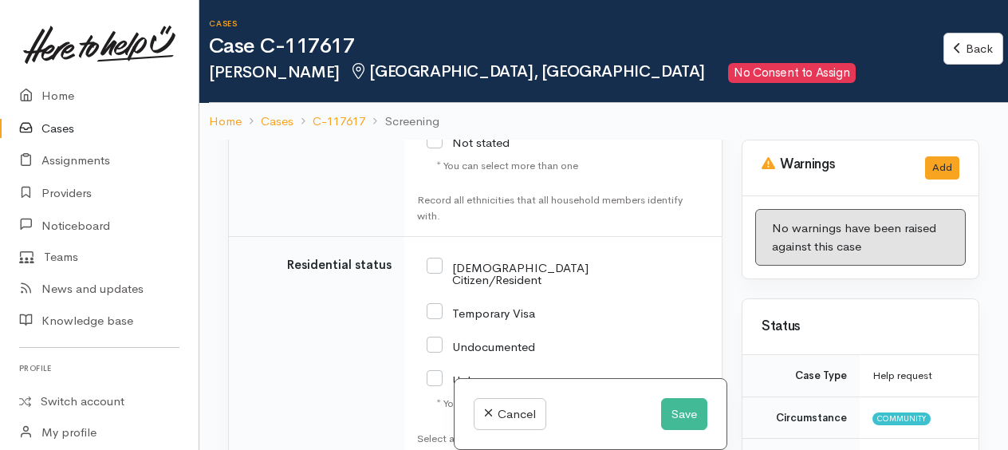
drag, startPoint x: 439, startPoint y: 253, endPoint x: 496, endPoint y: 246, distance: 57.0
click at [440, 259] on input "[DEMOGRAPHIC_DATA] Citizen/Resident" at bounding box center [507, 272] width 162 height 26
checkbox input "true"
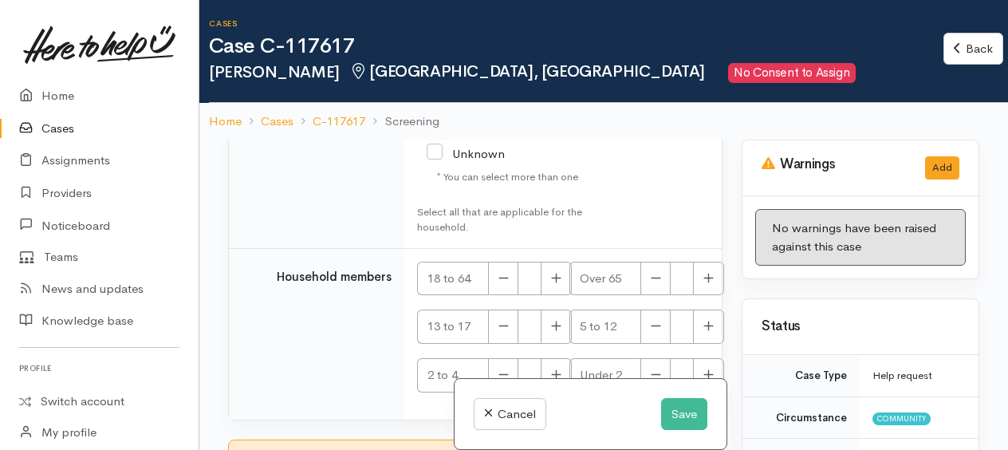
scroll to position [2892, 0]
click at [711, 260] on button "button" at bounding box center [708, 277] width 31 height 34
type input "2"
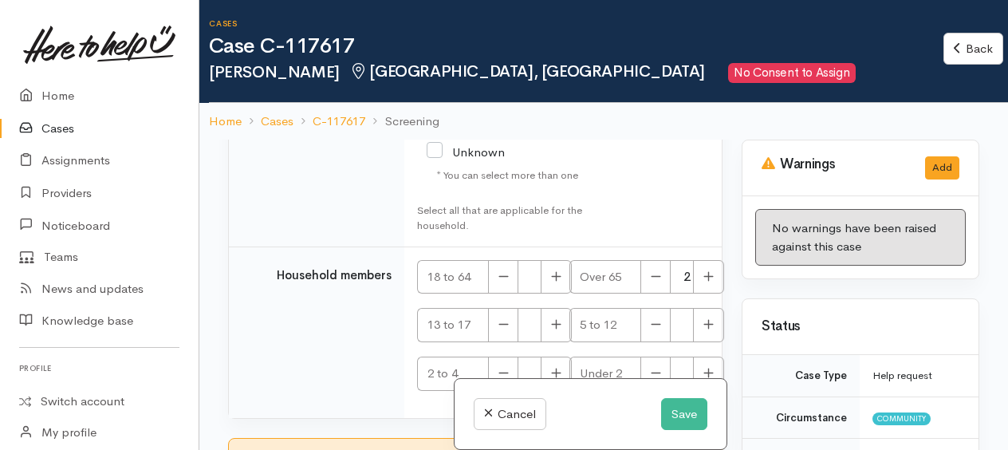
checkbox input "true"
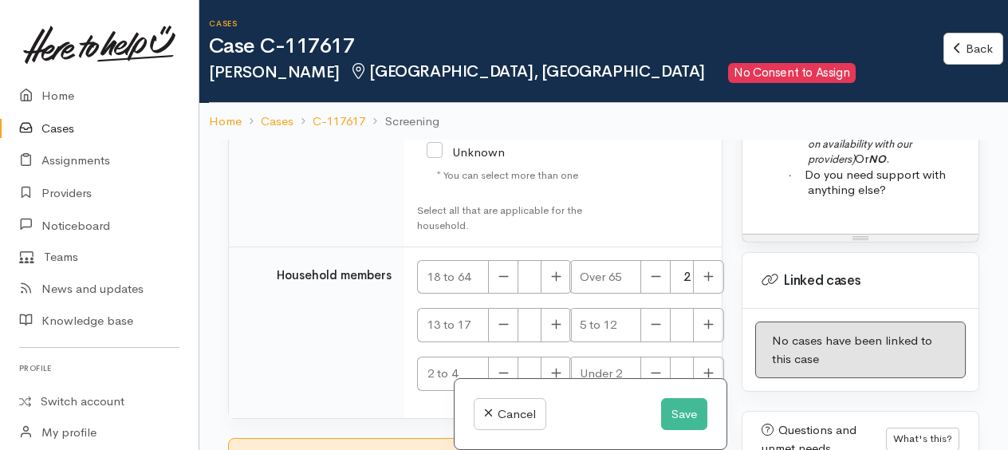
scroll to position [2152, 0]
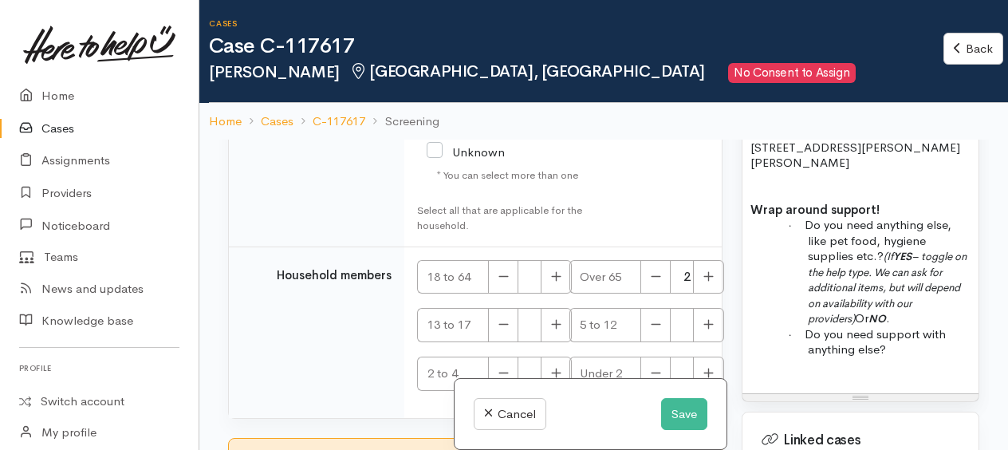
click at [907, 357] on p "· Do you need support with anything else?" at bounding box center [888, 341] width 163 height 31
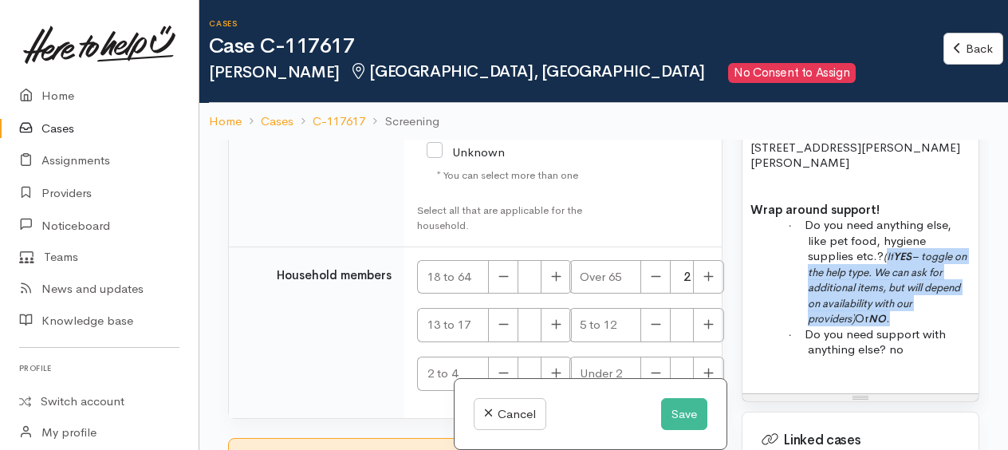
drag, startPoint x: 890, startPoint y: 281, endPoint x: 921, endPoint y: 336, distance: 63.9
click at [921, 326] on p "· Do you need anything else, like pet food, hygiene supplies etc.? (If YES – to…" at bounding box center [888, 271] width 163 height 109
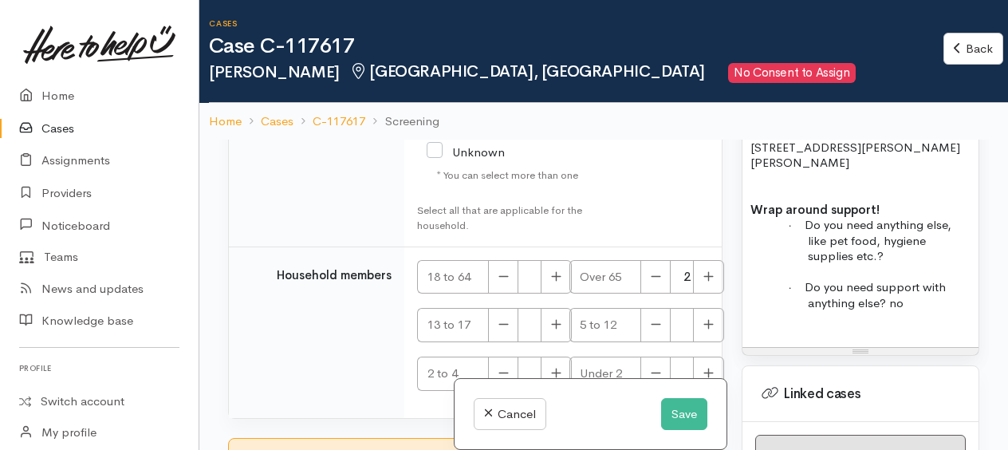
click at [910, 264] on p "· Do you need anything else, like pet food, hygiene supplies etc.?" at bounding box center [888, 240] width 163 height 47
click at [762, 339] on p at bounding box center [860, 331] width 220 height 16
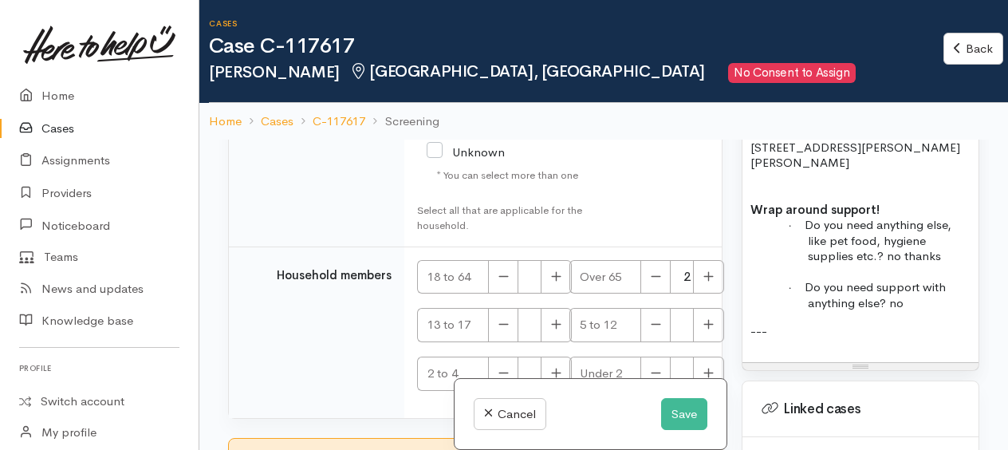
scroll to position [2232, 0]
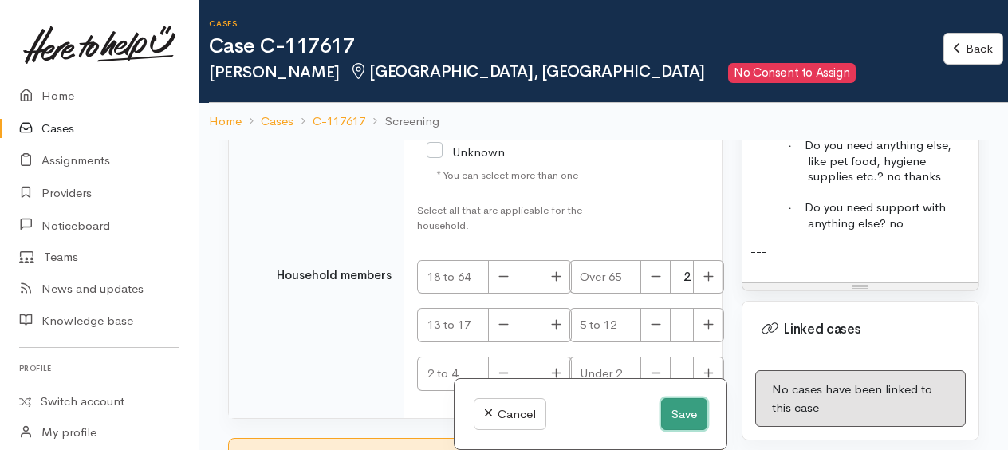
click at [684, 411] on button "Save" at bounding box center [684, 414] width 46 height 33
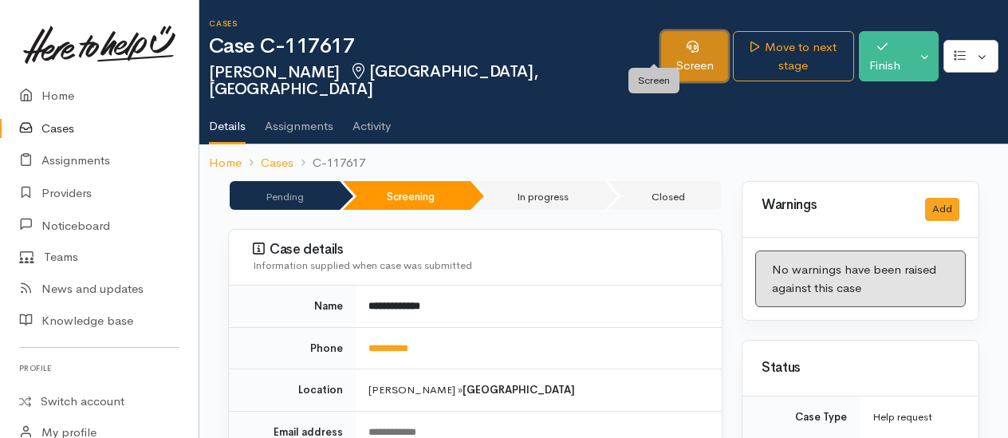
click at [662, 51] on link "Screen" at bounding box center [694, 56] width 67 height 50
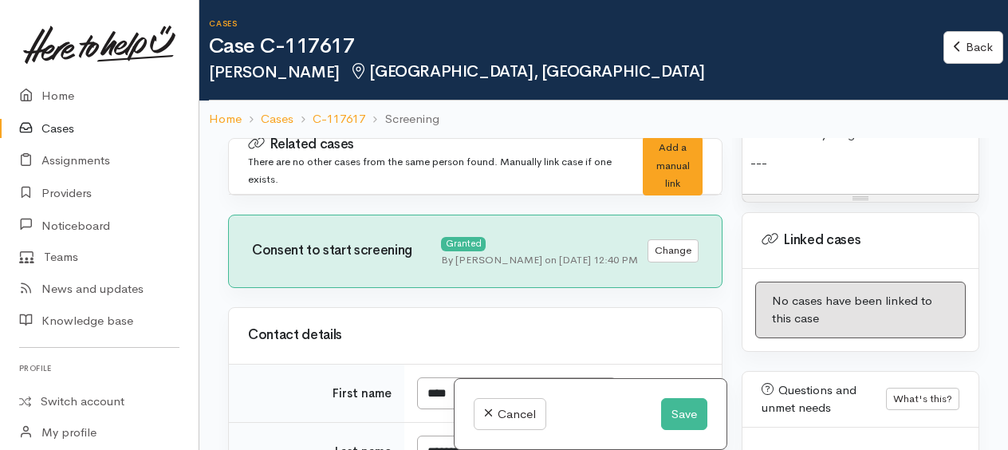
scroll to position [2270, 0]
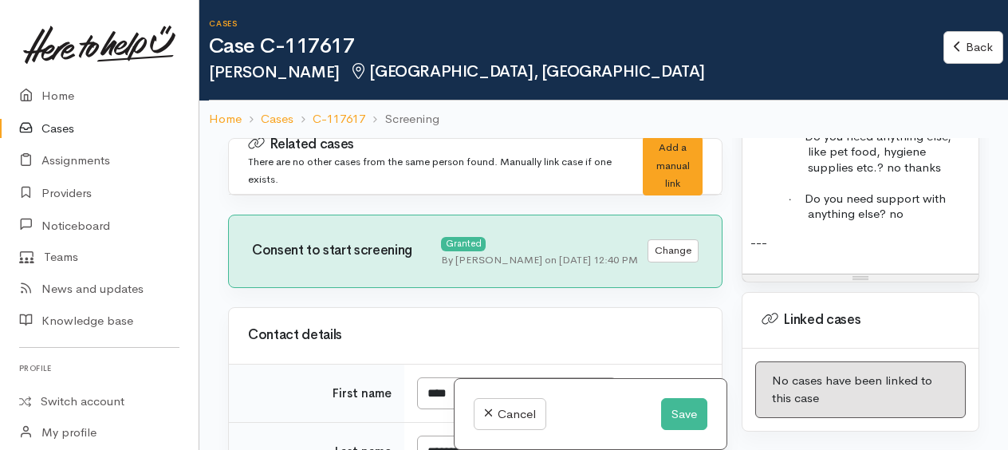
click at [913, 222] on p "· Do you need support with anything else? no" at bounding box center [888, 206] width 163 height 31
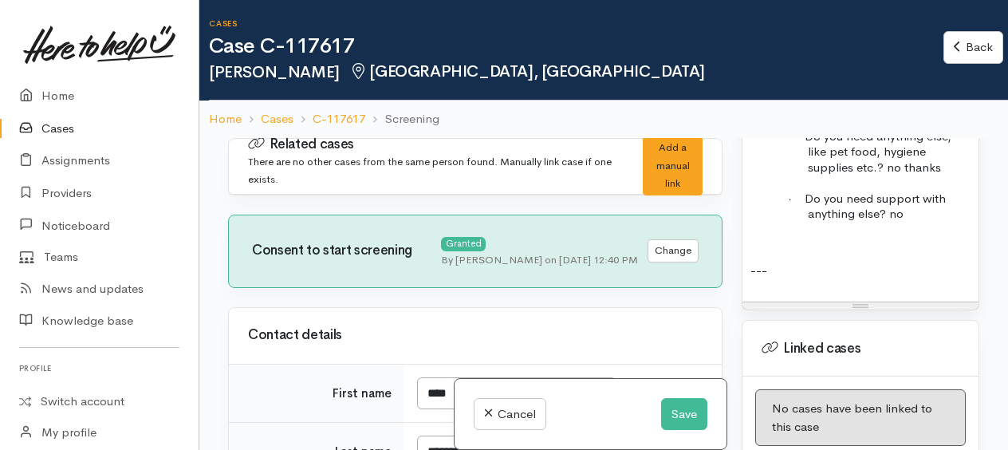
click at [939, 222] on p "· Do you need support with anything else? no" at bounding box center [888, 206] width 163 height 31
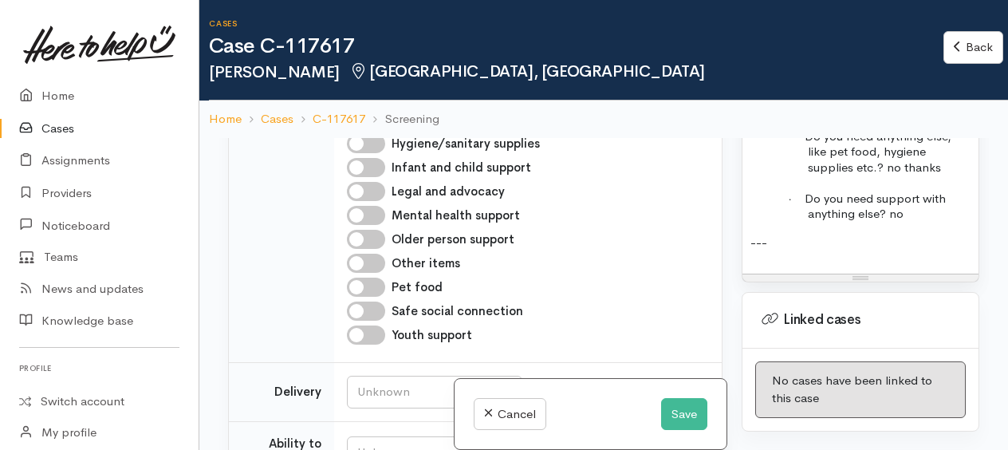
scroll to position [877, 0]
click at [681, 418] on button "Save" at bounding box center [684, 414] width 46 height 33
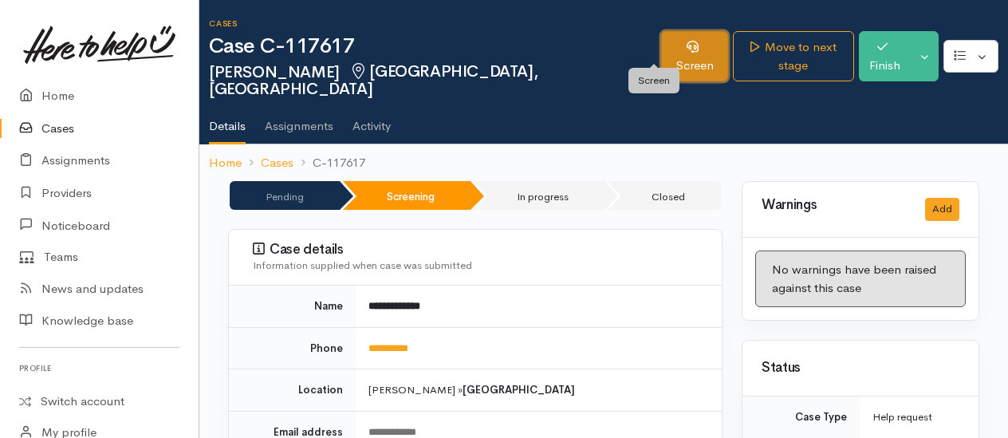
click at [671, 44] on link "Screen" at bounding box center [694, 56] width 67 height 50
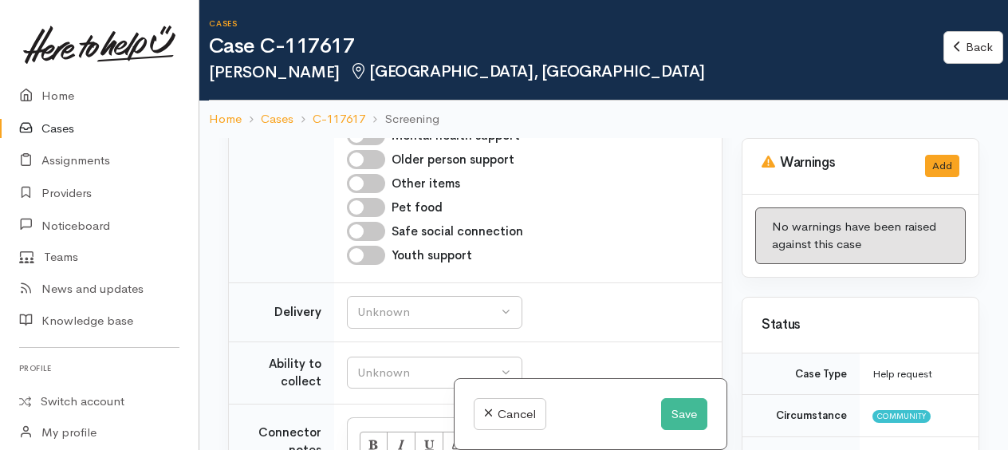
scroll to position [877, 0]
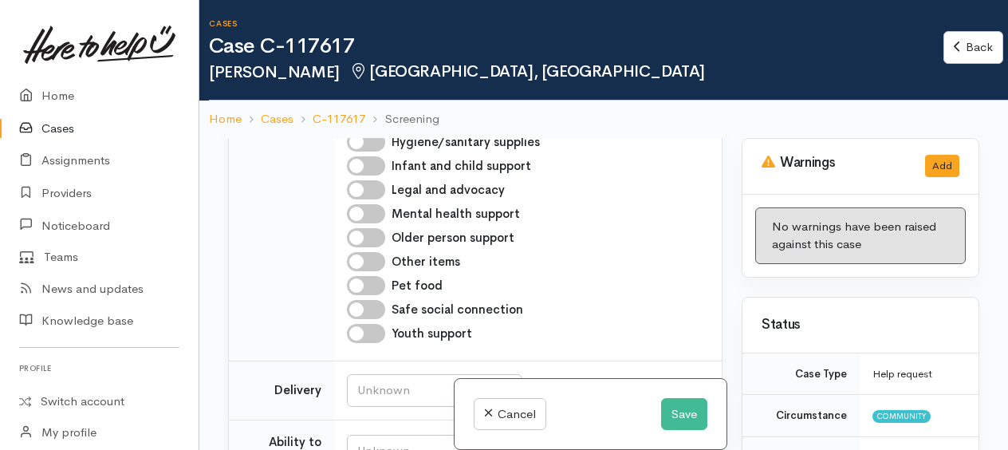
drag, startPoint x: 356, startPoint y: 225, endPoint x: 407, endPoint y: 229, distance: 52.0
click at [356, 228] on input "Older person support" at bounding box center [366, 237] width 38 height 19
checkbox input "true"
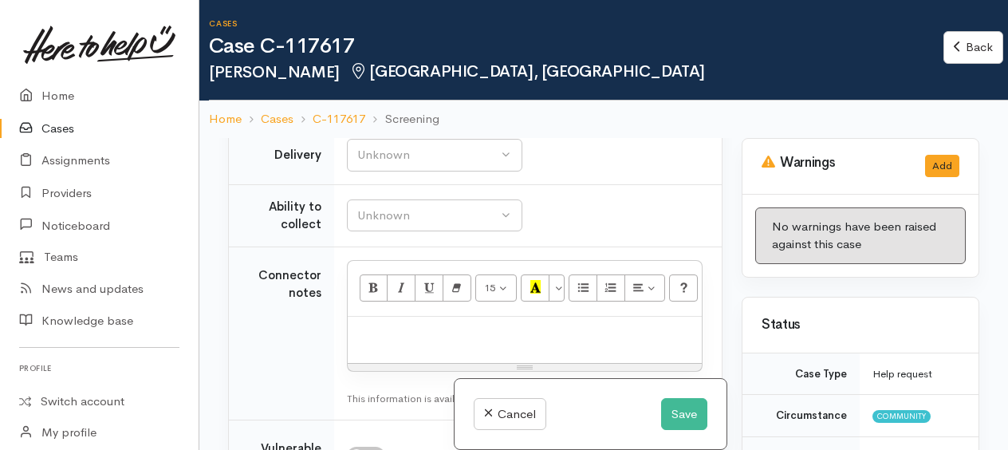
scroll to position [1116, 0]
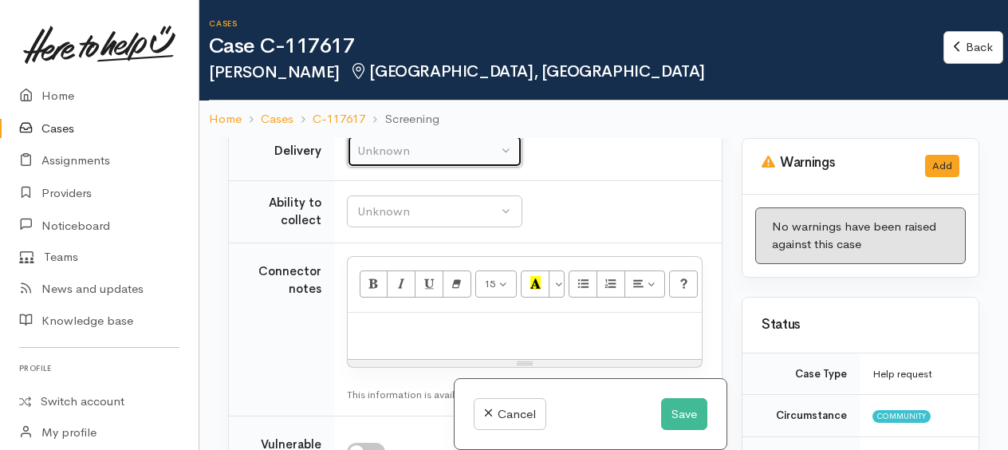
click at [408, 143] on div "Unknown" at bounding box center [427, 151] width 140 height 18
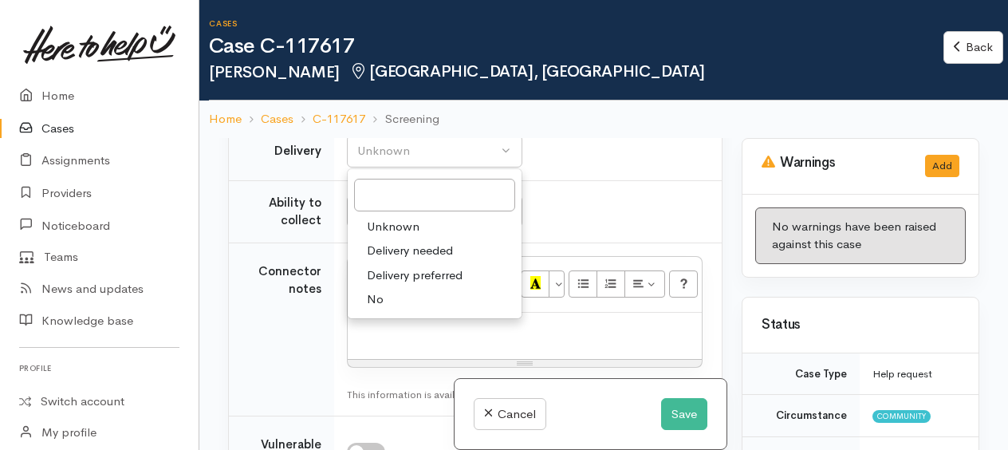
drag, startPoint x: 386, startPoint y: 287, endPoint x: 391, endPoint y: 253, distance: 34.6
click at [386, 287] on link "No" at bounding box center [435, 299] width 174 height 25
select select "1"
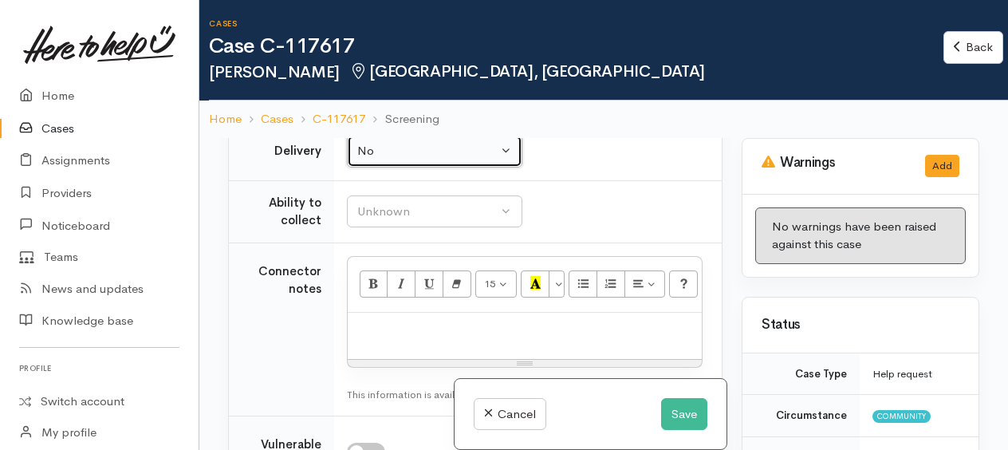
scroll to position [1107, 0]
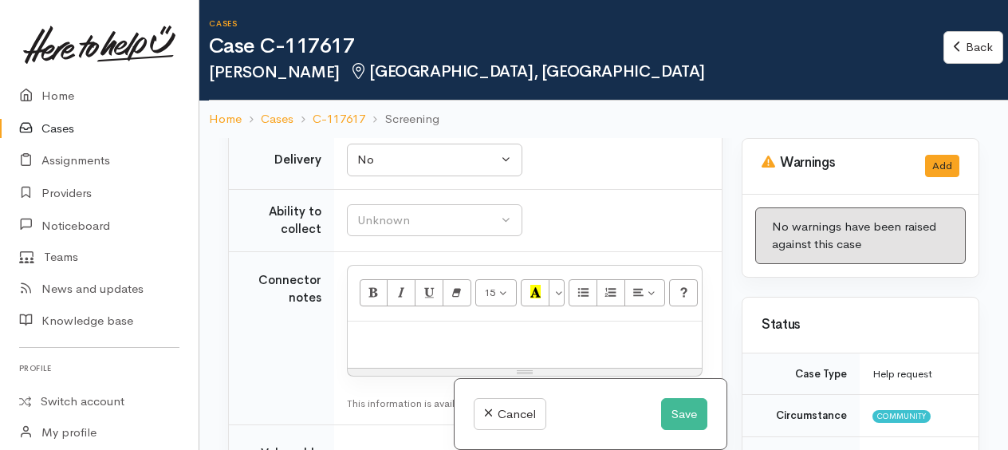
click at [395, 230] on td "Unknown Able to pick up / collect help on my own Able to pick up / collect with…" at bounding box center [527, 220] width 387 height 62
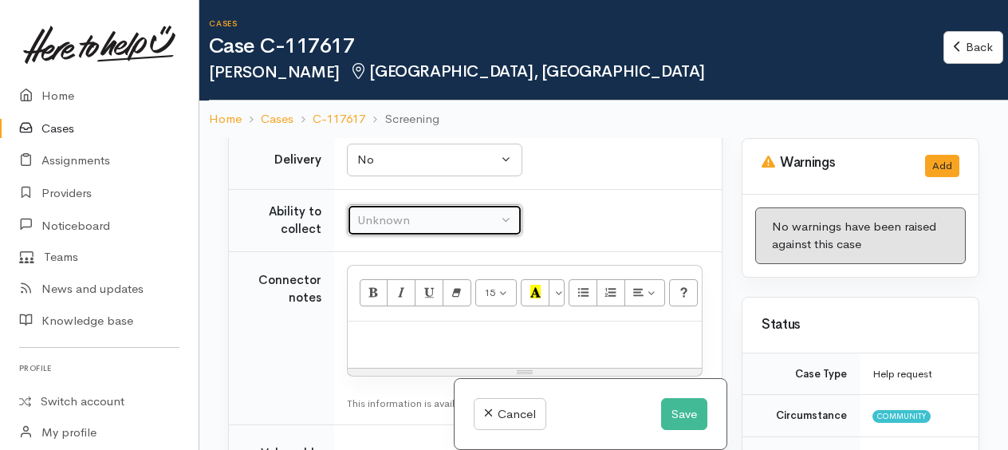
click at [392, 212] on div "Unknown" at bounding box center [427, 220] width 140 height 18
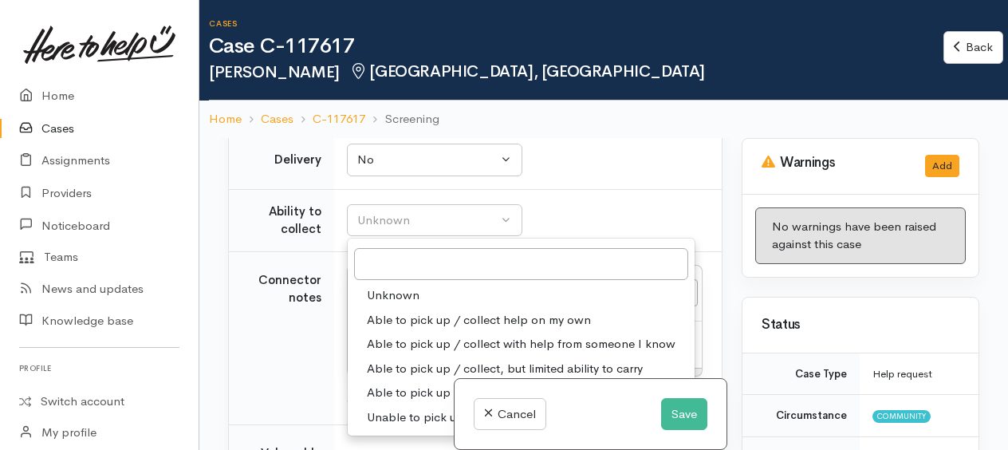
click at [407, 311] on span "Able to pick up / collect help on my own" at bounding box center [479, 320] width 224 height 18
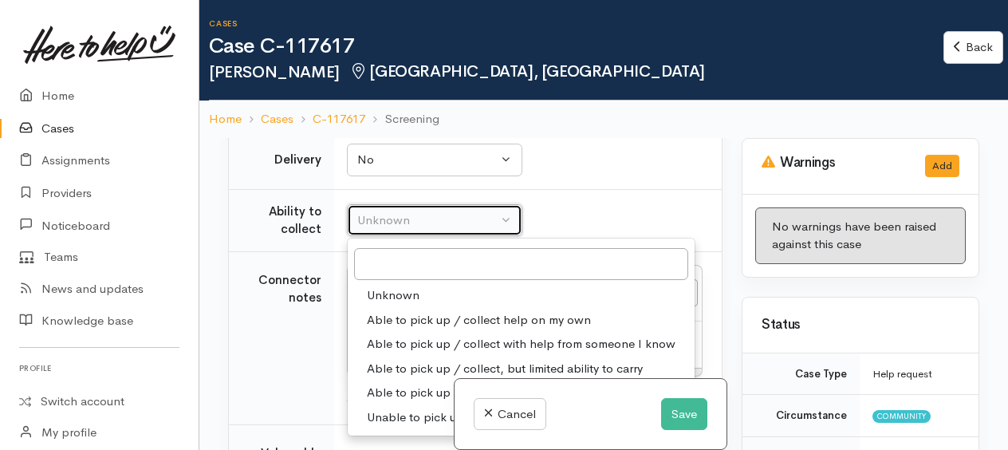
select select "2"
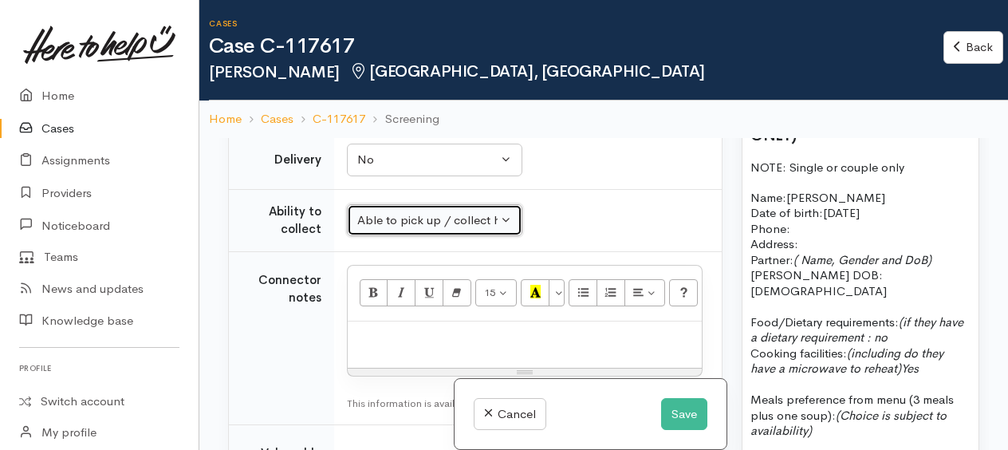
scroll to position [1275, 0]
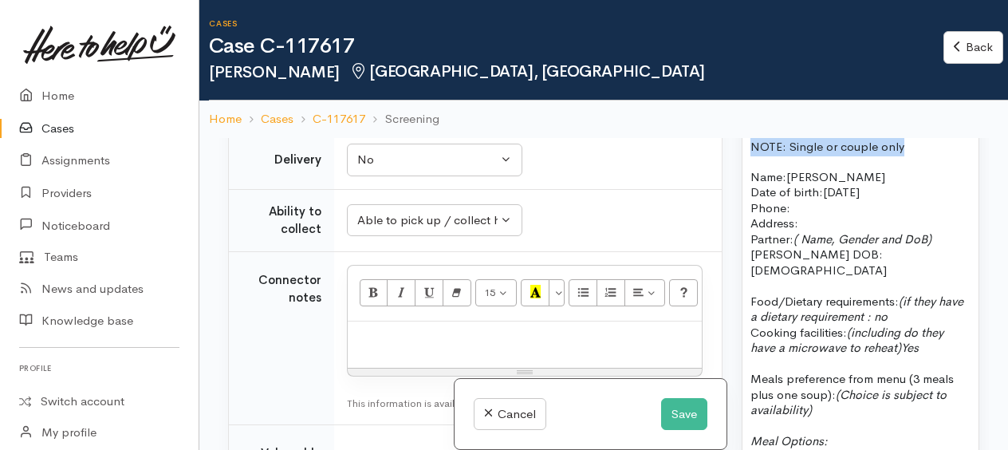
drag, startPoint x: 752, startPoint y: 243, endPoint x: 924, endPoint y: 246, distance: 171.4
click at [924, 156] on p "NOTE: Single or couple only" at bounding box center [860, 147] width 220 height 18
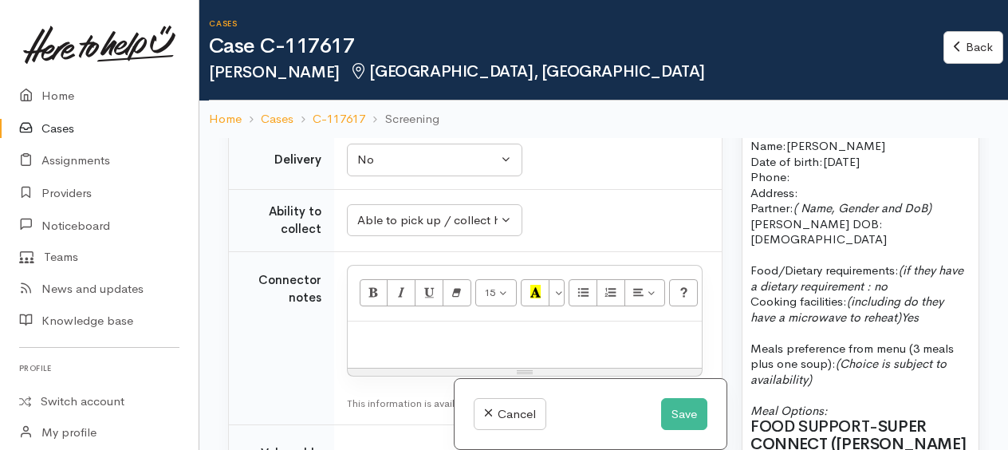
click at [861, 185] on p "Name: Joan Date of birth: 22/2/1949 Phone:" at bounding box center [860, 161] width 220 height 47
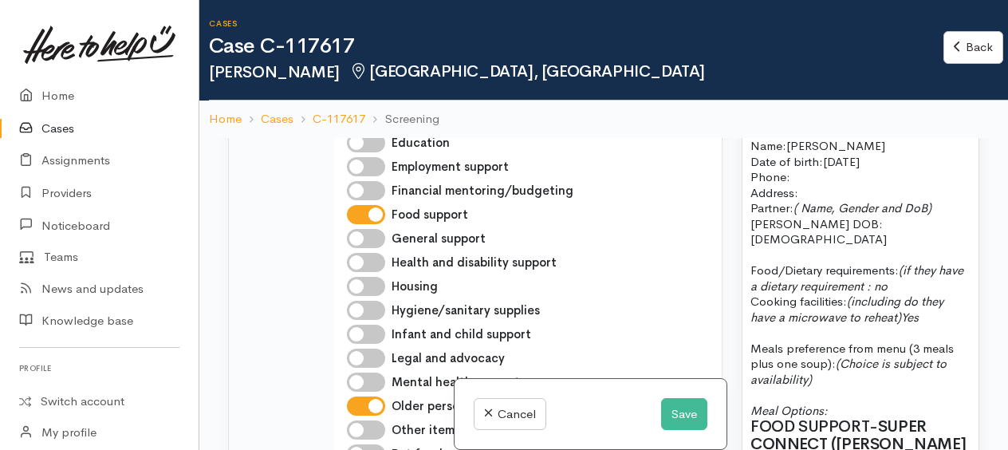
scroll to position [310, 0]
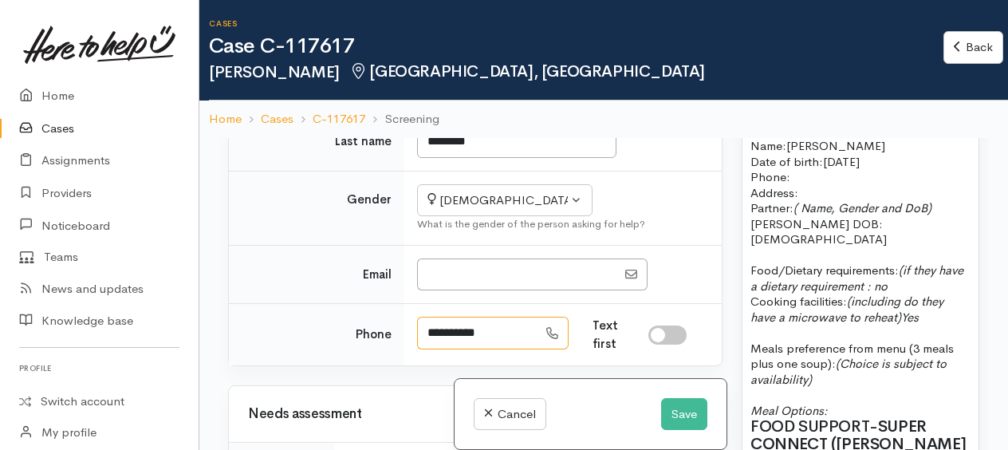
drag, startPoint x: 485, startPoint y: 324, endPoint x: 426, endPoint y: 322, distance: 59.0
click at [426, 322] on input "**********" at bounding box center [477, 332] width 120 height 33
click at [821, 201] on p "Address:" at bounding box center [860, 193] width 220 height 16
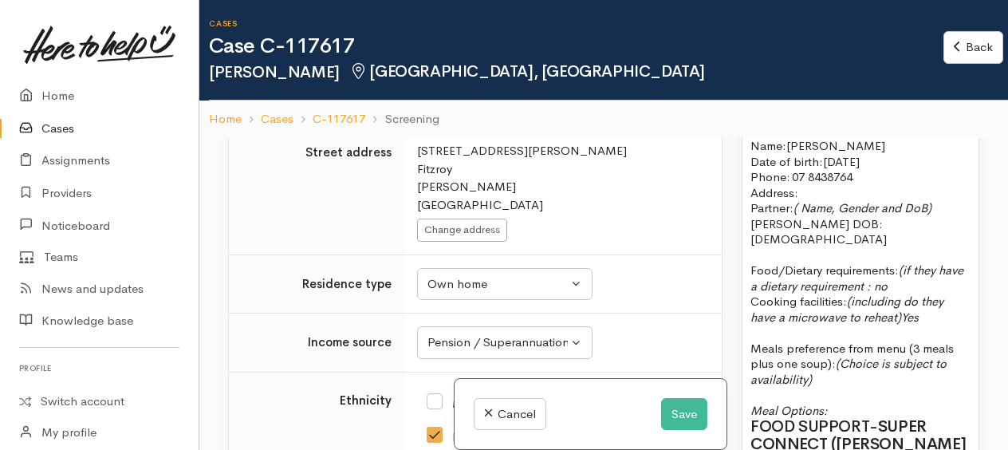
scroll to position [1754, 0]
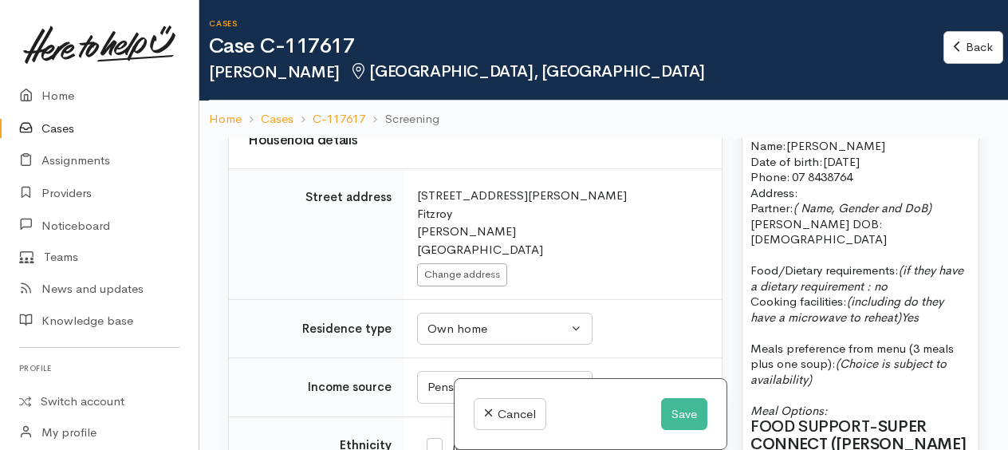
drag, startPoint x: 414, startPoint y: 173, endPoint x: 460, endPoint y: 205, distance: 55.5
click at [461, 205] on td "Search for an address. 203 Dixon Rd Fitzroy Hamilton New Zealand Change address" at bounding box center [562, 234] width 317 height 131
drag, startPoint x: 460, startPoint y: 205, endPoint x: 441, endPoint y: 191, distance: 23.9
copy div "203 Dixon Rd Fitzroy"
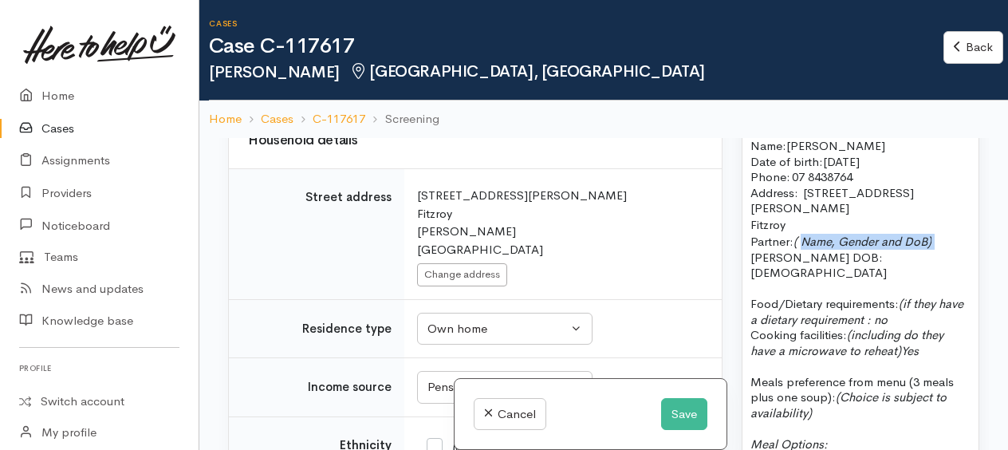
drag, startPoint x: 797, startPoint y: 327, endPoint x: 937, endPoint y: 324, distance: 140.3
click at [937, 249] on p "Partner: ( Name, Gender and DoB)" at bounding box center [860, 242] width 220 height 16
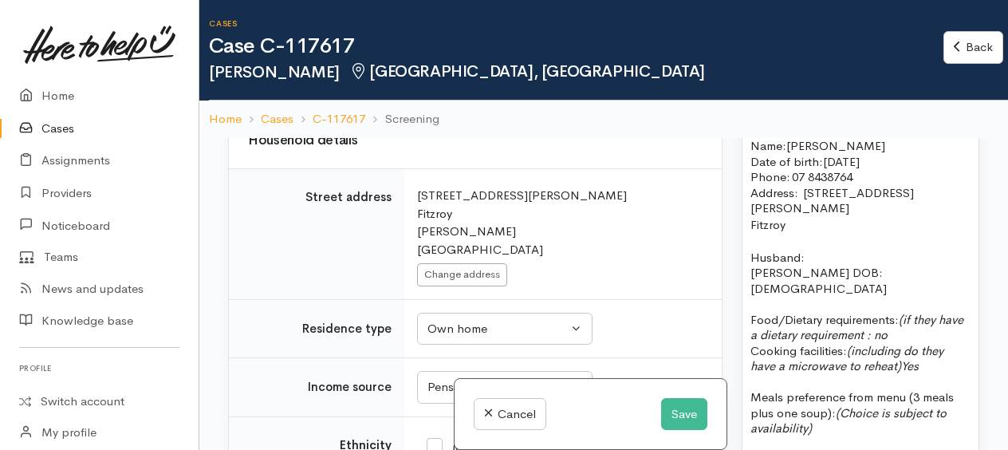
click at [753, 296] on span "Neville Thompson DOB: 28/11/1931" at bounding box center [818, 280] width 136 height 31
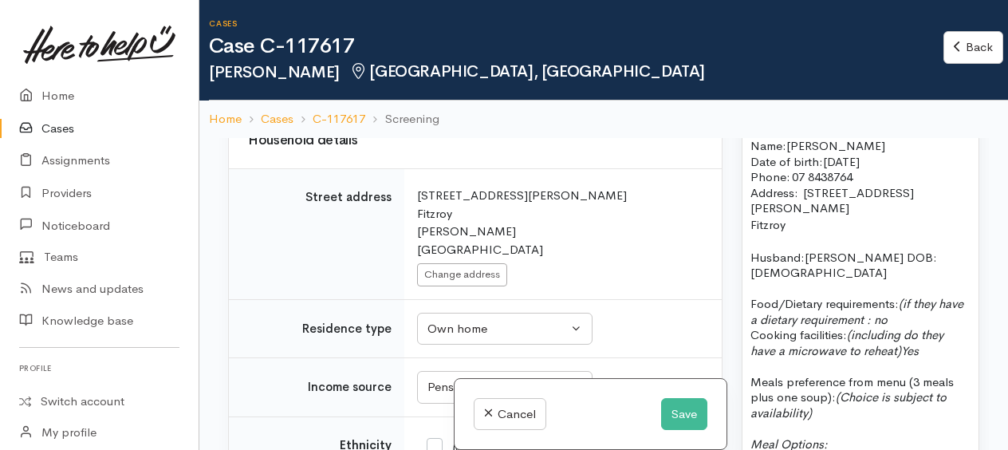
click at [903, 281] on p "Husband: Neville Thompson DOB: 28/11/1931" at bounding box center [860, 264] width 220 height 31
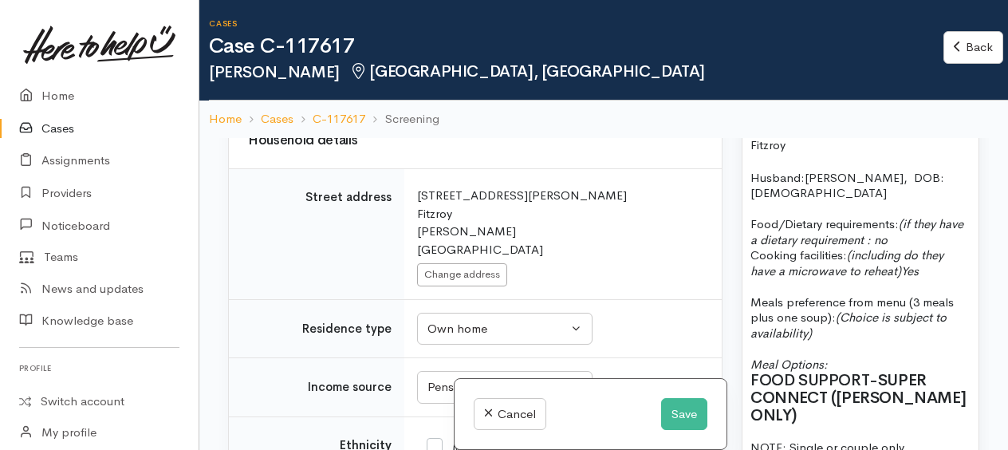
scroll to position [1435, 0]
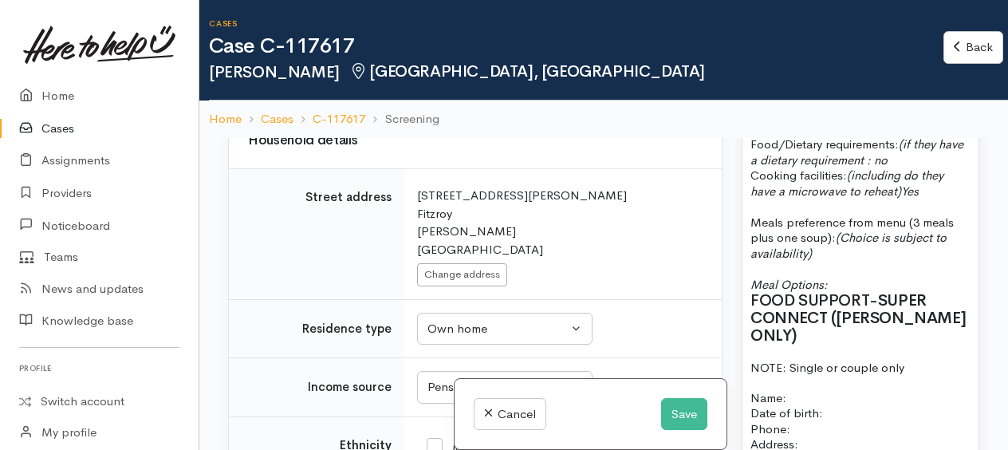
click at [903, 167] on icon "(if they have a dietary requirement : no" at bounding box center [856, 151] width 213 height 31
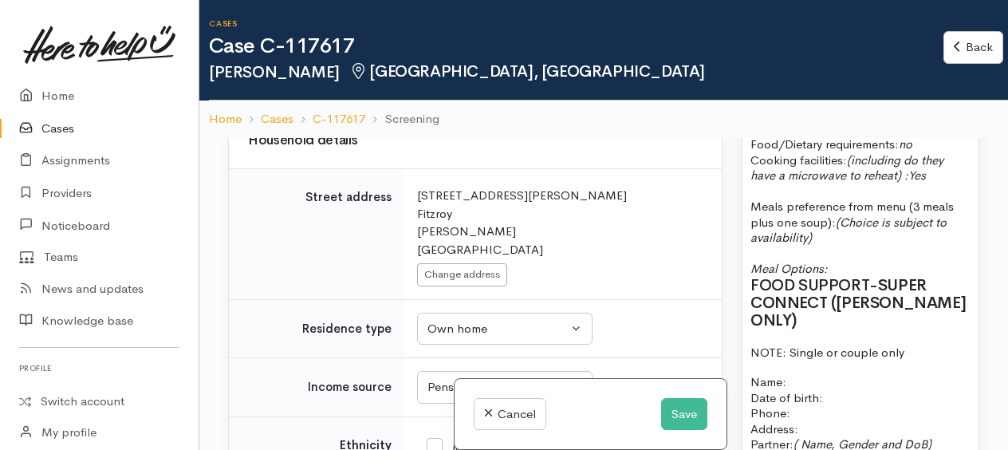
drag, startPoint x: 905, startPoint y: 295, endPoint x: 925, endPoint y: 317, distance: 29.4
click at [925, 246] on p "Meals preference from menu (3 meals plus one soup): (Choice is subject to avail…" at bounding box center [860, 221] width 220 height 47
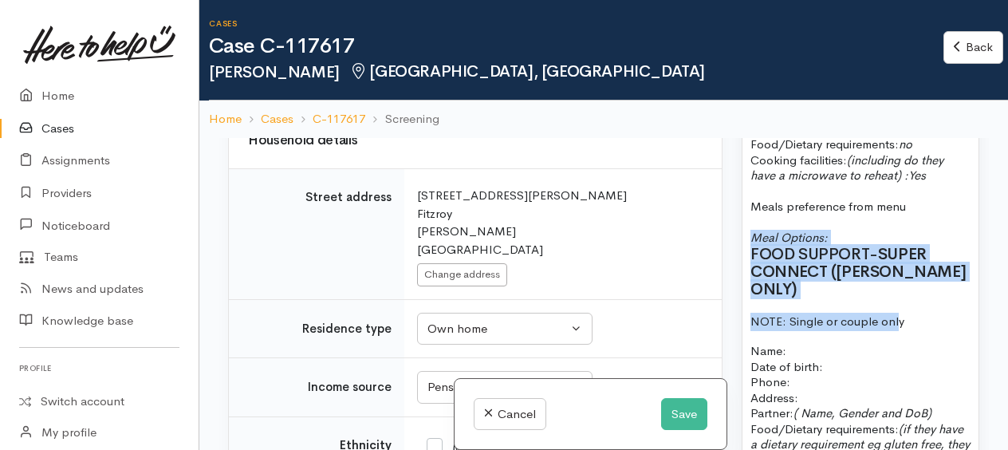
drag, startPoint x: 751, startPoint y: 325, endPoint x: 898, endPoint y: 414, distance: 171.7
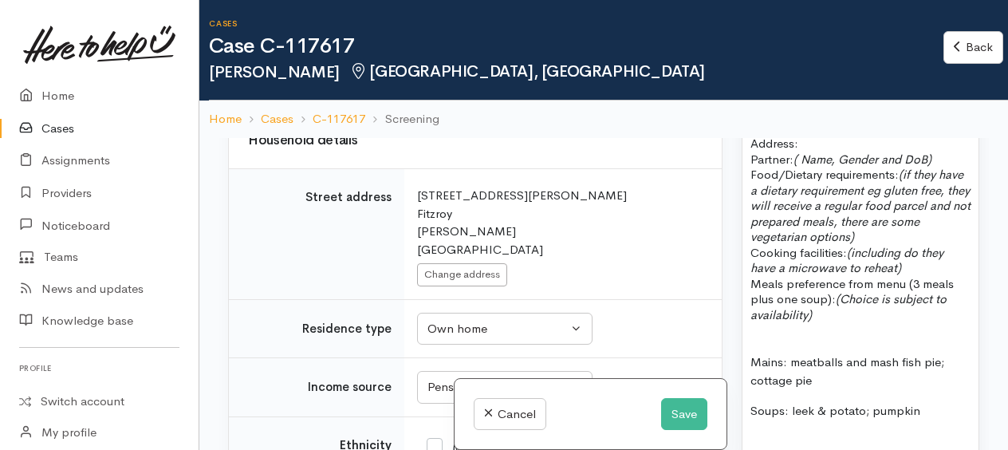
scroll to position [1594, 0]
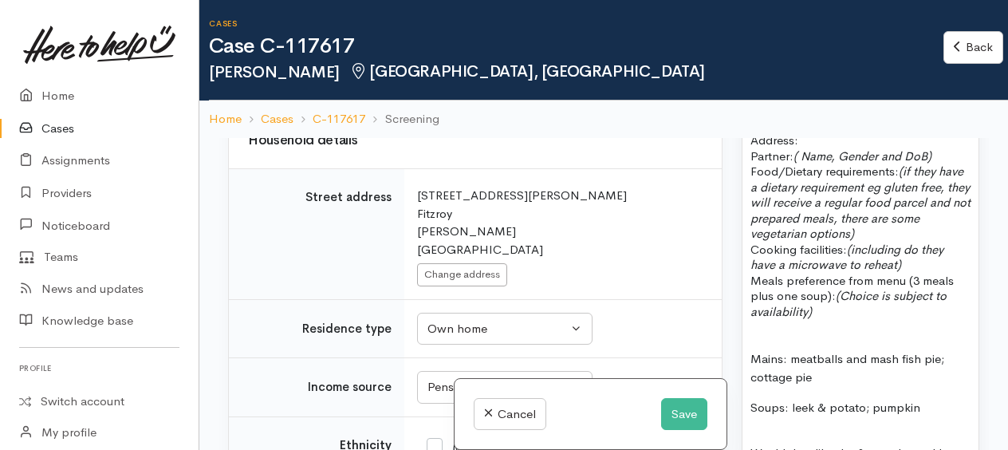
drag, startPoint x: 749, startPoint y: 167, endPoint x: 893, endPoint y: 399, distance: 272.1
click at [893, 399] on div "FOOD SUPPORT - SUPER CONNECT (HAMILTON ONLY) Name: Joan Thompson Date of birth:…" at bounding box center [860, 275] width 236 height 1063
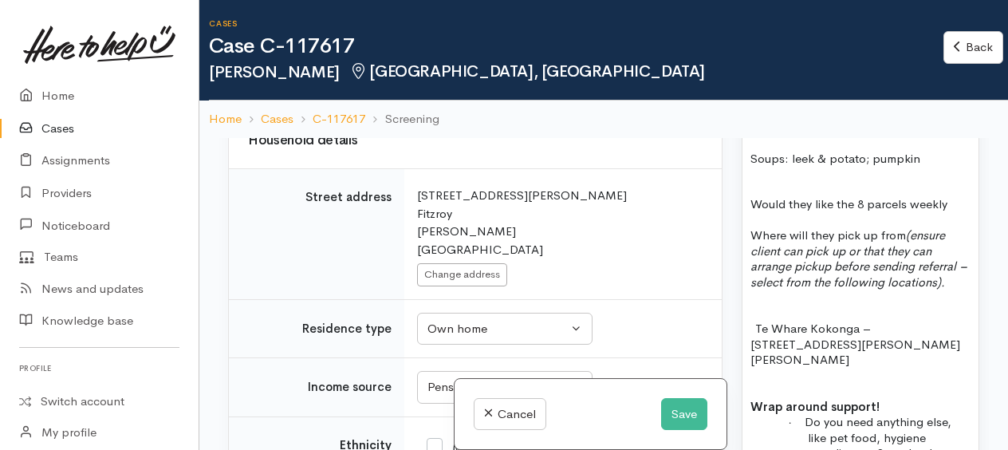
scroll to position [1435, 0]
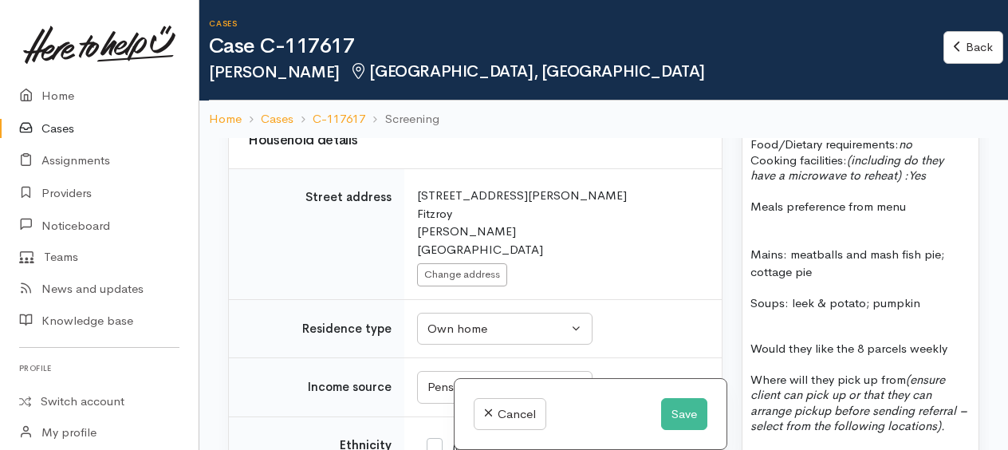
click at [788, 281] on p "Mains: meatballs and mash fish pie; cottage pie" at bounding box center [860, 264] width 220 height 36
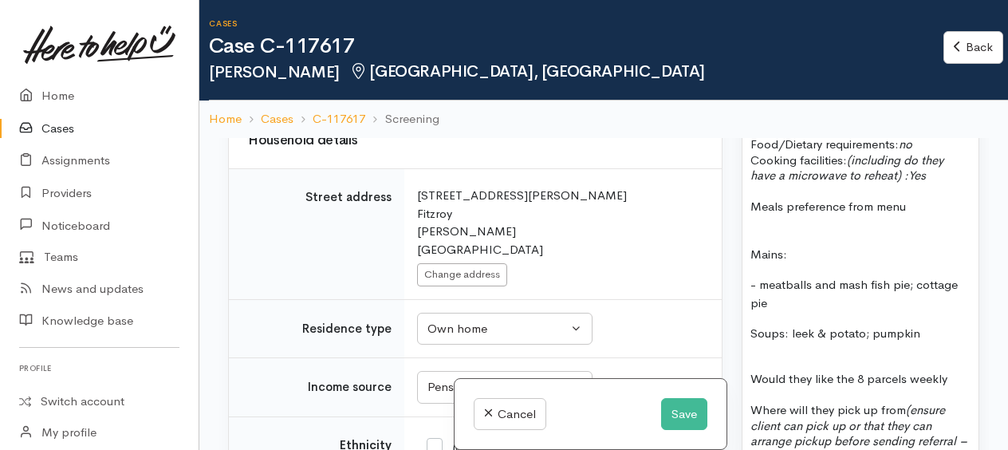
click at [811, 312] on p "- meatballs and mash fish pie; cottage pie" at bounding box center [860, 294] width 220 height 36
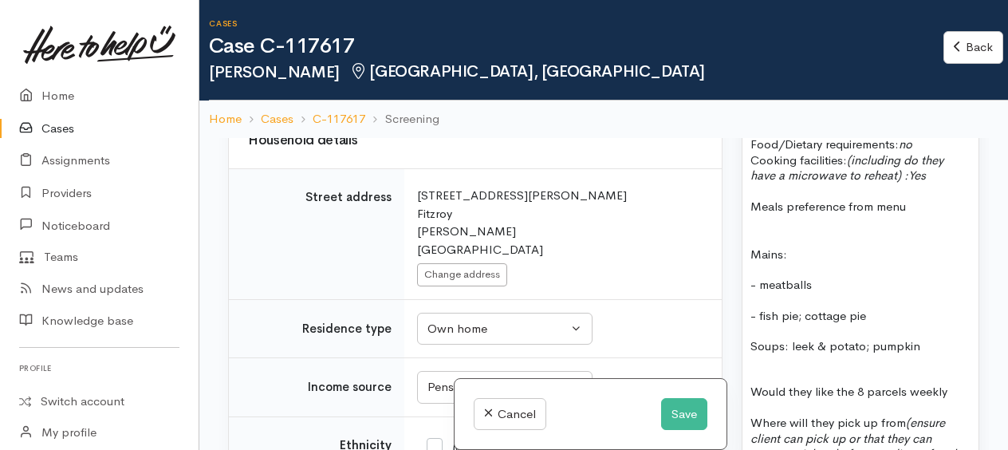
click at [808, 294] on p "- meatballs" at bounding box center [860, 285] width 220 height 18
click at [800, 325] on p "- fish pie; cottage pie" at bounding box center [860, 316] width 220 height 18
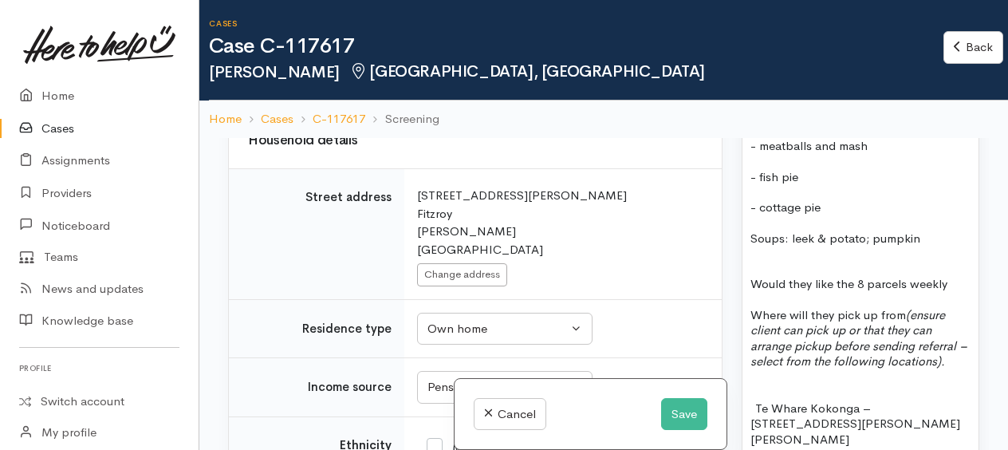
scroll to position [1594, 0]
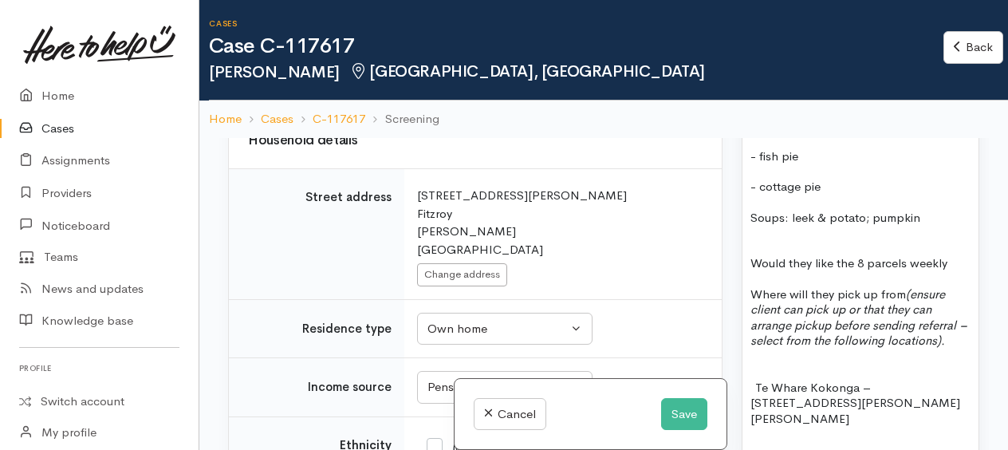
click at [837, 196] on p "- cottage pie" at bounding box center [860, 187] width 220 height 18
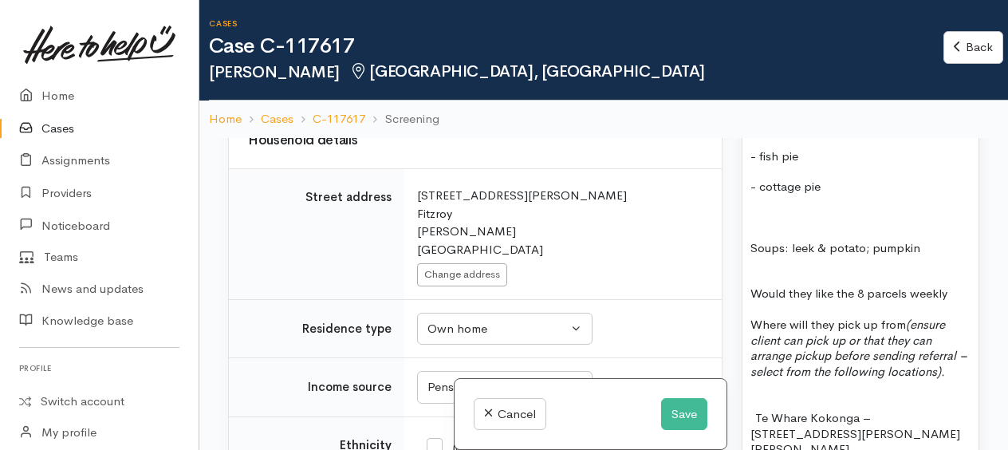
click at [930, 257] on p "Soups: leek & potato; pumpkin" at bounding box center [860, 248] width 220 height 18
click at [791, 257] on p "Soups: leek & potato" at bounding box center [860, 248] width 220 height 18
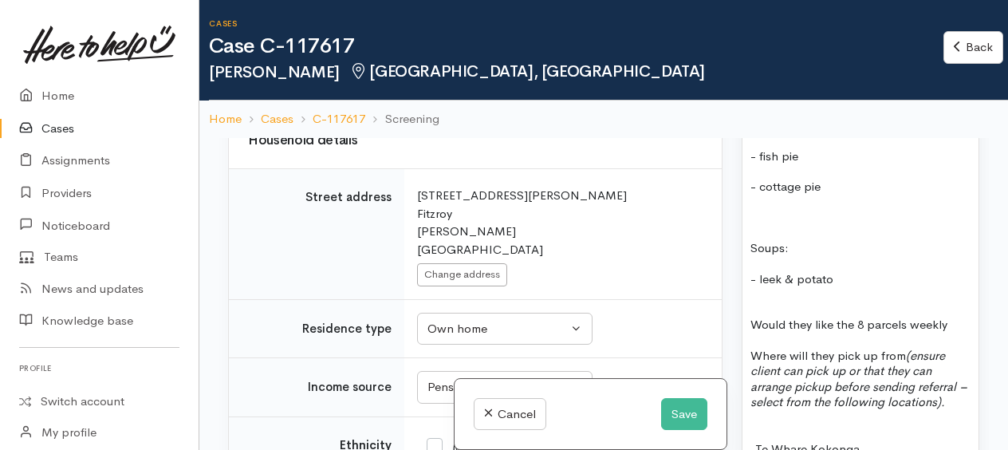
scroll to position [1754, 0]
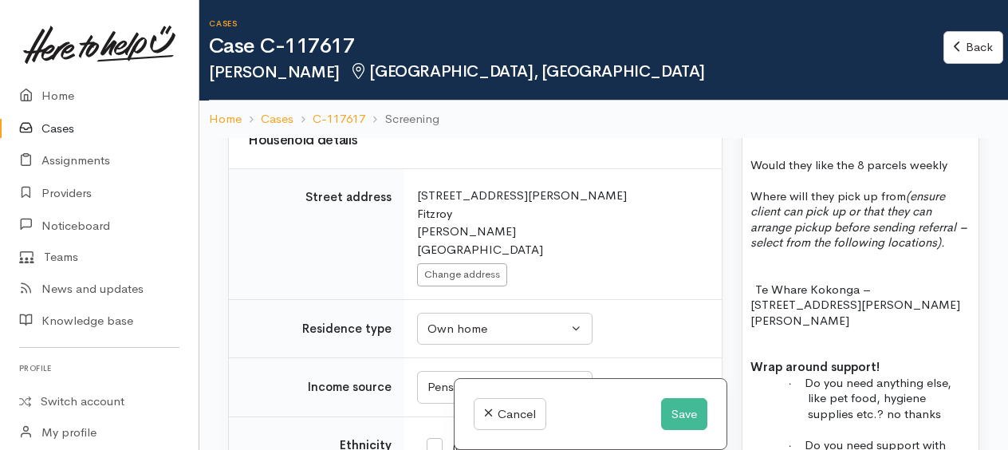
click at [792, 172] on span "Would they like the 8 parcels weekly" at bounding box center [848, 164] width 197 height 15
click at [875, 173] on p "Frequency: hey like the 8 parcels weekly" at bounding box center [860, 165] width 220 height 16
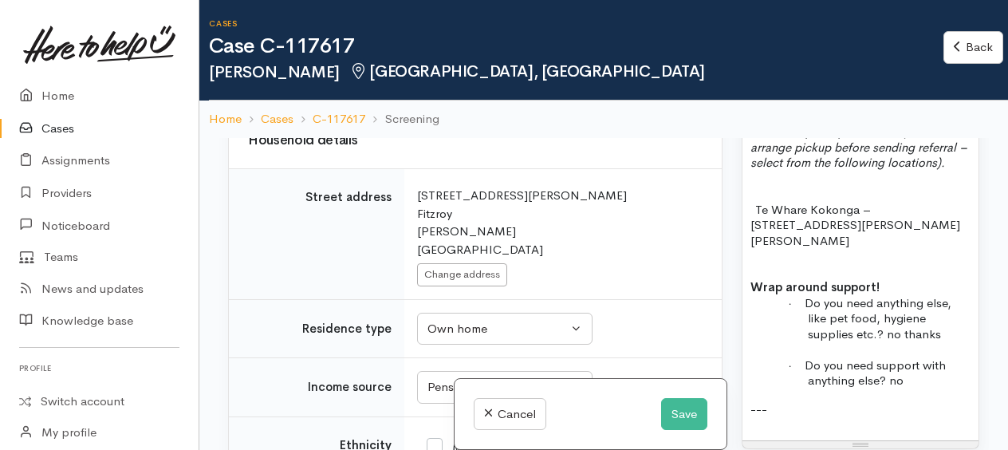
click at [835, 171] on span "Where will they pick up from (ensure client can pick up or that they can arrang…" at bounding box center [858, 139] width 217 height 62
click at [815, 171] on span "Pick up from (ensure client can pick up or that they can arrange pickup before …" at bounding box center [860, 139] width 220 height 62
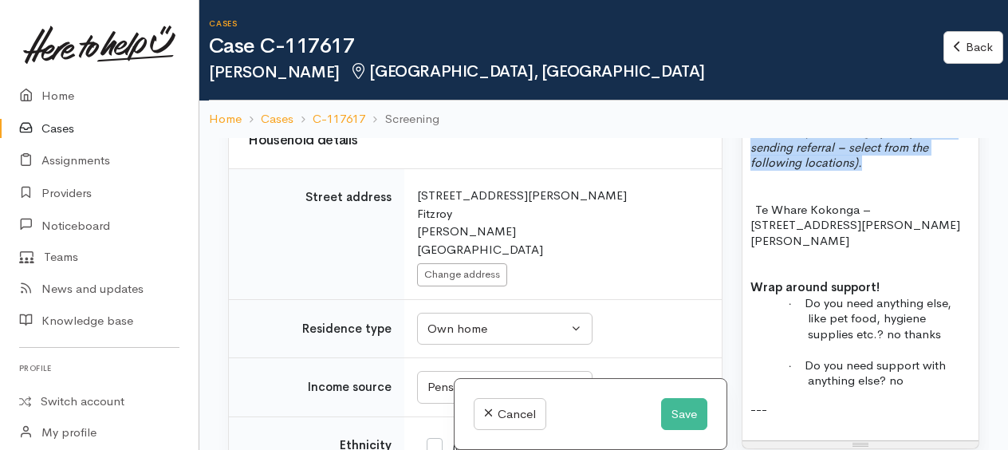
drag, startPoint x: 823, startPoint y: 201, endPoint x: 861, endPoint y: 245, distance: 57.7
click at [861, 171] on p "Pick up from: (ensure client can pick up or that they can arrange pickup before…" at bounding box center [860, 139] width 220 height 62
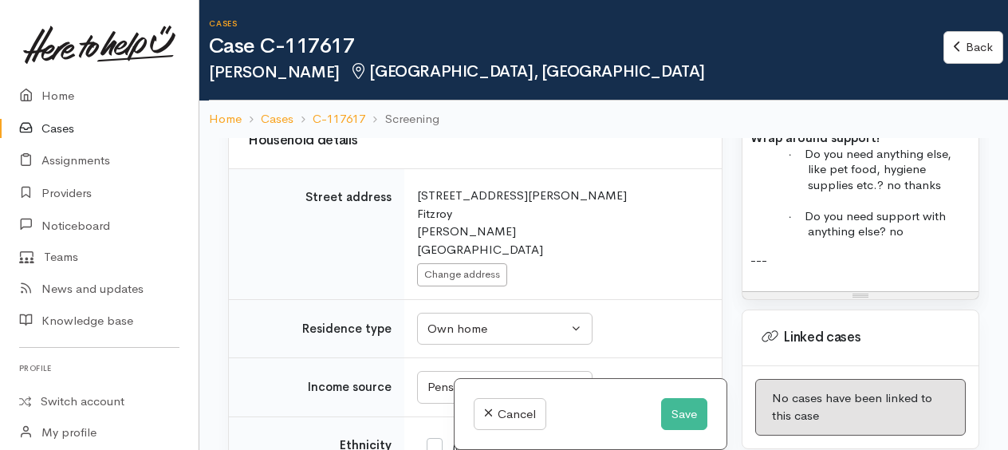
scroll to position [1913, 0]
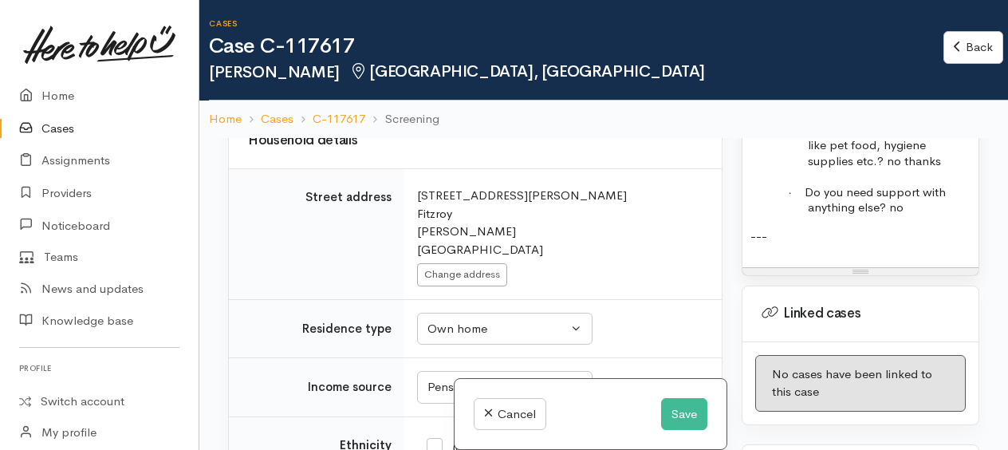
click at [795, 244] on p "---" at bounding box center [860, 236] width 220 height 16
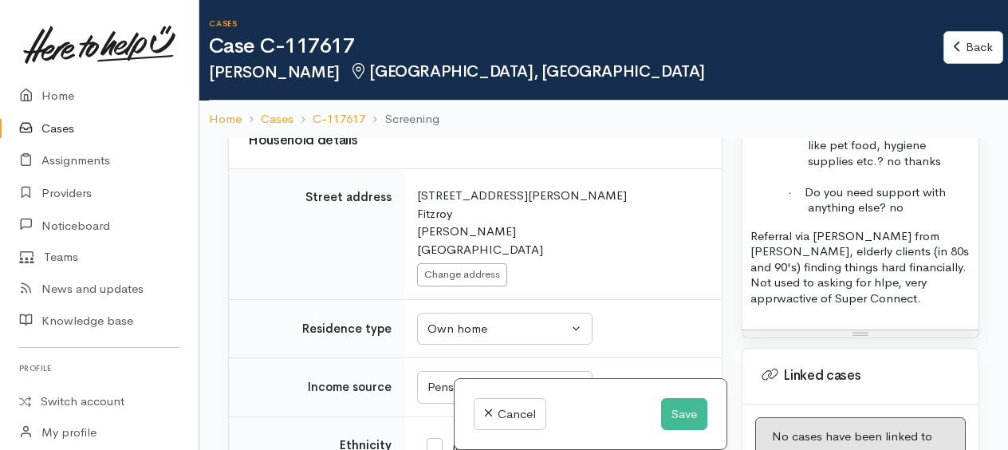
click at [842, 306] on p "Referral via Melanie Dickson from Te Whare Kokonga, elderly clients (in 80s and…" at bounding box center [860, 267] width 220 height 78
drag, startPoint x: 799, startPoint y: 370, endPoint x: 808, endPoint y: 382, distance: 15.3
click at [808, 321] on p at bounding box center [860, 313] width 220 height 16
click at [846, 306] on p "Referral via Melanie Dickson from Te Whare Kokonga; elderly clients (in 80s and…" at bounding box center [860, 267] width 220 height 78
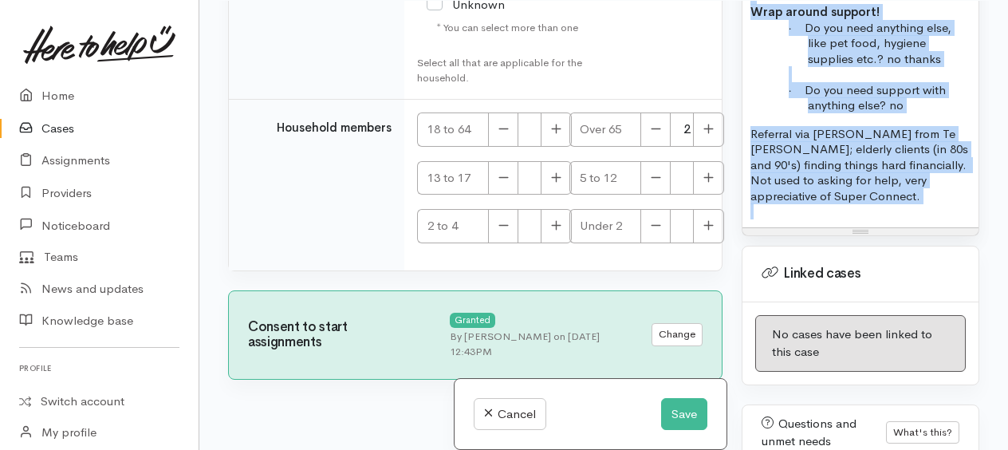
scroll to position [1930, 0]
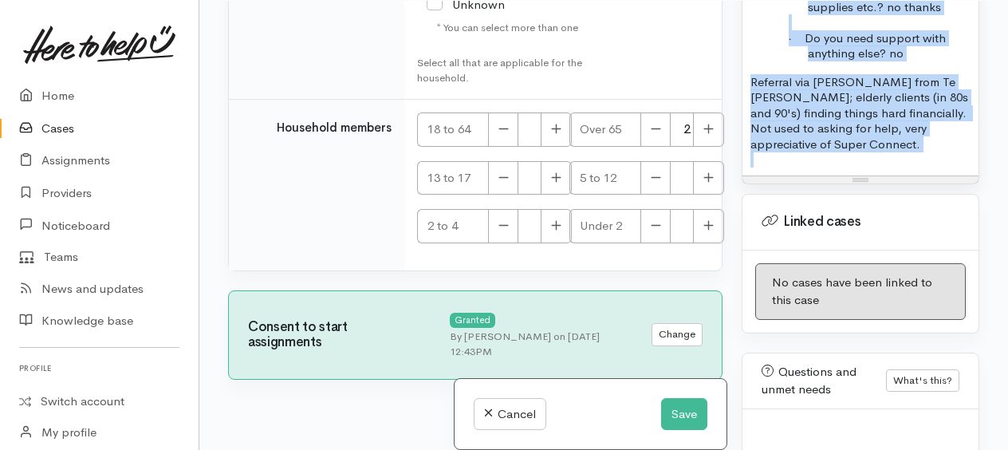
drag, startPoint x: 751, startPoint y: 188, endPoint x: 878, endPoint y: 253, distance: 142.2
copy div "Name: Joan Thompson Date of birth: 22/2/1949 Phone:   07 8438764 Address:   203…"
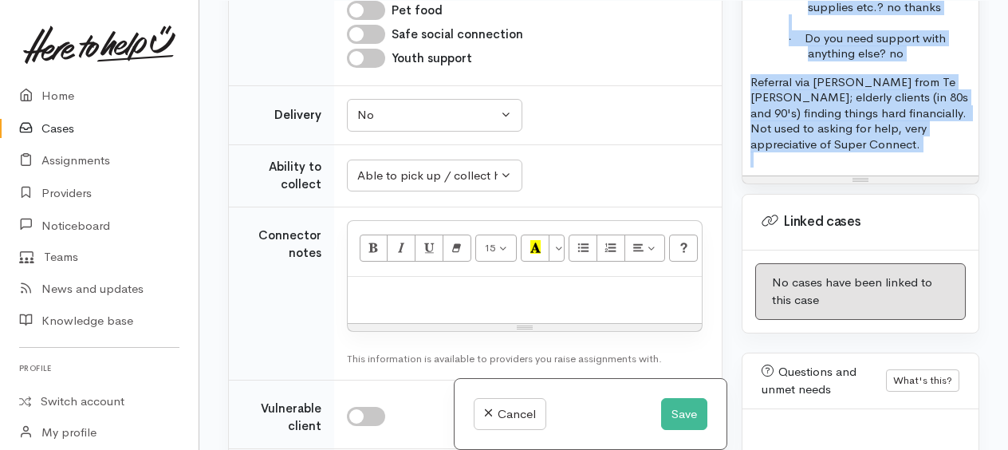
scroll to position [1146, 0]
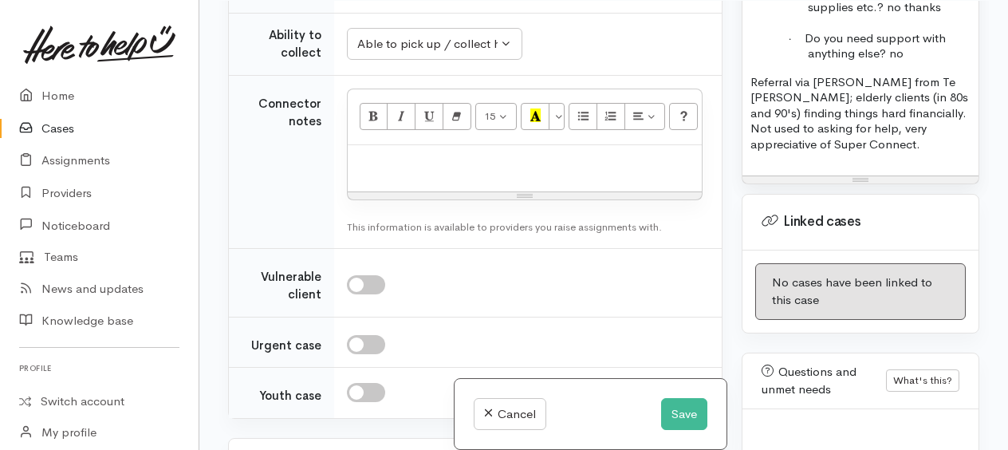
paste div
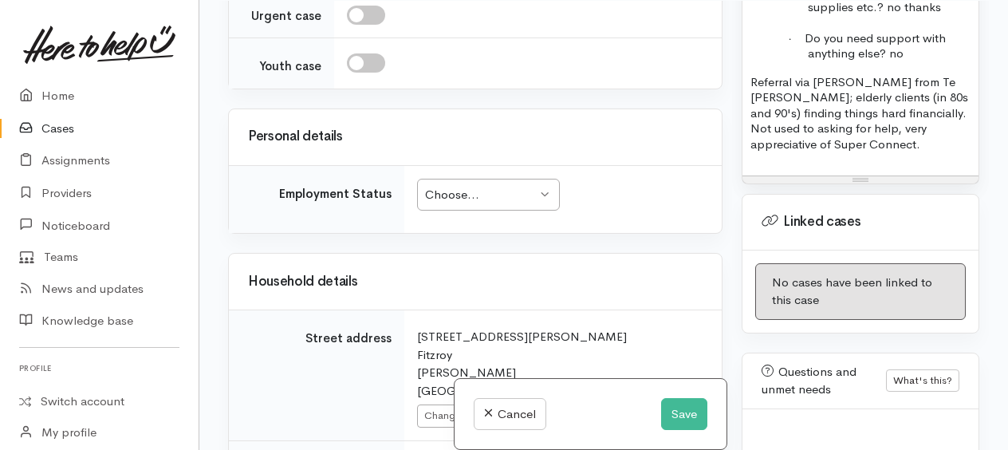
scroll to position [2143, 0]
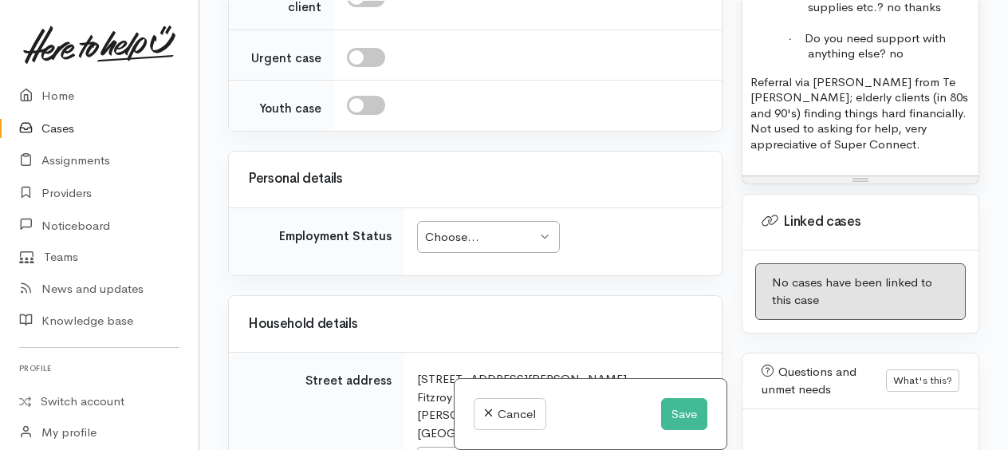
click at [489, 228] on div "Choose..." at bounding box center [481, 237] width 112 height 18
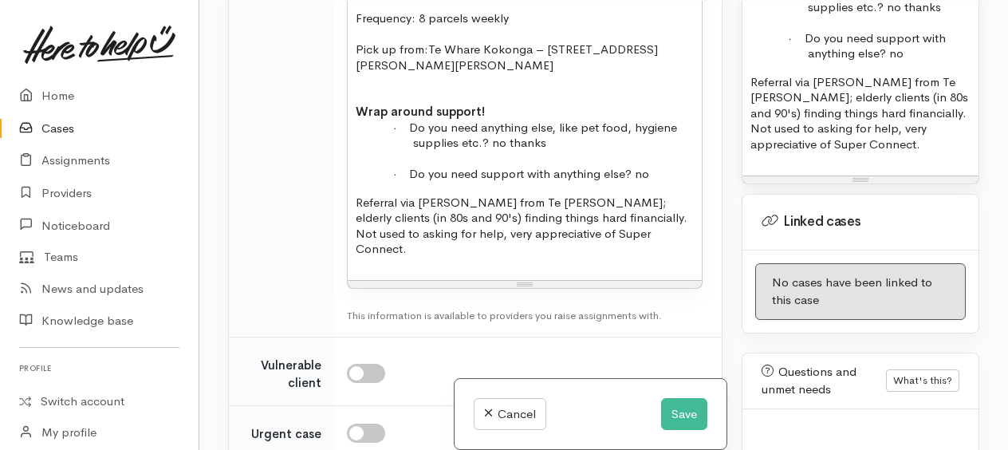
scroll to position [1744, 0]
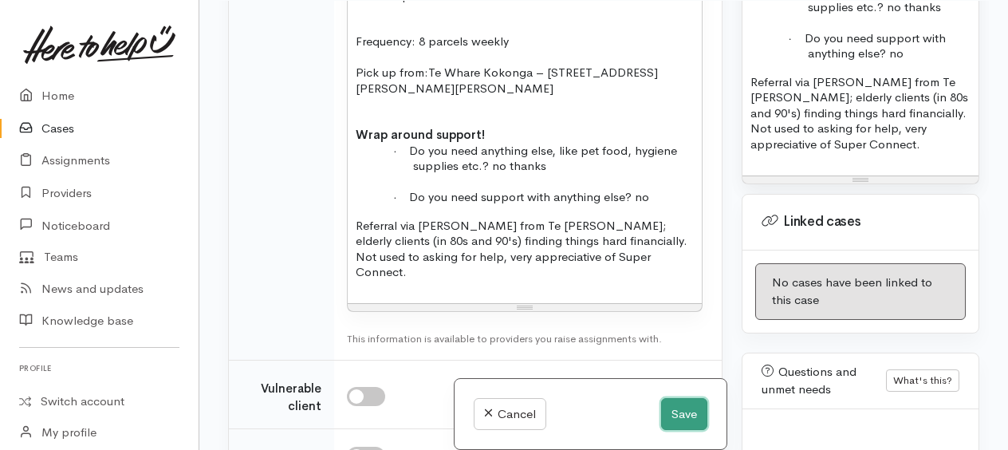
click at [674, 410] on button "Save" at bounding box center [684, 414] width 46 height 33
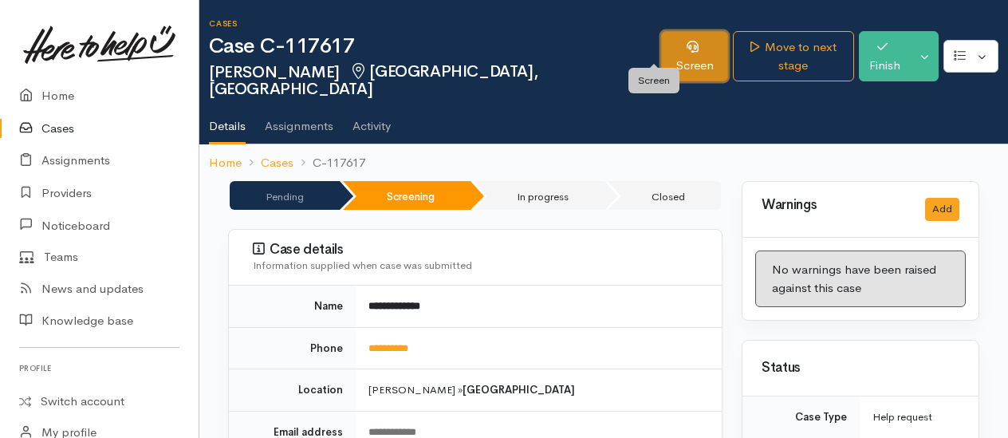
click at [661, 52] on link "Screen" at bounding box center [694, 56] width 67 height 50
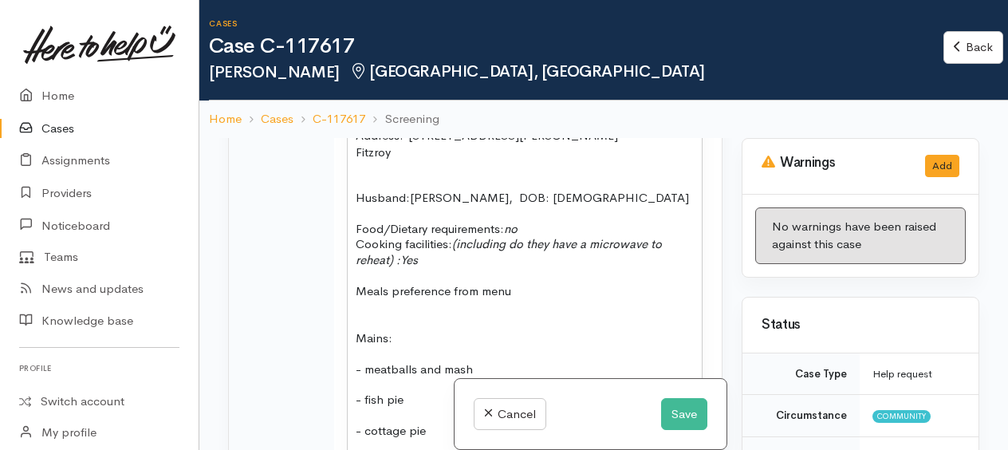
scroll to position [1435, 0]
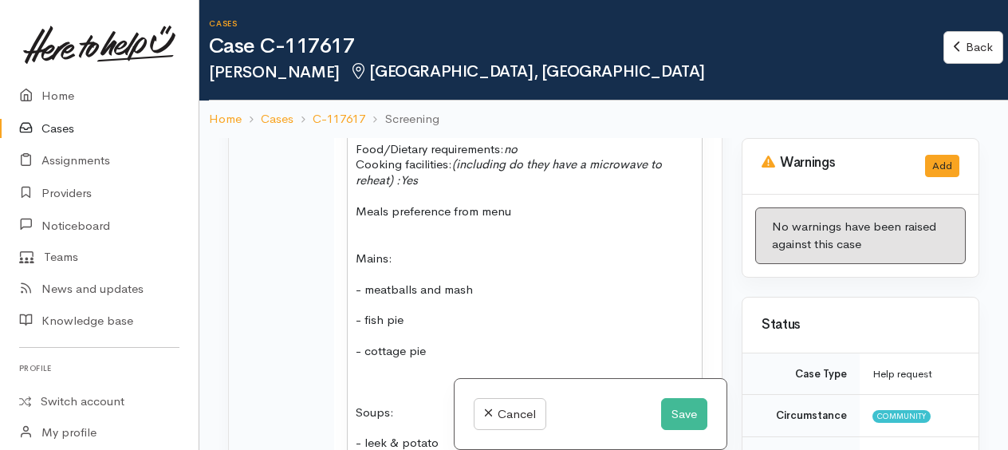
click at [357, 221] on p at bounding box center [525, 226] width 338 height 16
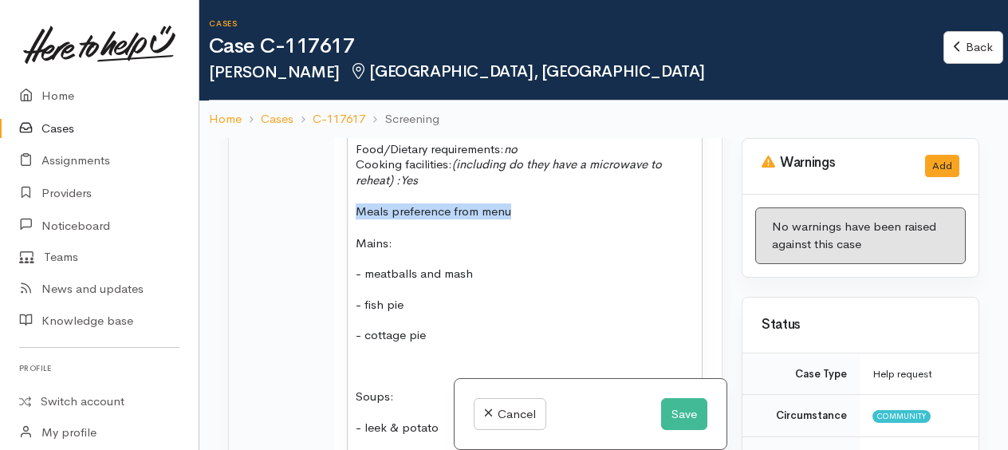
drag, startPoint x: 356, startPoint y: 203, endPoint x: 505, endPoint y: 206, distance: 149.1
click at [505, 206] on span "Meals preference from menu" at bounding box center [433, 210] width 155 height 15
click at [511, 225] on p at bounding box center [525, 226] width 338 height 16
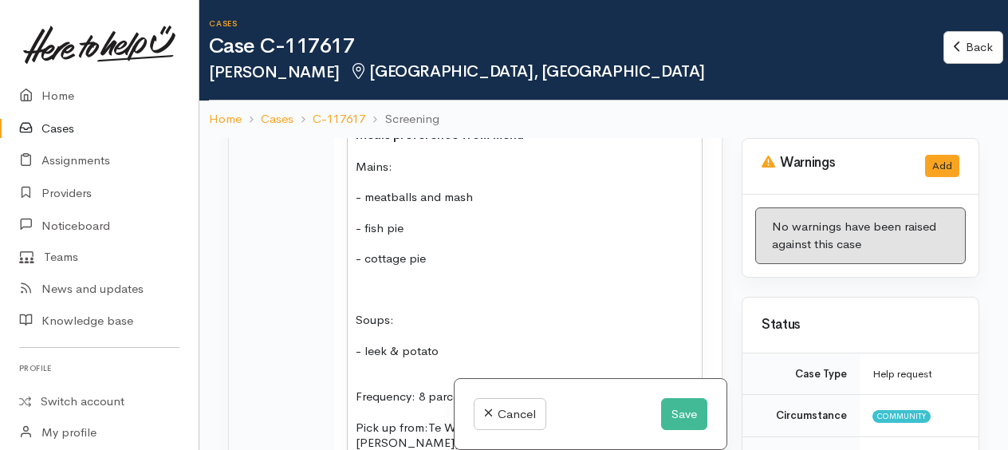
scroll to position [1594, 0]
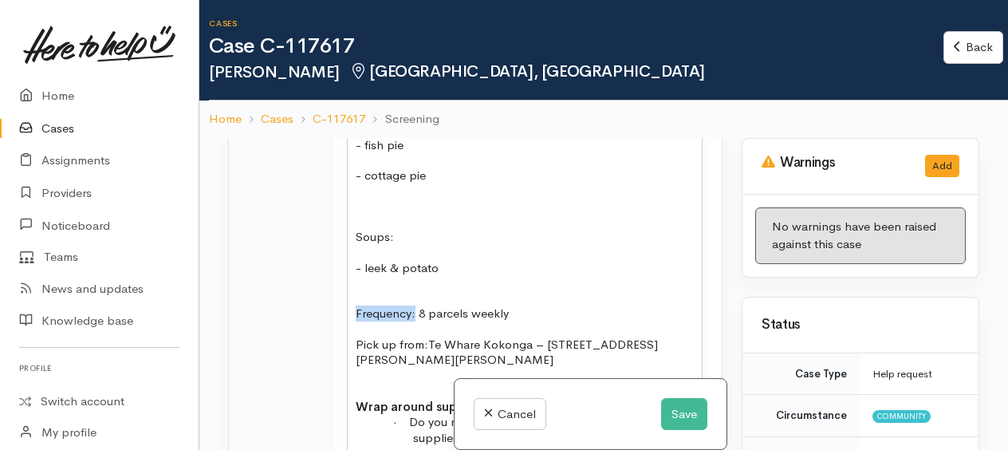
drag, startPoint x: 354, startPoint y: 305, endPoint x: 414, endPoint y: 304, distance: 59.8
click at [414, 305] on p "Frequency: 8 parcels weekly" at bounding box center [525, 313] width 338 height 16
click at [458, 259] on p "- leek & potato" at bounding box center [525, 268] width 338 height 18
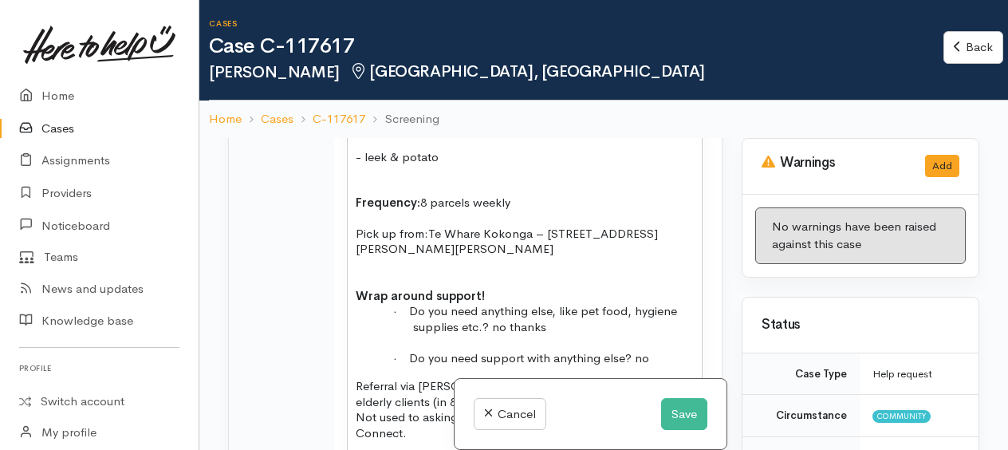
scroll to position [1754, 0]
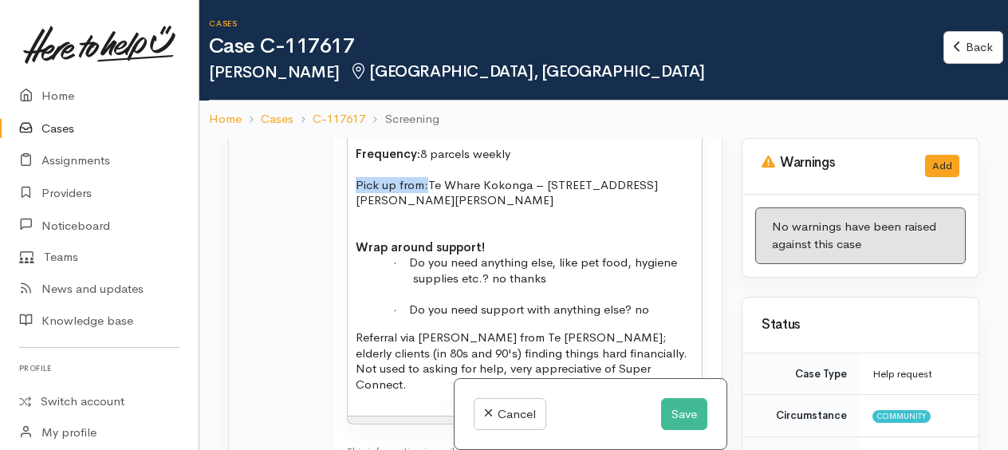
drag, startPoint x: 354, startPoint y: 174, endPoint x: 424, endPoint y: 175, distance: 70.1
click at [424, 177] on span "Pick up from:" at bounding box center [392, 184] width 73 height 15
click at [548, 239] on p "Wrap around support!" at bounding box center [525, 247] width 338 height 16
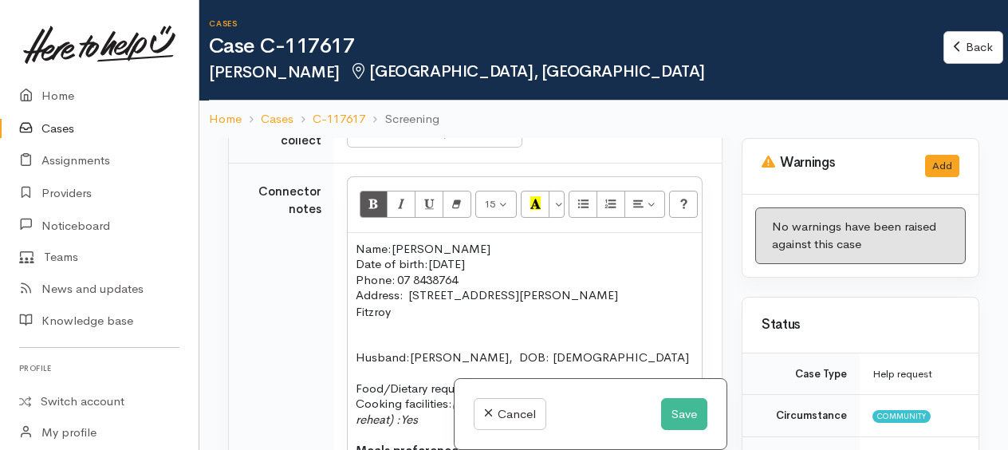
scroll to position [1275, 0]
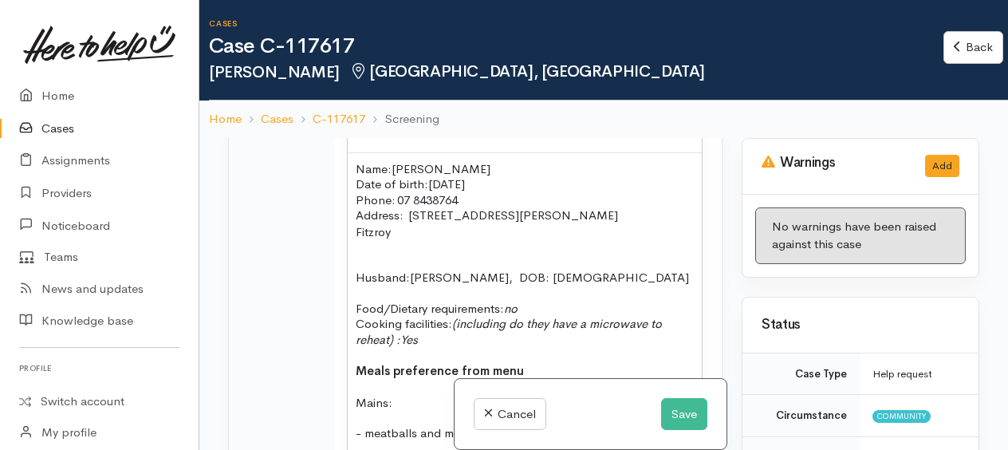
click at [357, 223] on p "Fitzroy" at bounding box center [525, 232] width 338 height 18
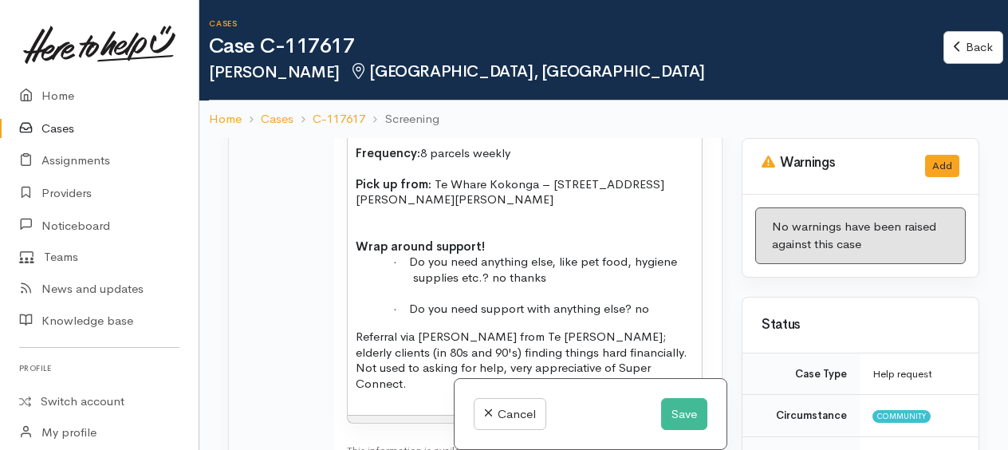
scroll to position [1754, 0]
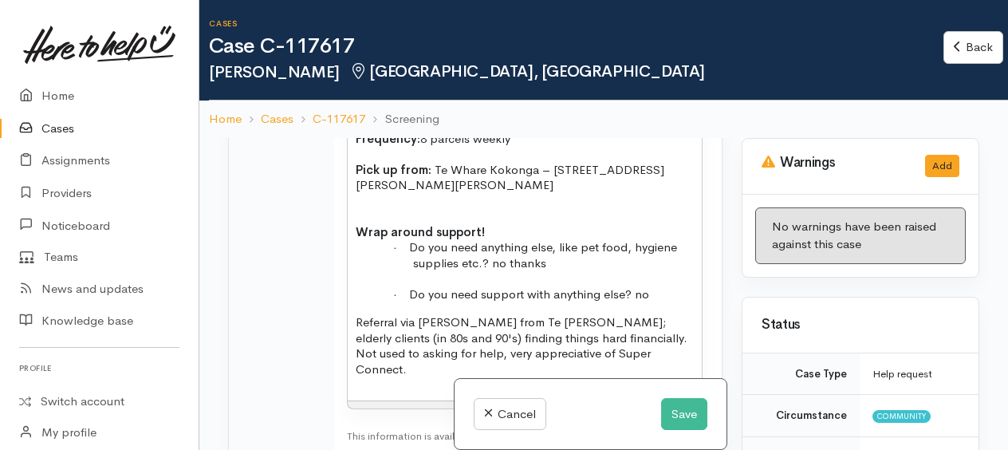
click at [488, 314] on p "Referral via [PERSON_NAME] from Te [PERSON_NAME]; elderly clients (in 80s and 9…" at bounding box center [525, 345] width 338 height 62
click at [676, 423] on button "Save" at bounding box center [684, 414] width 46 height 33
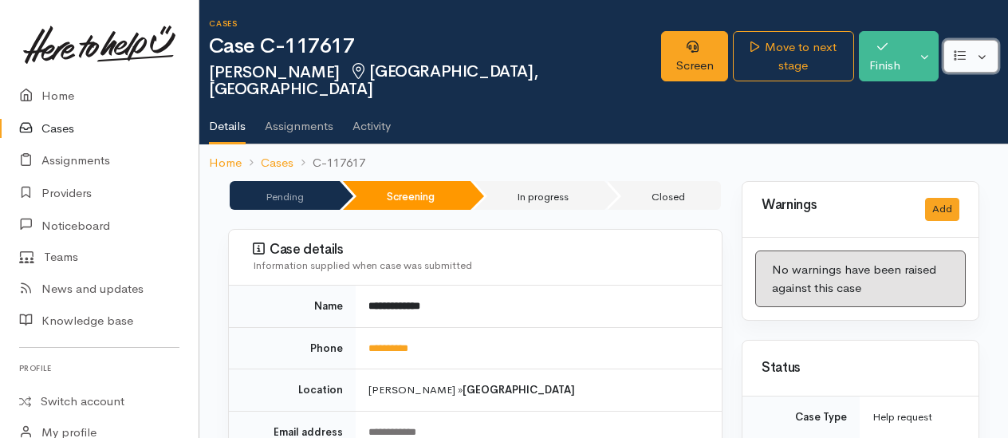
click at [988, 57] on button "button" at bounding box center [970, 56] width 55 height 33
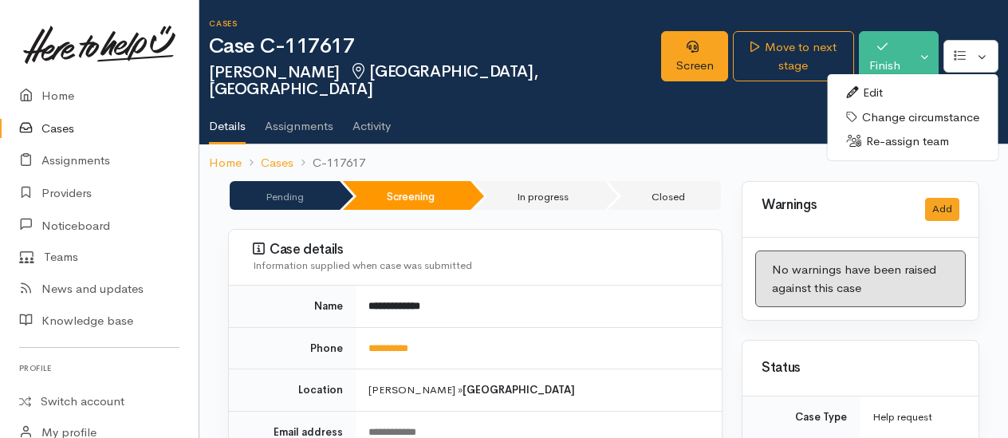
click at [892, 81] on link "Edit" at bounding box center [912, 93] width 171 height 25
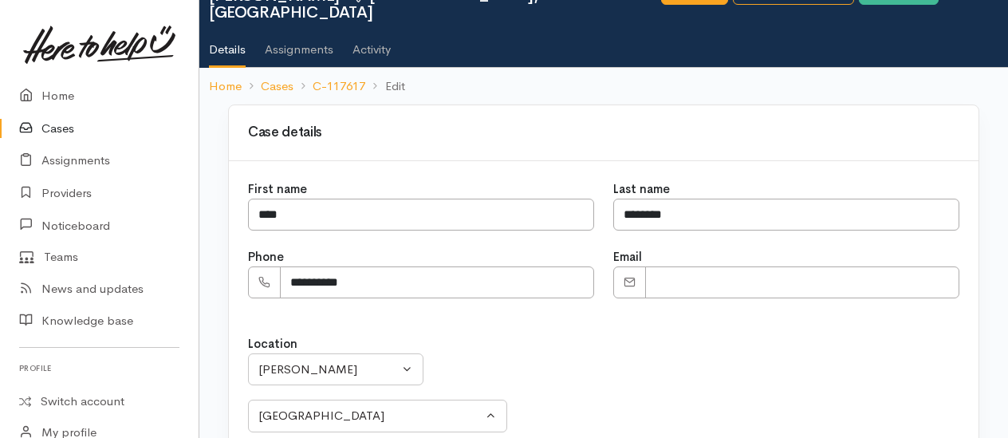
scroll to position [159, 0]
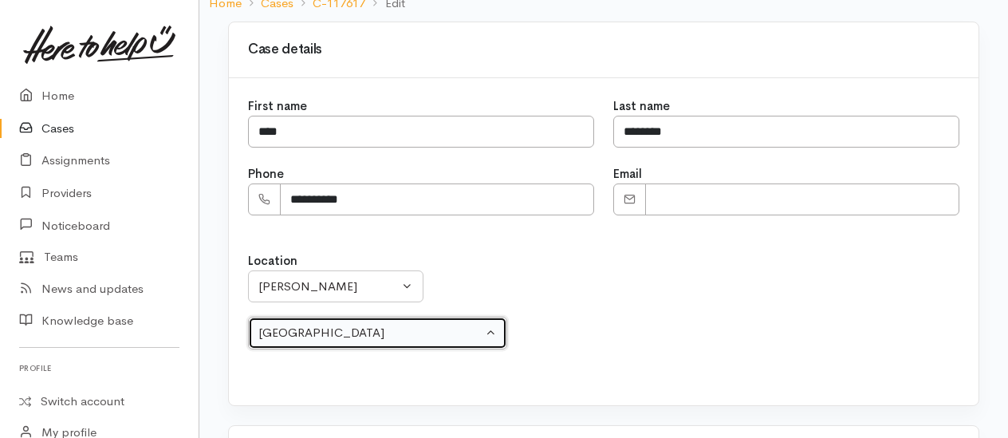
click at [339, 321] on button "[GEOGRAPHIC_DATA]" at bounding box center [377, 332] width 259 height 33
select select "18"
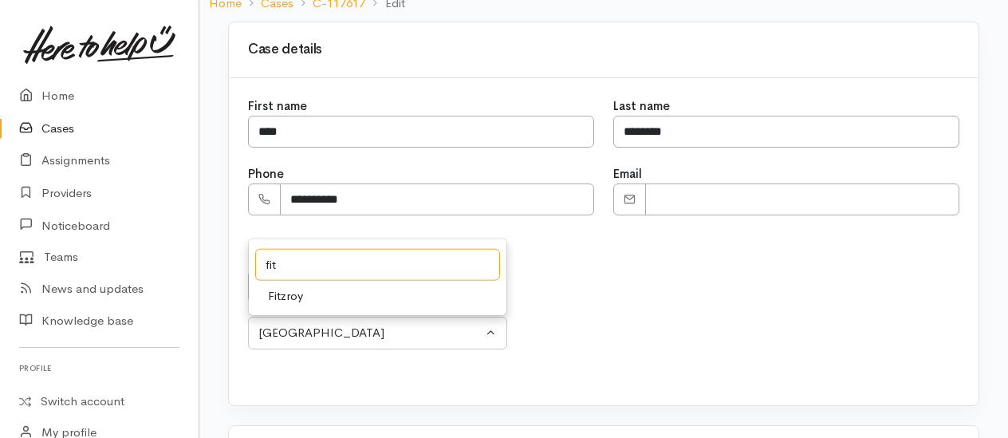
type input "fit"
drag, startPoint x: 316, startPoint y: 282, endPoint x: 338, endPoint y: 286, distance: 21.9
click at [317, 284] on link "Fitzroy" at bounding box center [377, 296] width 257 height 25
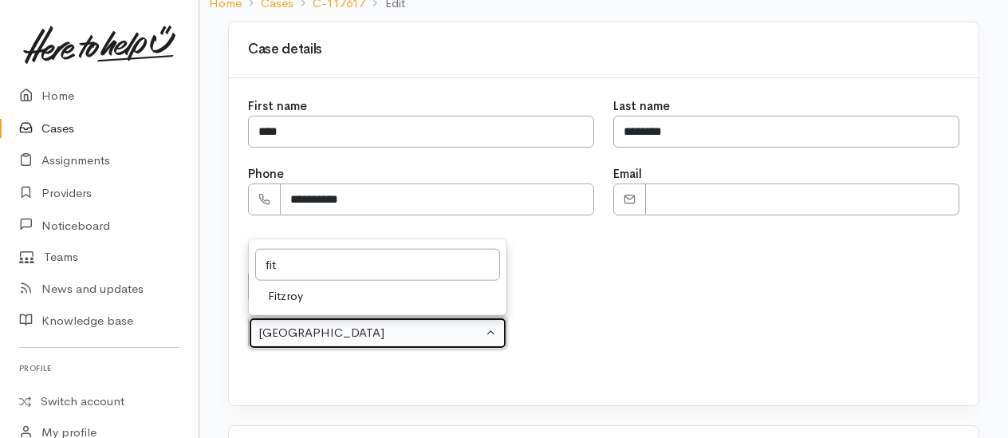
select select "14"
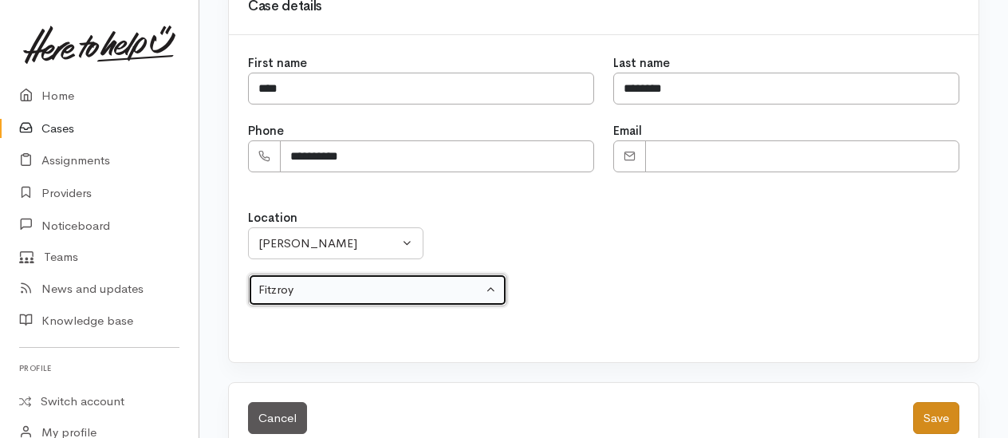
scroll to position [215, 0]
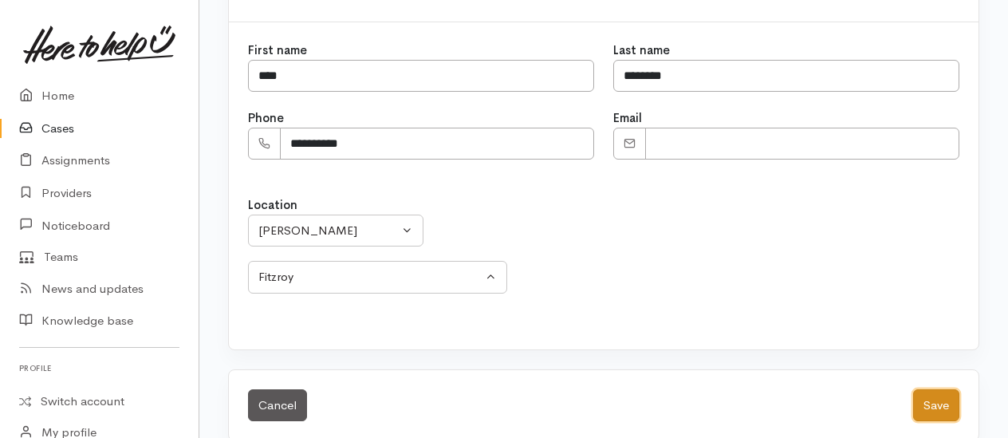
click at [931, 389] on button "Save" at bounding box center [936, 405] width 46 height 33
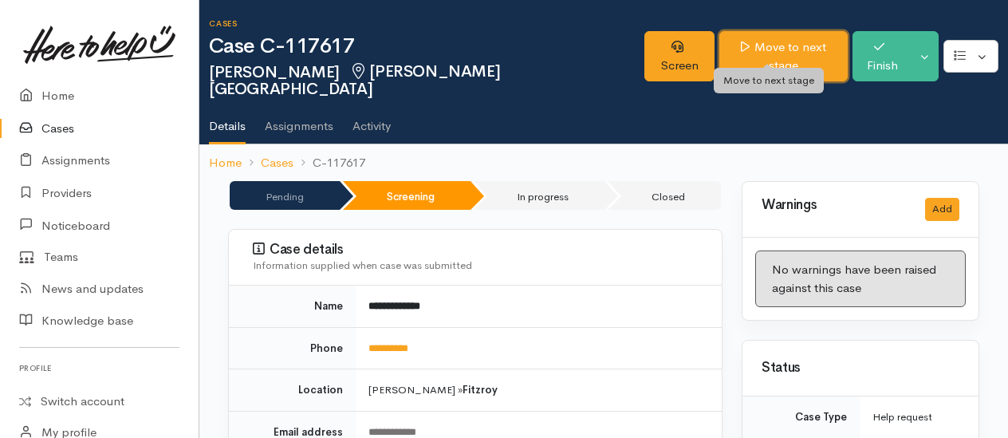
click at [762, 49] on link "Move to next stage" at bounding box center [783, 56] width 128 height 50
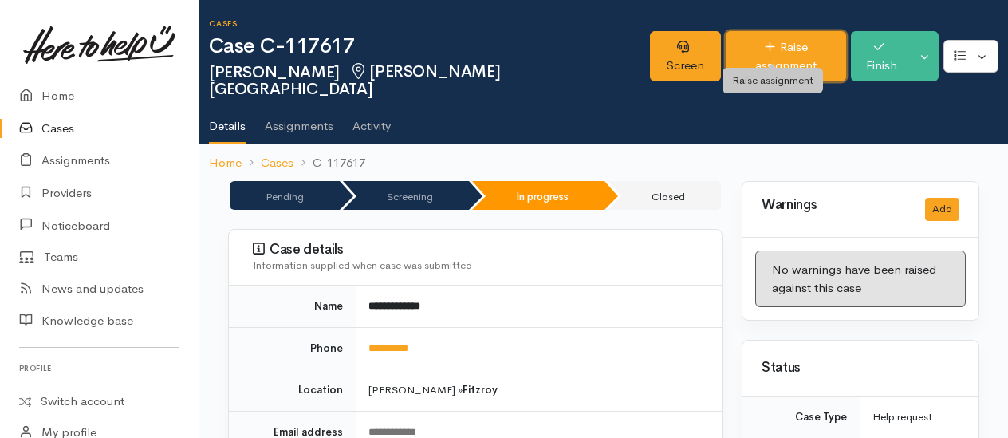
click at [752, 61] on link "Raise assignment" at bounding box center [785, 56] width 120 height 50
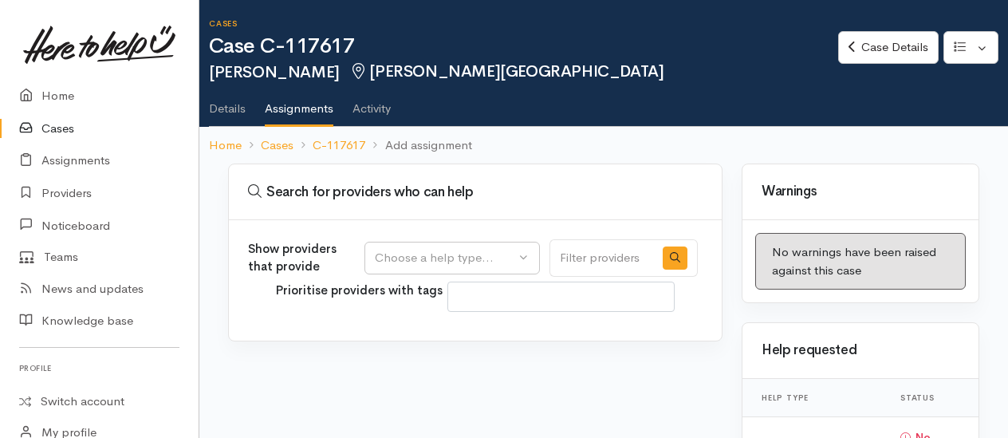
select select
drag, startPoint x: 411, startPoint y: 252, endPoint x: 411, endPoint y: 261, distance: 9.6
click at [411, 257] on div "Choose a help type..." at bounding box center [445, 258] width 140 height 18
click at [407, 331] on span "Food support" at bounding box center [421, 333] width 74 height 18
select select "3"
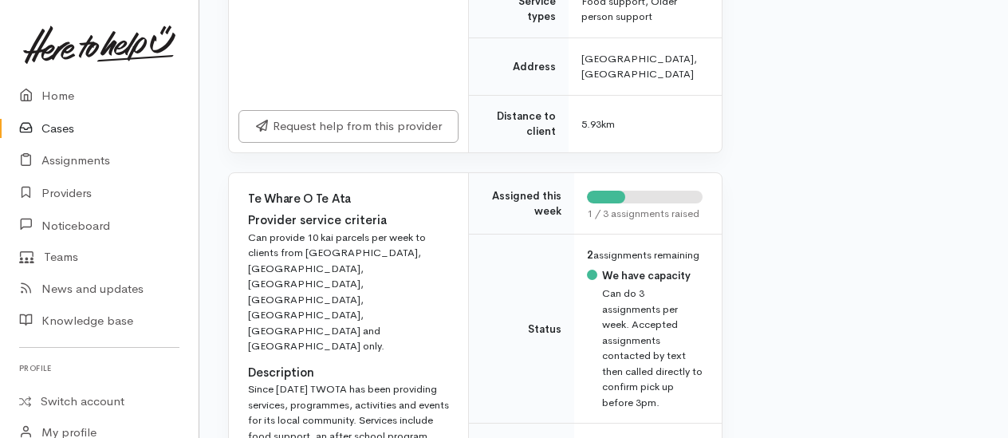
scroll to position [4464, 0]
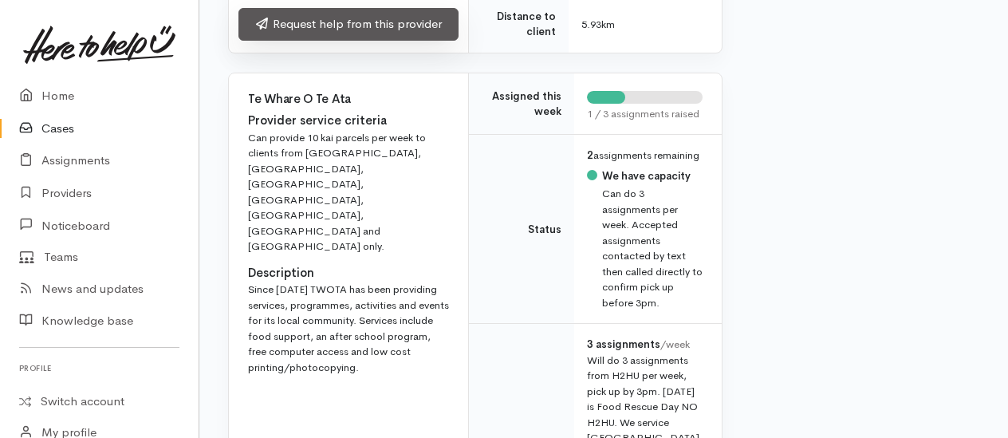
click at [338, 41] on link "Request help from this provider" at bounding box center [348, 24] width 220 height 33
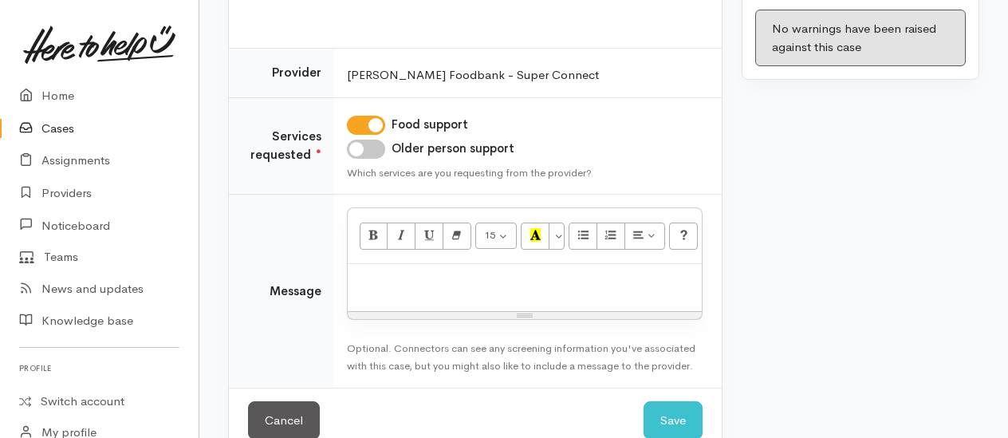
scroll to position [239, 0]
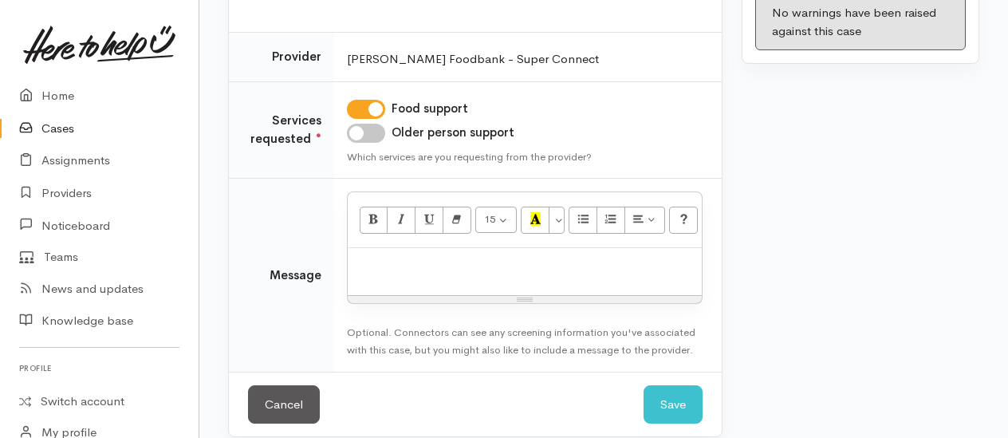
click at [373, 131] on input "Older person support" at bounding box center [366, 133] width 38 height 19
checkbox input "true"
click at [406, 249] on div at bounding box center [525, 271] width 354 height 47
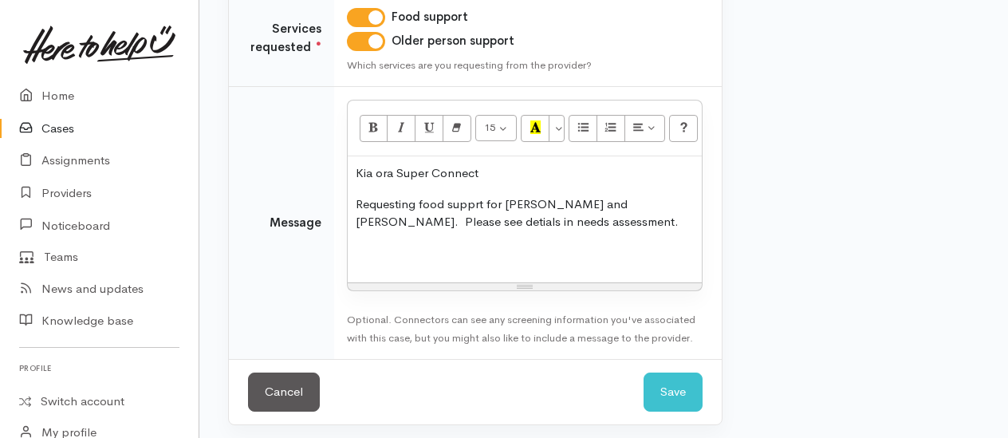
scroll to position [333, 0]
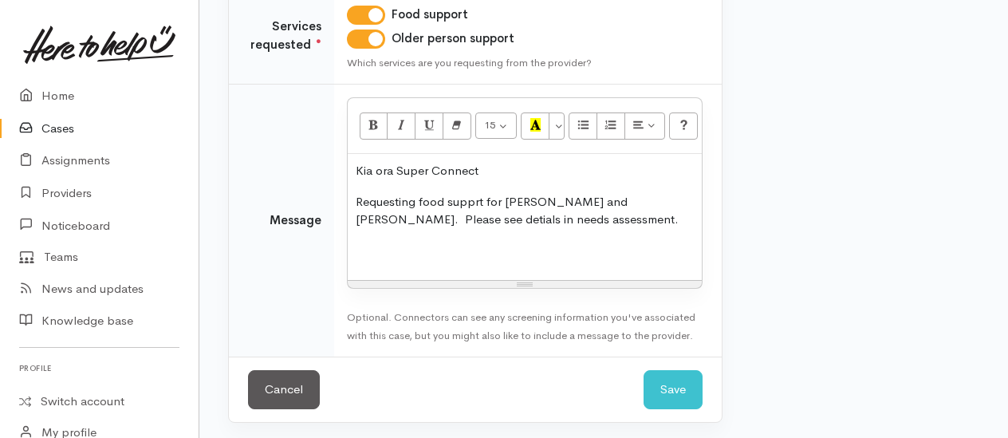
click at [480, 199] on p "Requesting food supprt for Joan and Neville. Please see detials in needs assess…" at bounding box center [525, 211] width 338 height 36
click at [407, 242] on p at bounding box center [525, 251] width 338 height 18
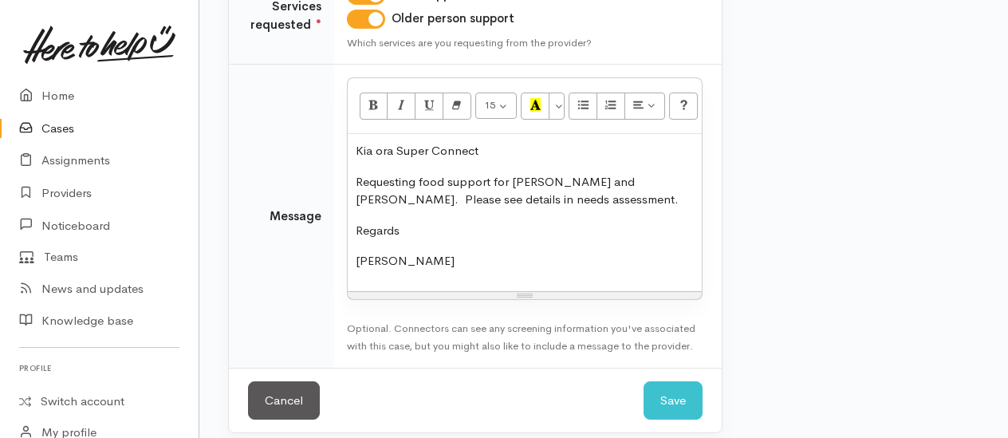
scroll to position [363, 0]
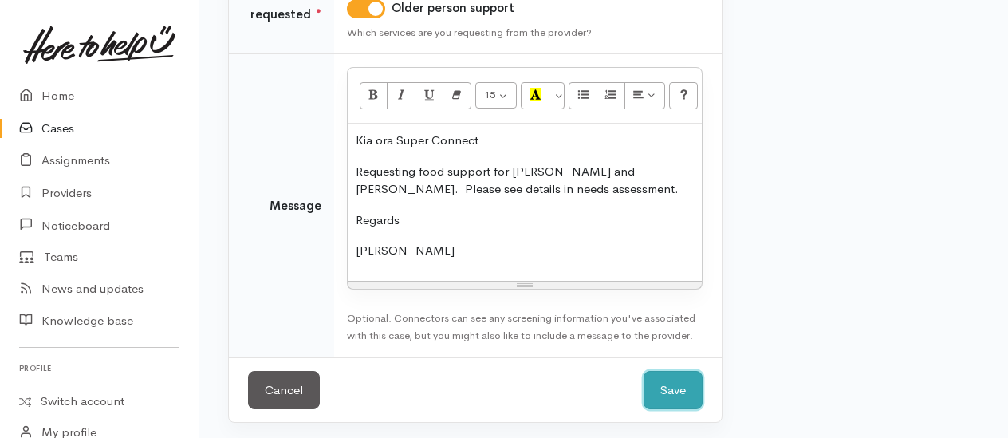
click at [670, 387] on button "Save" at bounding box center [672, 390] width 59 height 39
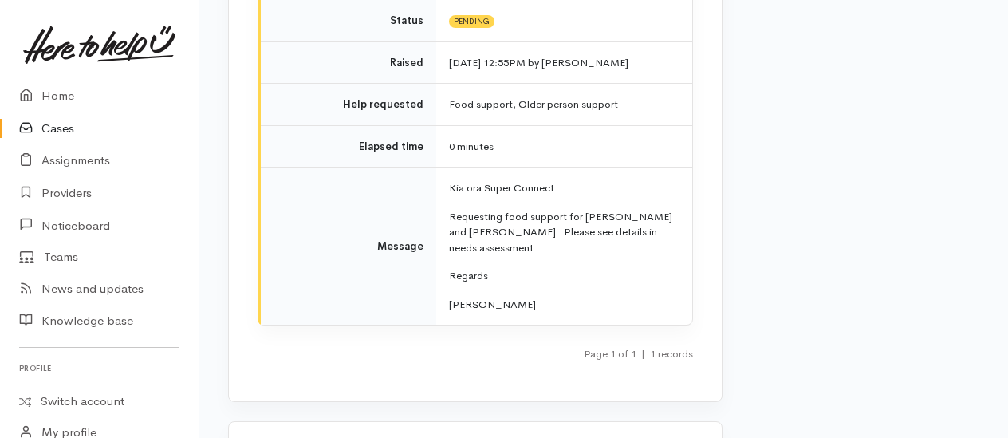
scroll to position [2557, 0]
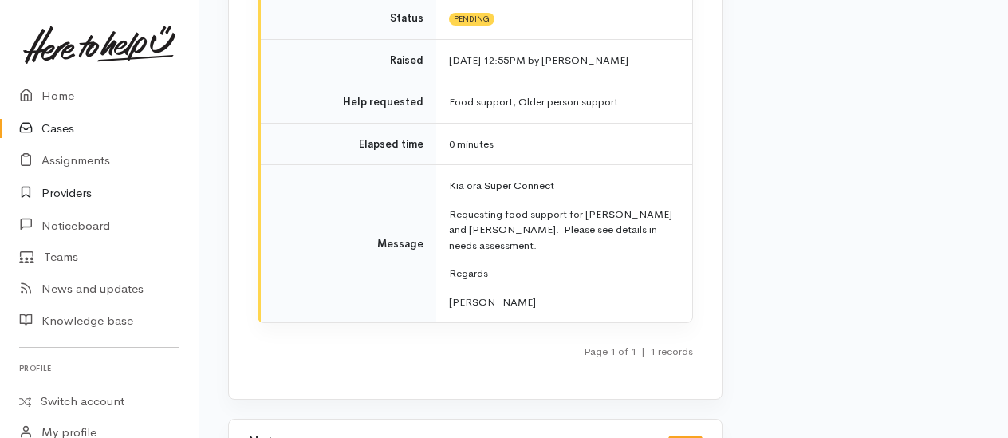
click at [72, 192] on link "Providers" at bounding box center [99, 193] width 198 height 33
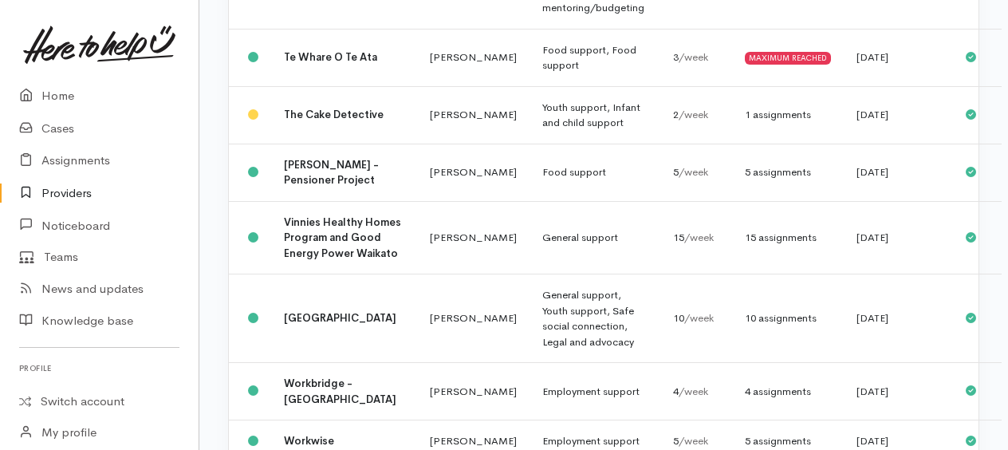
scroll to position [1674, 0]
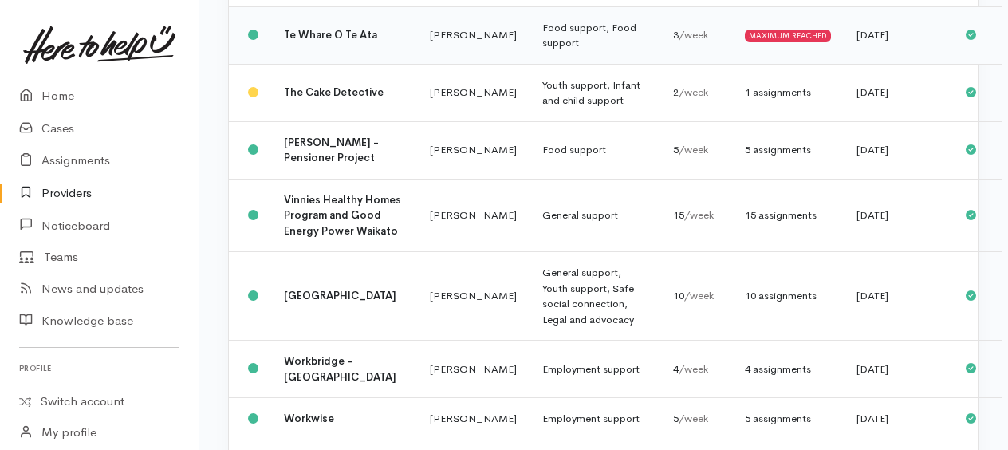
click at [308, 64] on td "Te Whare O Te Ata" at bounding box center [344, 34] width 146 height 57
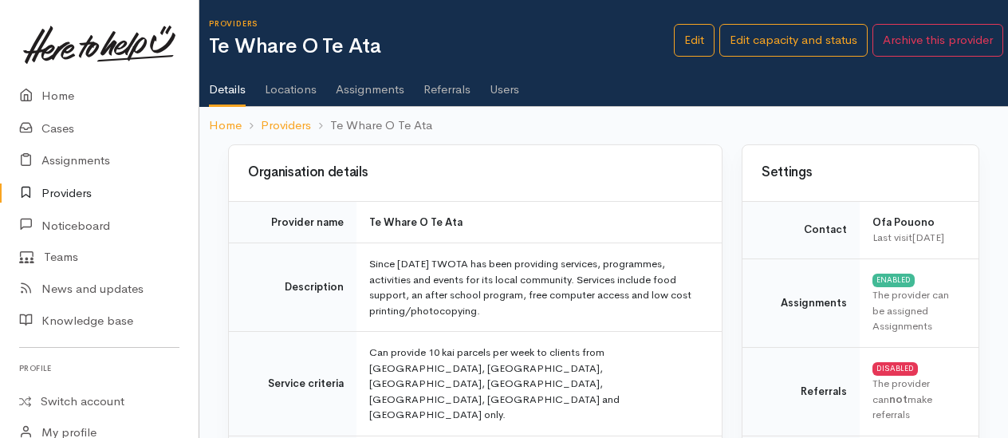
click at [362, 90] on link "Assignments" at bounding box center [370, 83] width 69 height 45
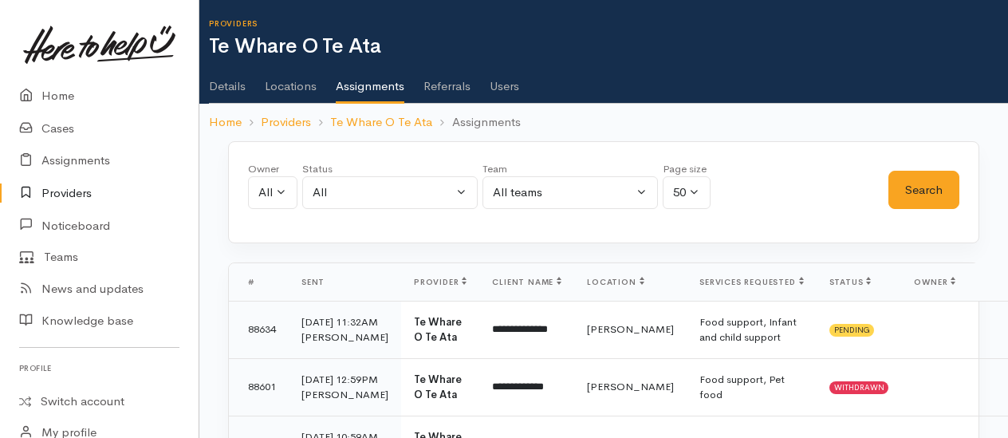
click at [210, 81] on link "Details" at bounding box center [227, 80] width 37 height 45
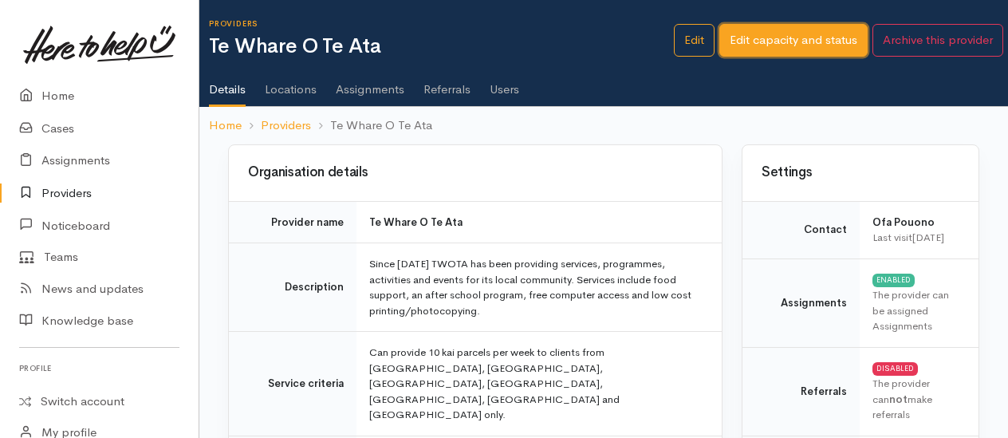
click at [766, 48] on link "Edit capacity and status" at bounding box center [793, 40] width 148 height 33
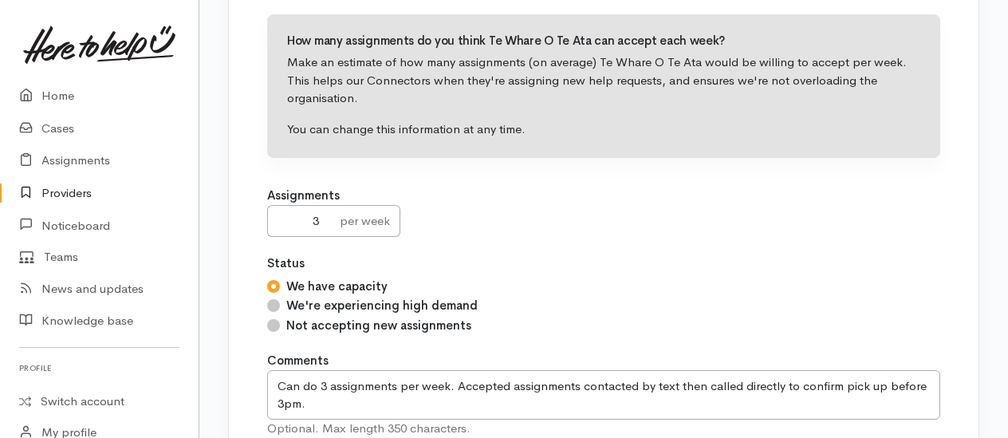
scroll to position [277, 0]
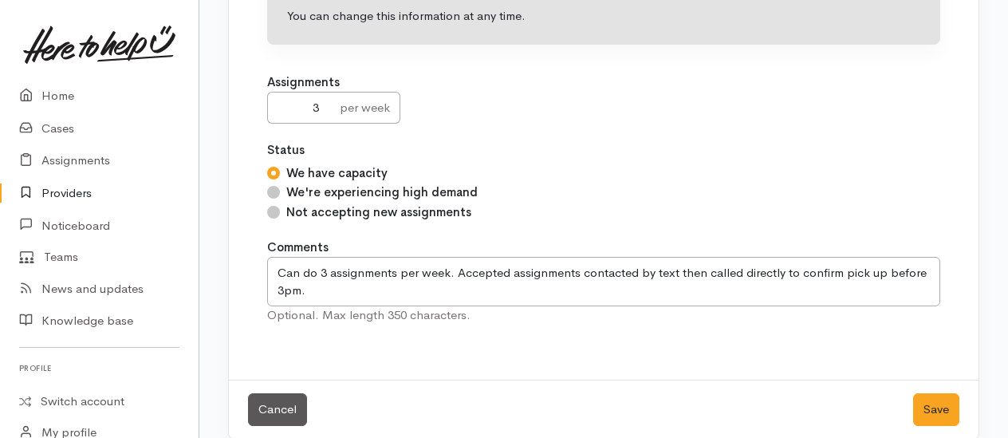
click at [273, 206] on input "Not accepting new assignments" at bounding box center [273, 212] width 13 height 13
radio input "true"
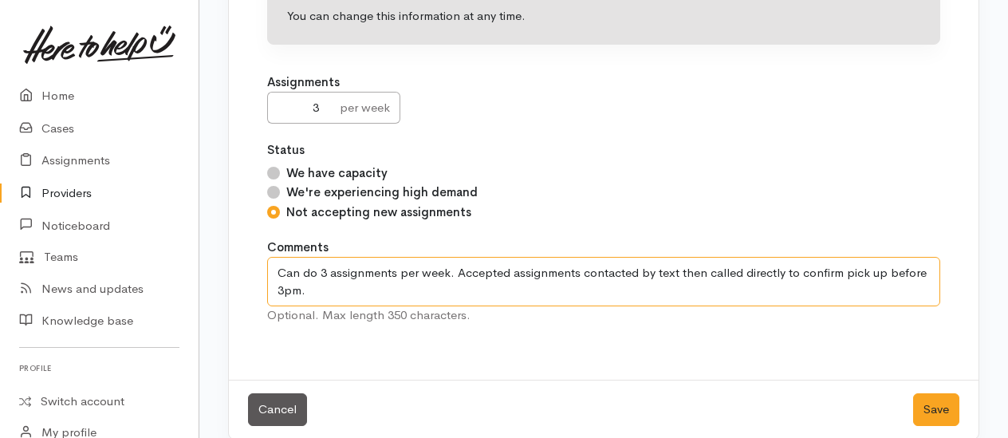
drag, startPoint x: 277, startPoint y: 253, endPoint x: 346, endPoint y: 273, distance: 71.6
click at [346, 273] on textarea "Can do 3 assignments per week. Accepted assignments contacted by text then call…" at bounding box center [603, 281] width 673 height 49
click at [352, 269] on textarea "Can do 3 assignments per week. Accepted assignments contacted by text then call…" at bounding box center [603, 281] width 673 height 49
click at [274, 257] on textarea "Can do 3 assignments per week. Accepted assignments contacted by text then call…" at bounding box center [603, 281] width 673 height 49
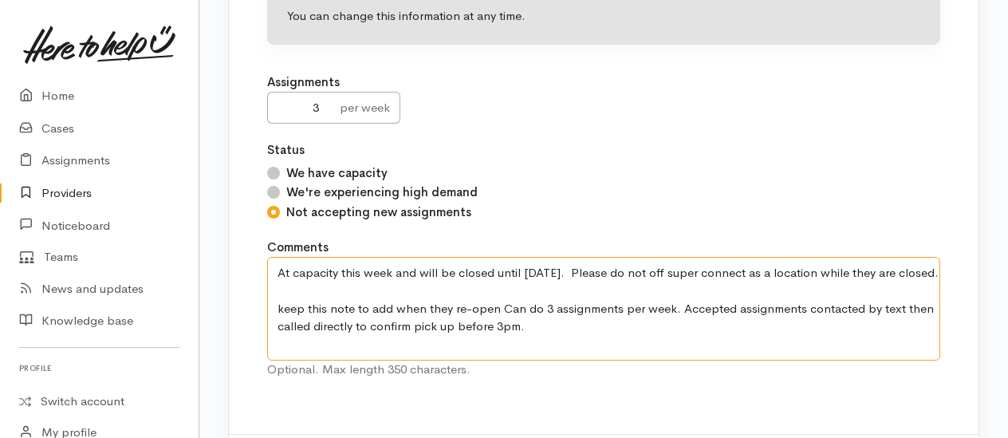
click at [354, 306] on textarea "Can do 3 assignments per week. Accepted assignments contacted by text then call…" at bounding box center [603, 309] width 673 height 104
click at [579, 304] on textarea "Can do 3 assignments per week. Accepted assignments contacted by text then call…" at bounding box center [603, 309] width 673 height 104
click at [660, 327] on textarea "Can do 3 assignments per week. Accepted assignments contacted by text then call…" at bounding box center [603, 309] width 673 height 104
click at [426, 257] on textarea "Can do 3 assignments per week. Accepted assignments contacted by text then call…" at bounding box center [603, 309] width 673 height 104
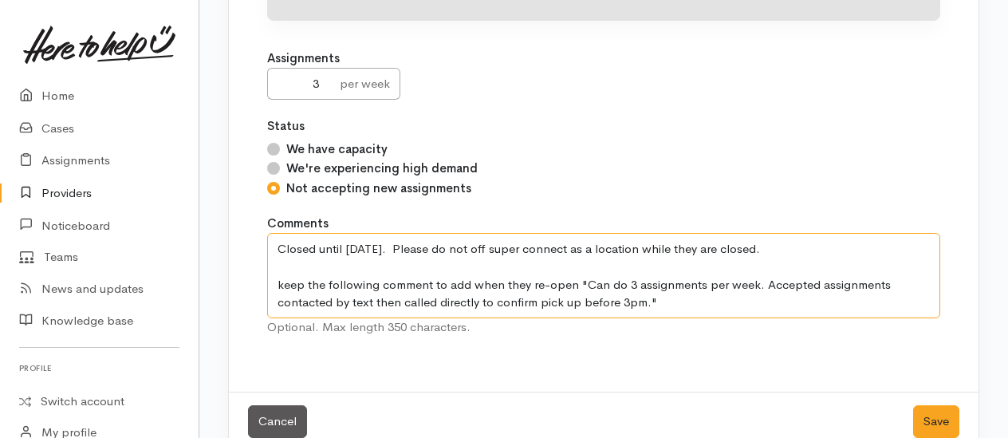
scroll to position [313, 0]
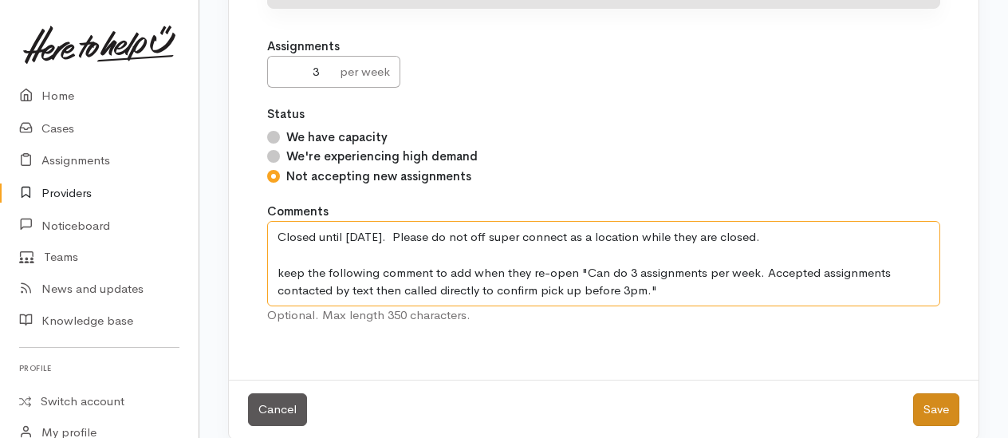
type textarea "Closed until [DATE]. Please do not off super connect as a location while they a…"
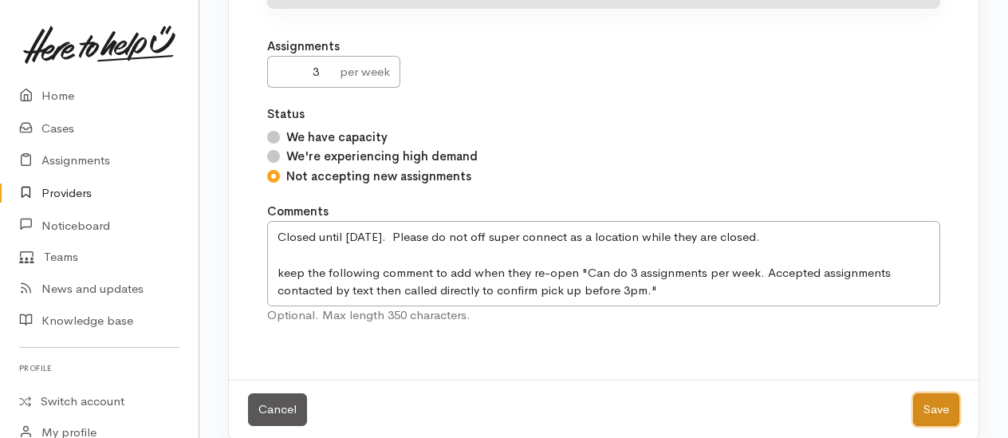
click at [937, 393] on button "Save" at bounding box center [936, 409] width 46 height 33
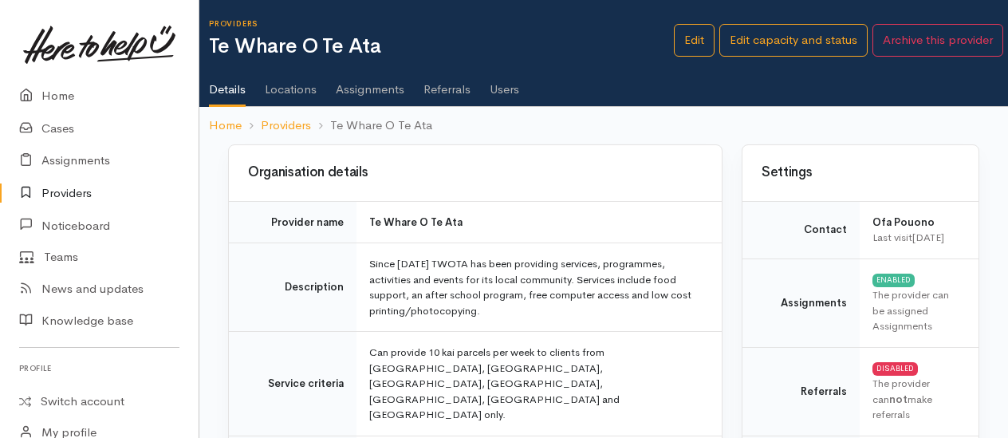
click at [71, 190] on link "Providers" at bounding box center [99, 193] width 198 height 33
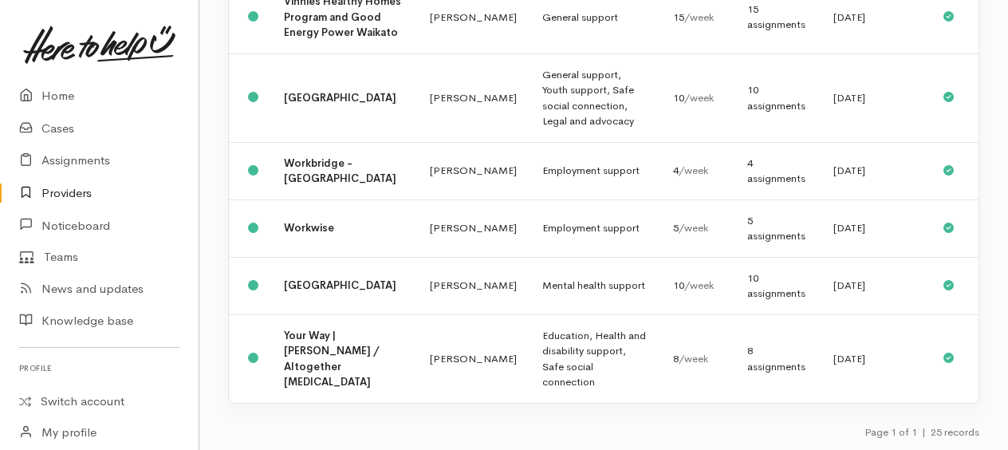
scroll to position [1730, 0]
